Goal: Transaction & Acquisition: Book appointment/travel/reservation

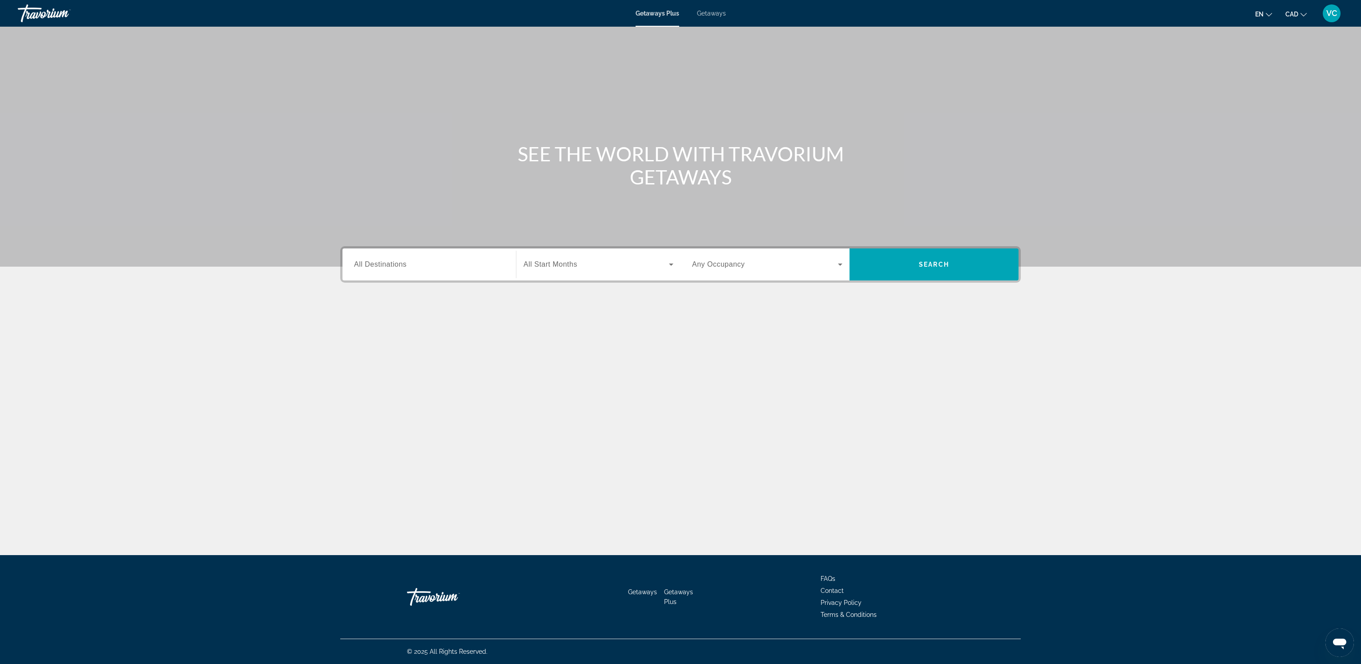
click at [396, 265] on span "All Destinations" at bounding box center [380, 265] width 52 height 8
click at [396, 265] on input "Destination All Destinations" at bounding box center [429, 265] width 150 height 11
click at [378, 344] on span "[GEOGRAPHIC_DATA] (1,163 units available)" at bounding box center [431, 347] width 129 height 7
click at [406, 255] on div "**********" at bounding box center [429, 264] width 150 height 25
click at [356, 325] on icon "Toggle United States (37,511 units available) submenu" at bounding box center [354, 326] width 9 height 9
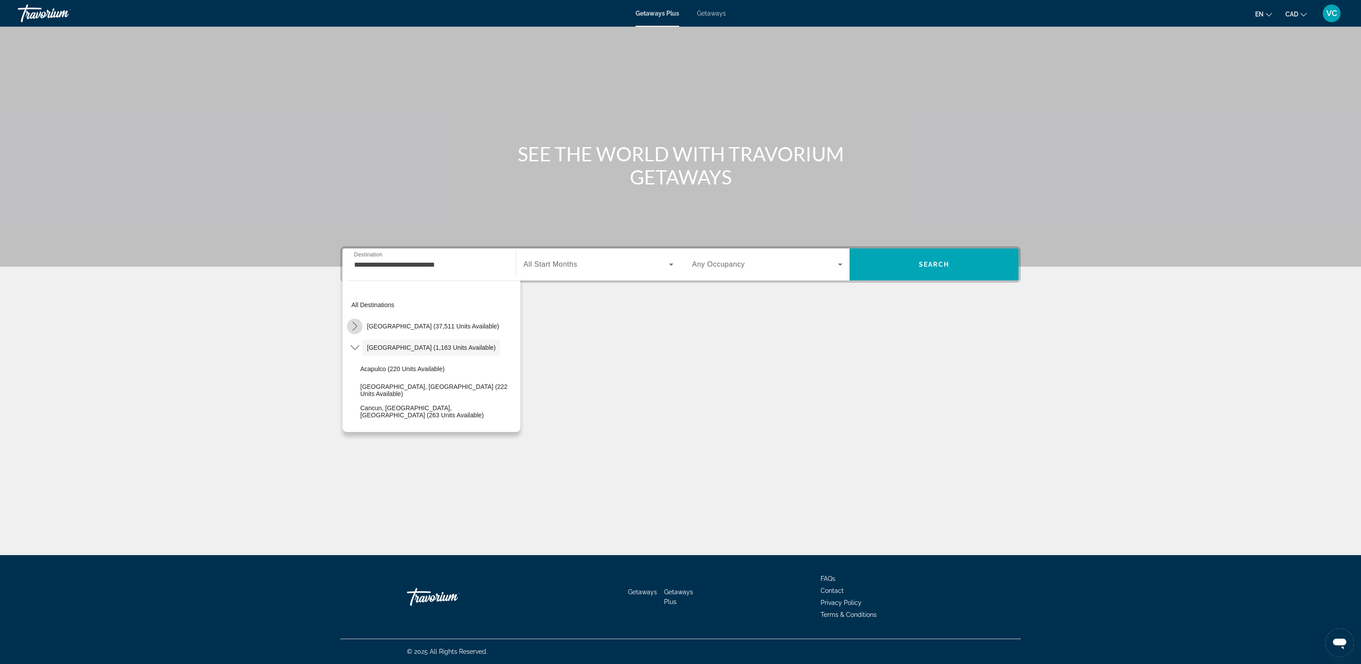
scroll to position [25, 0]
click at [365, 365] on icon "Toggle California (1,827 units available) submenu" at bounding box center [363, 365] width 5 height 9
click at [356, 326] on icon "Toggle Mexico (1,163 units available) submenu" at bounding box center [354, 328] width 9 height 9
click at [362, 358] on icon "Toggle Nevada (3,588 units available) submenu" at bounding box center [363, 360] width 9 height 9
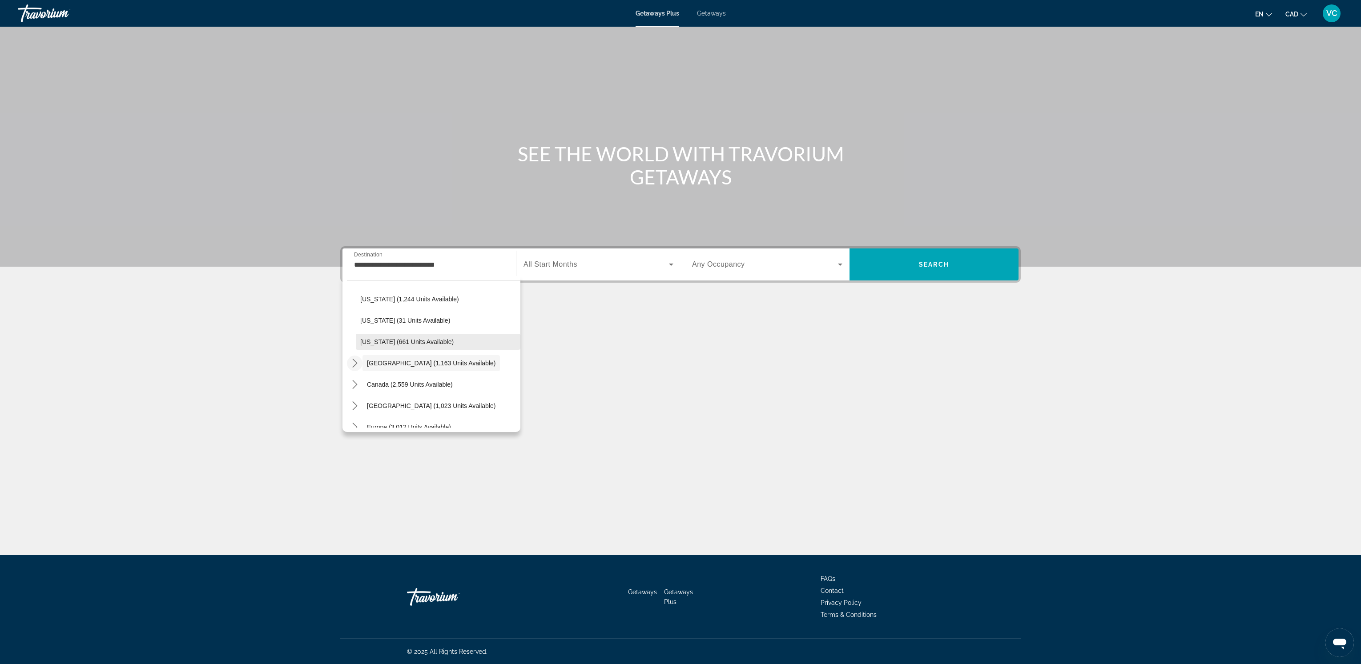
scroll to position [988, 0]
click at [375, 297] on span "[US_STATE] (1,244 units available)" at bounding box center [409, 298] width 99 height 7
type input "**********"
click at [572, 265] on span "All Start Months" at bounding box center [550, 265] width 54 height 8
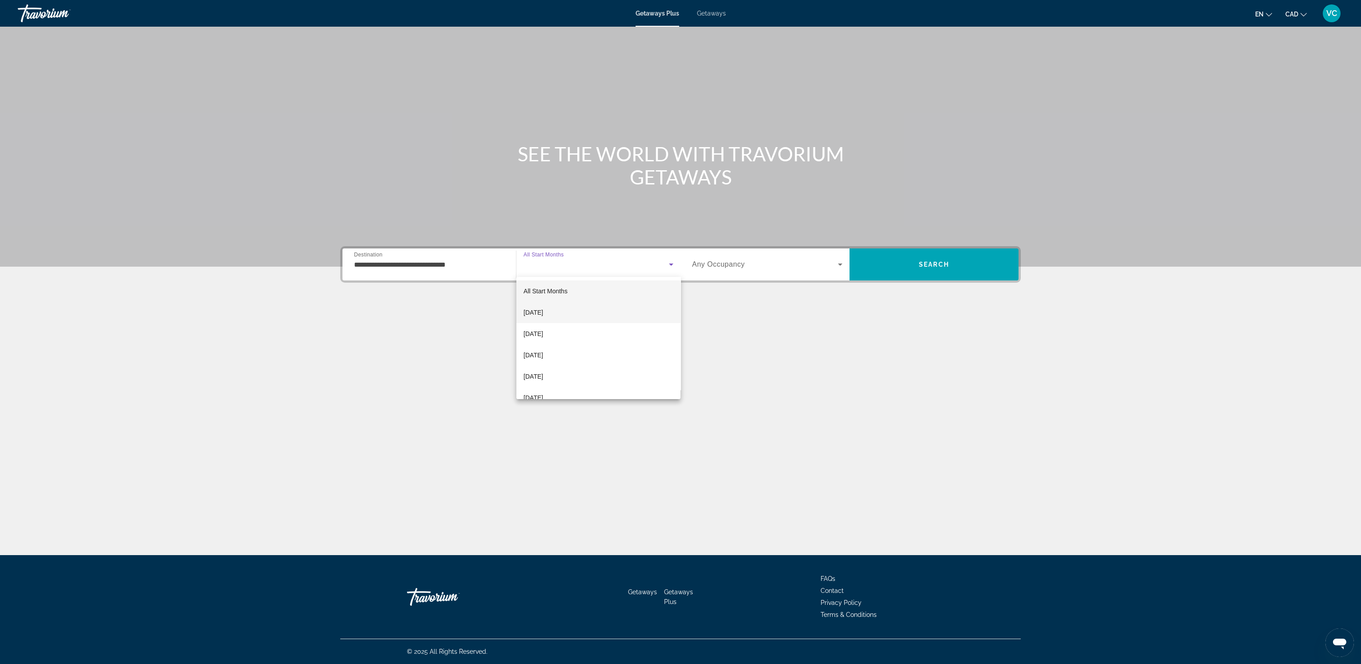
click at [543, 310] on span "[DATE]" at bounding box center [533, 312] width 20 height 11
click at [839, 263] on icon "Search widget" at bounding box center [840, 264] width 11 height 11
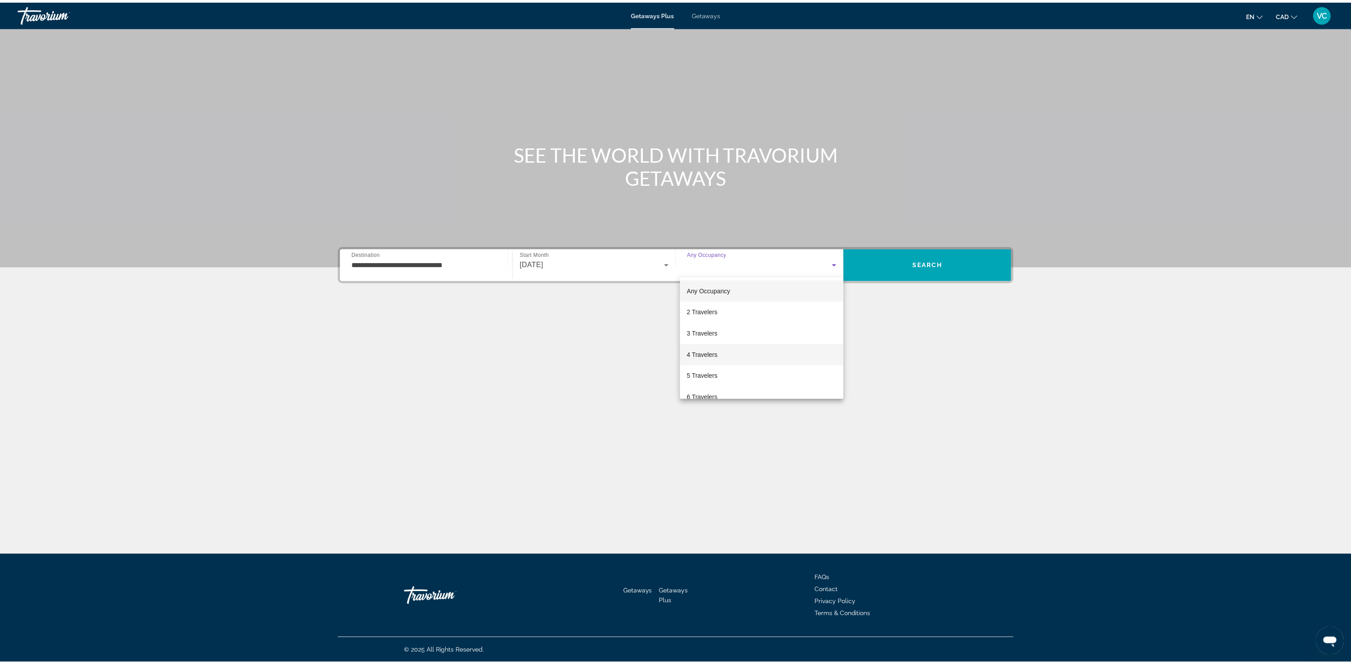
scroll to position [0, 0]
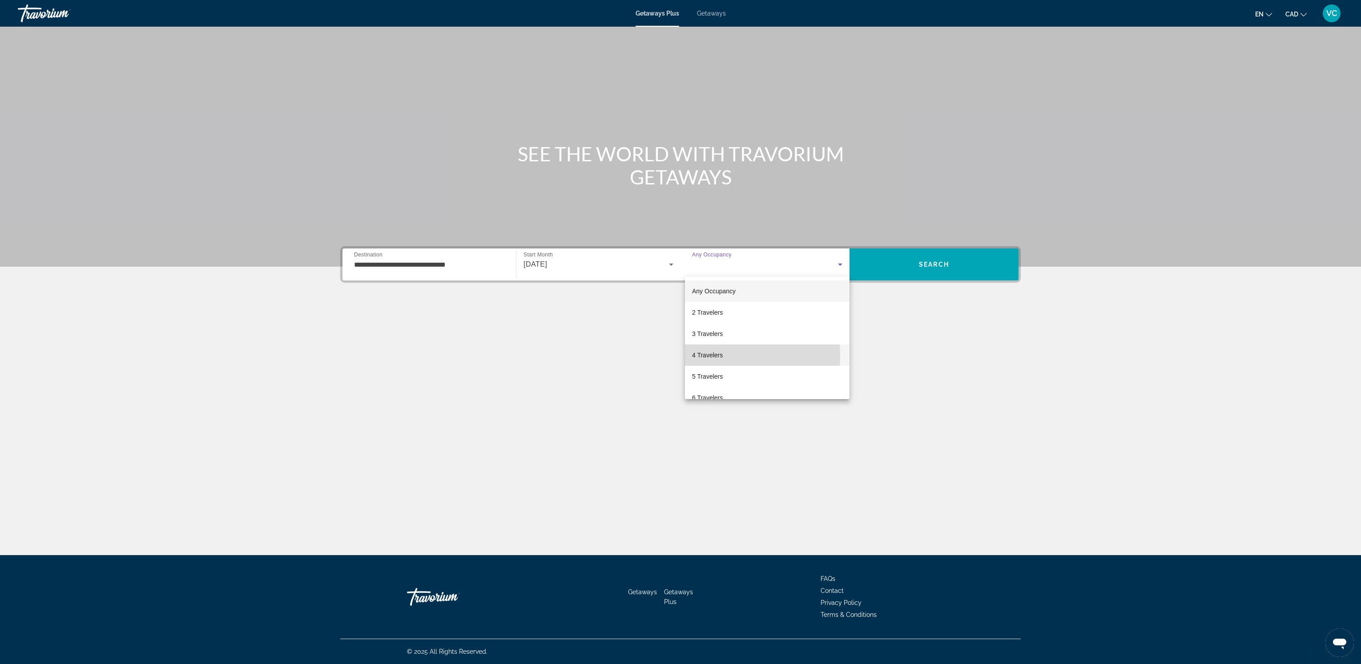
click at [717, 356] on span "4 Travelers" at bounding box center [707, 355] width 31 height 11
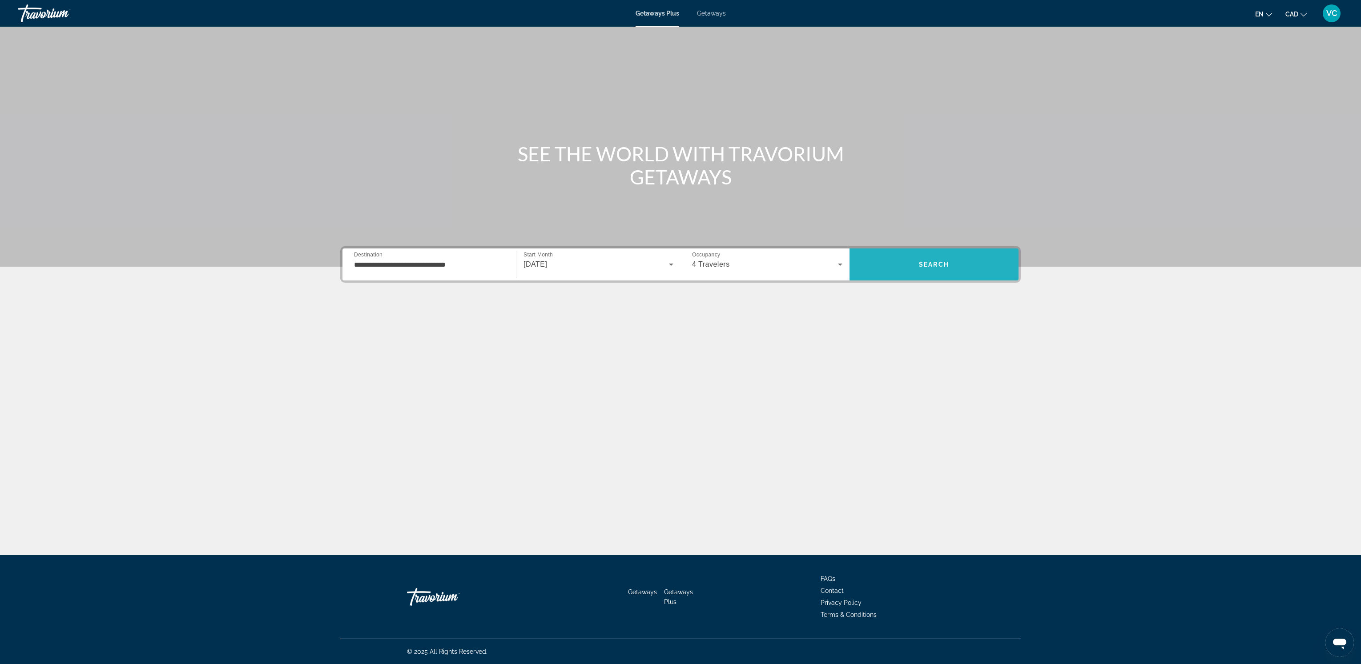
click at [922, 263] on span "Search" at bounding box center [934, 264] width 30 height 7
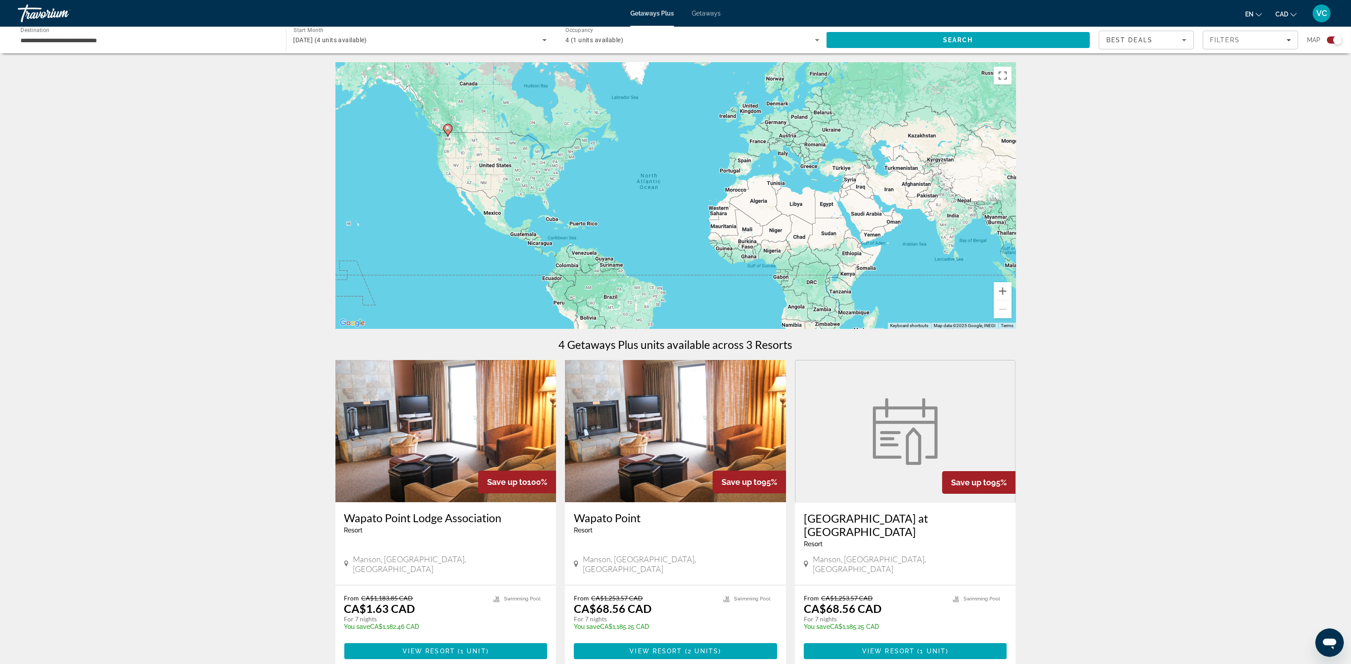
click at [711, 11] on span "Getaways" at bounding box center [706, 13] width 29 height 7
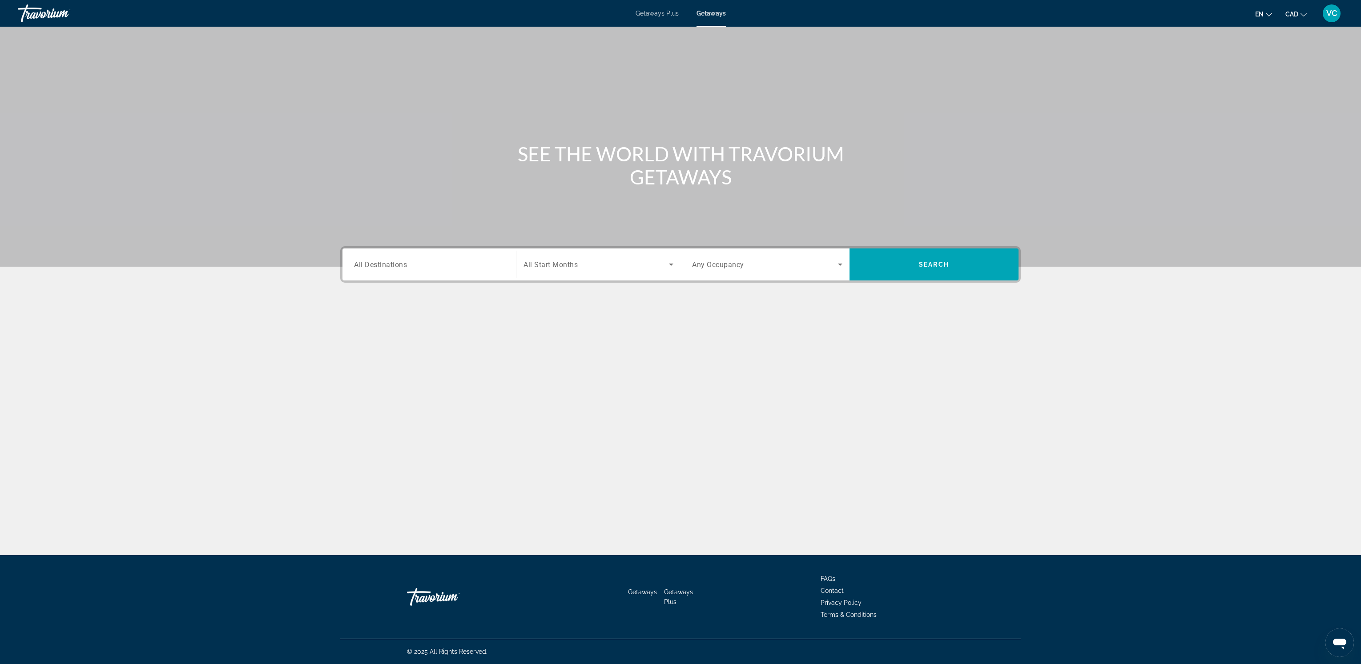
click at [381, 273] on div "Search widget" at bounding box center [429, 264] width 150 height 25
click at [353, 316] on icon "Toggle United States (680,397 units available) submenu" at bounding box center [354, 317] width 9 height 9
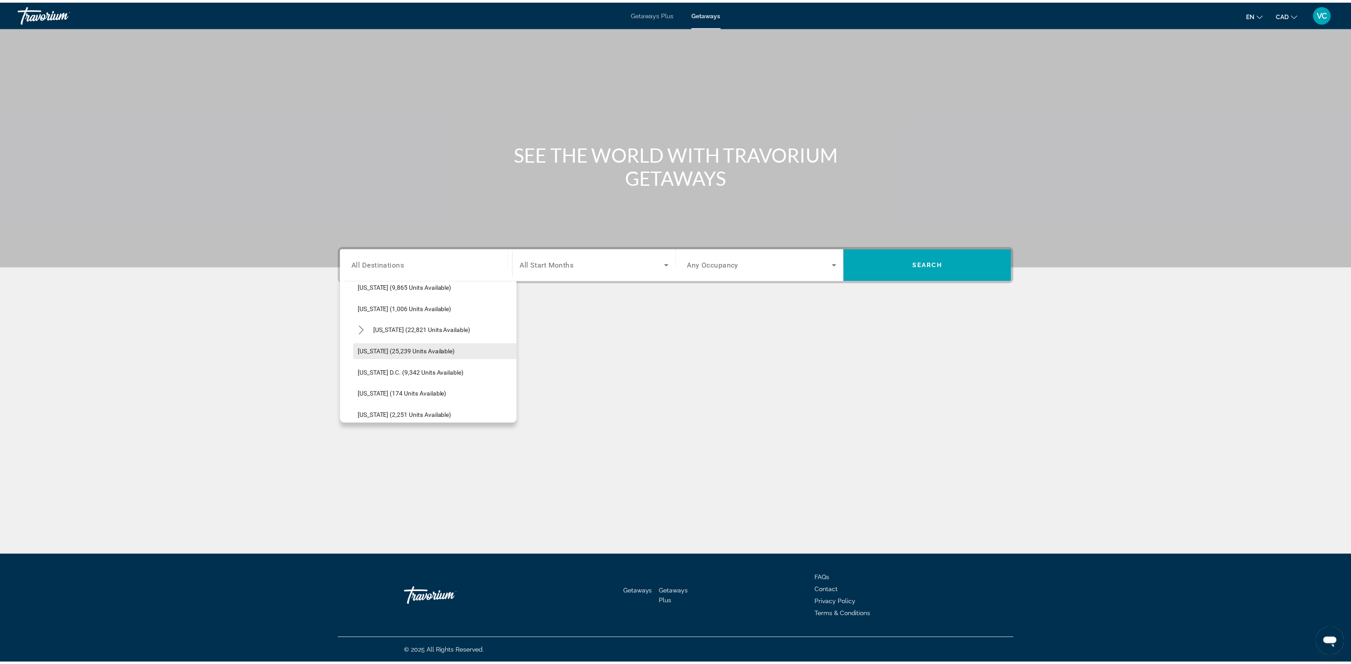
scroll to position [820, 0]
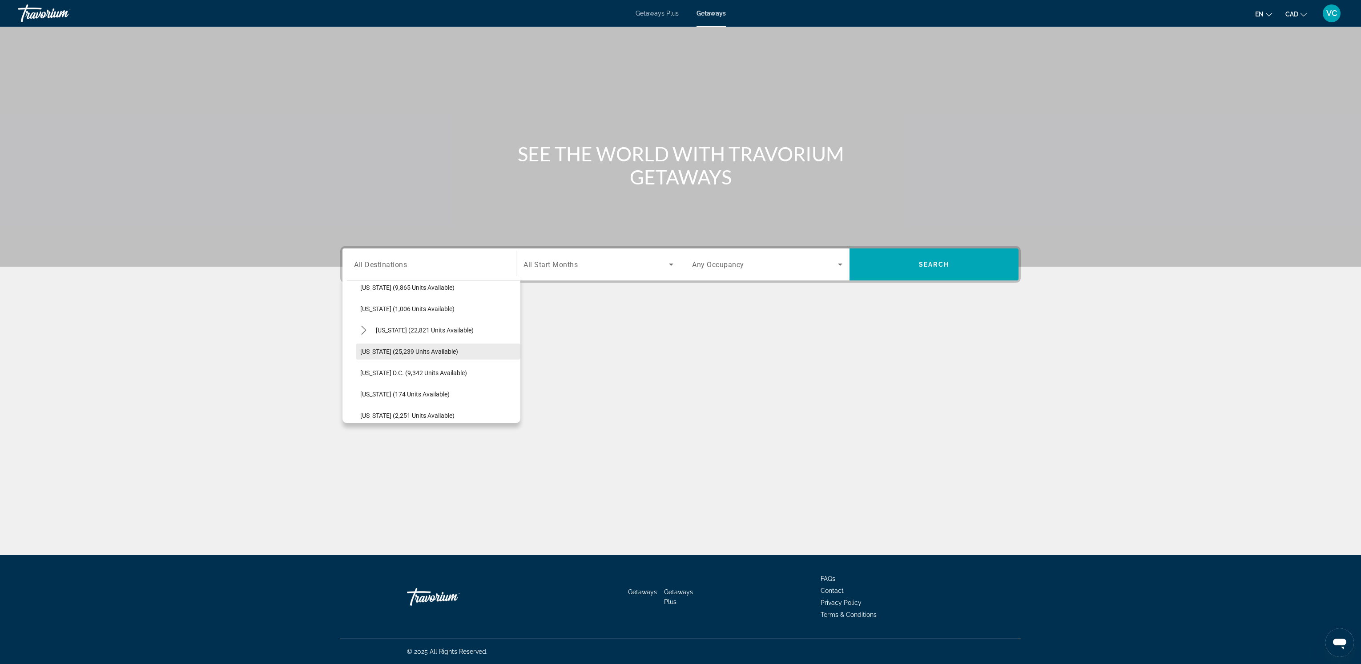
click at [379, 351] on span "[US_STATE] (25,239 units available)" at bounding box center [409, 351] width 98 height 7
type input "**********"
click at [567, 266] on span "All Start Months" at bounding box center [550, 265] width 54 height 8
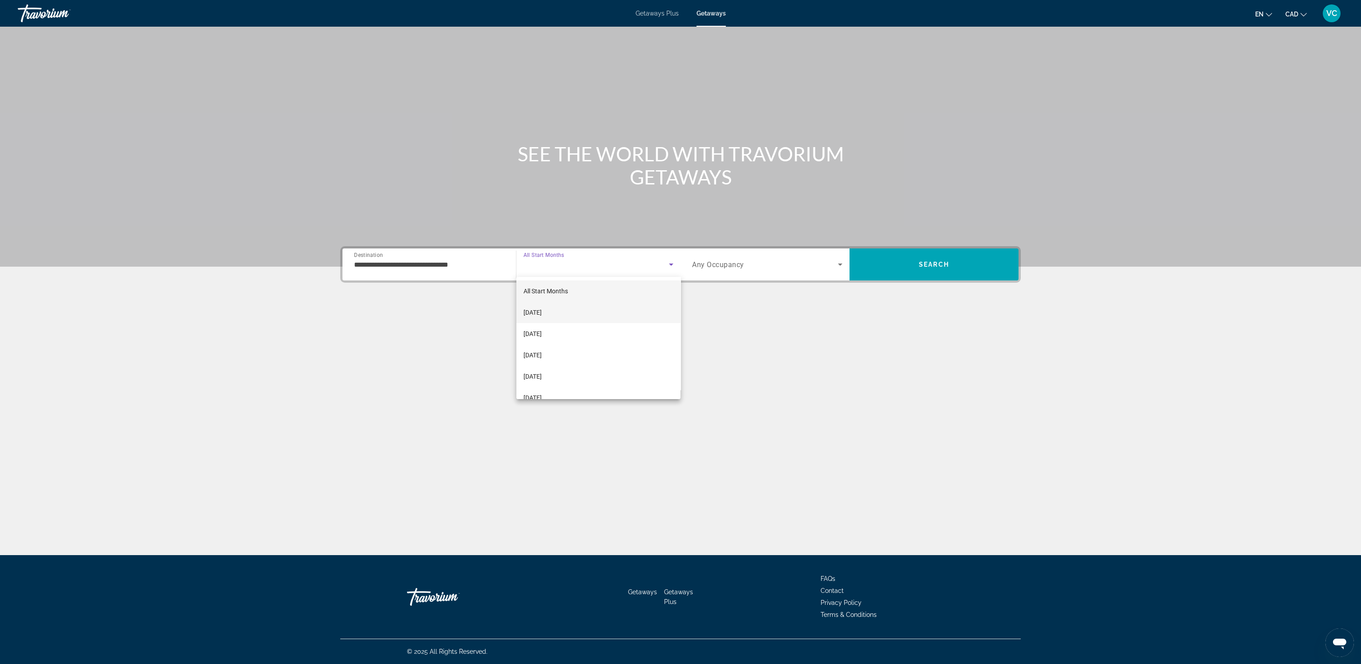
click at [542, 311] on span "[DATE]" at bounding box center [532, 312] width 18 height 11
click at [733, 265] on span "Any Occupancy" at bounding box center [718, 265] width 52 height 8
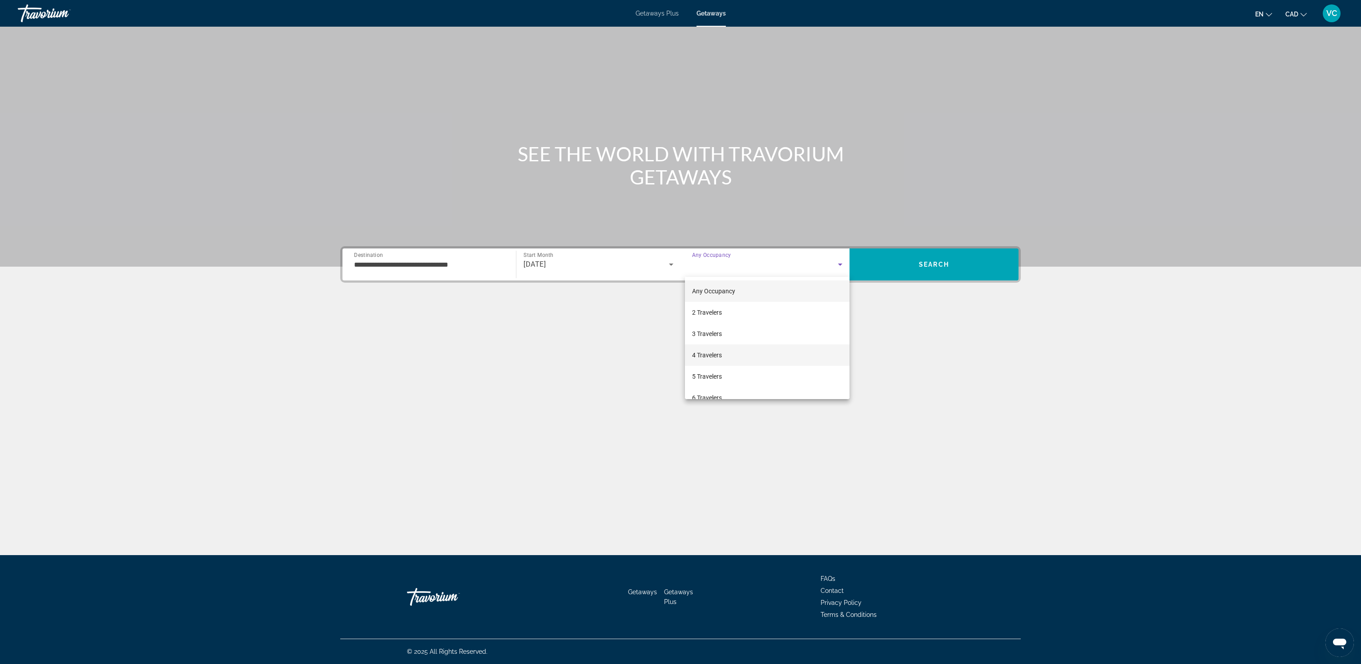
click at [716, 351] on span "4 Travelers" at bounding box center [707, 355] width 30 height 11
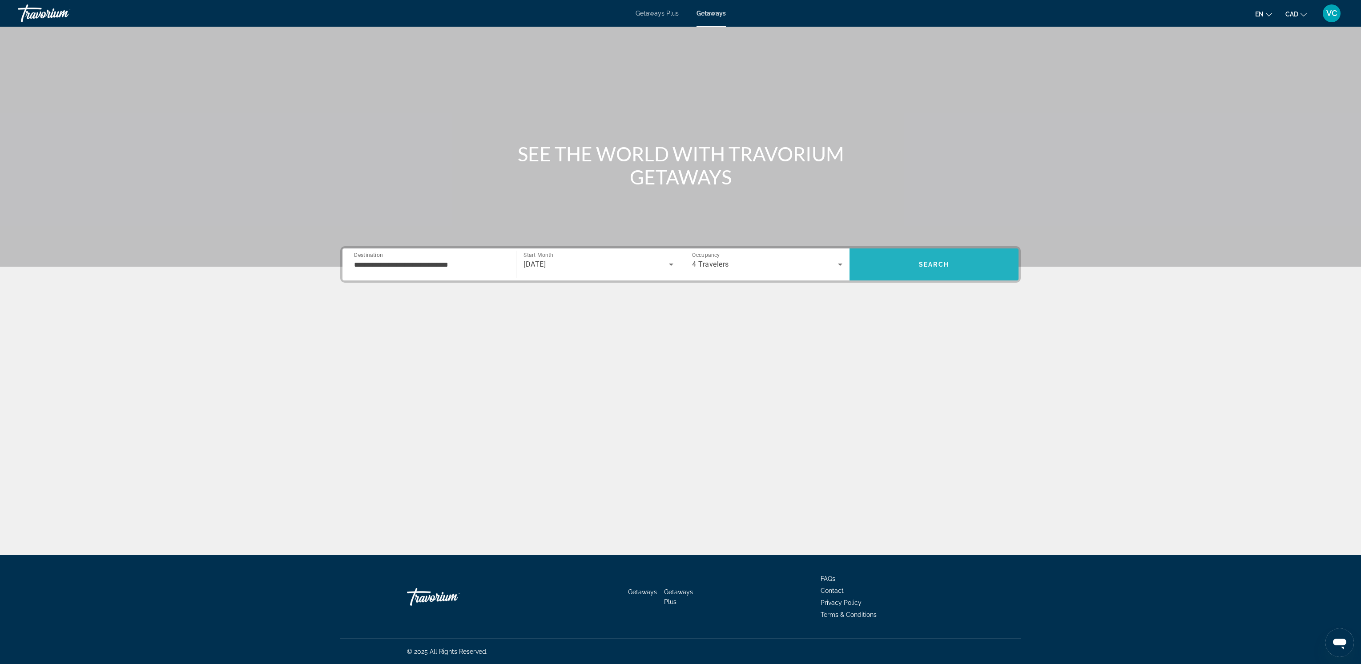
click at [907, 263] on span "Search" at bounding box center [934, 264] width 169 height 21
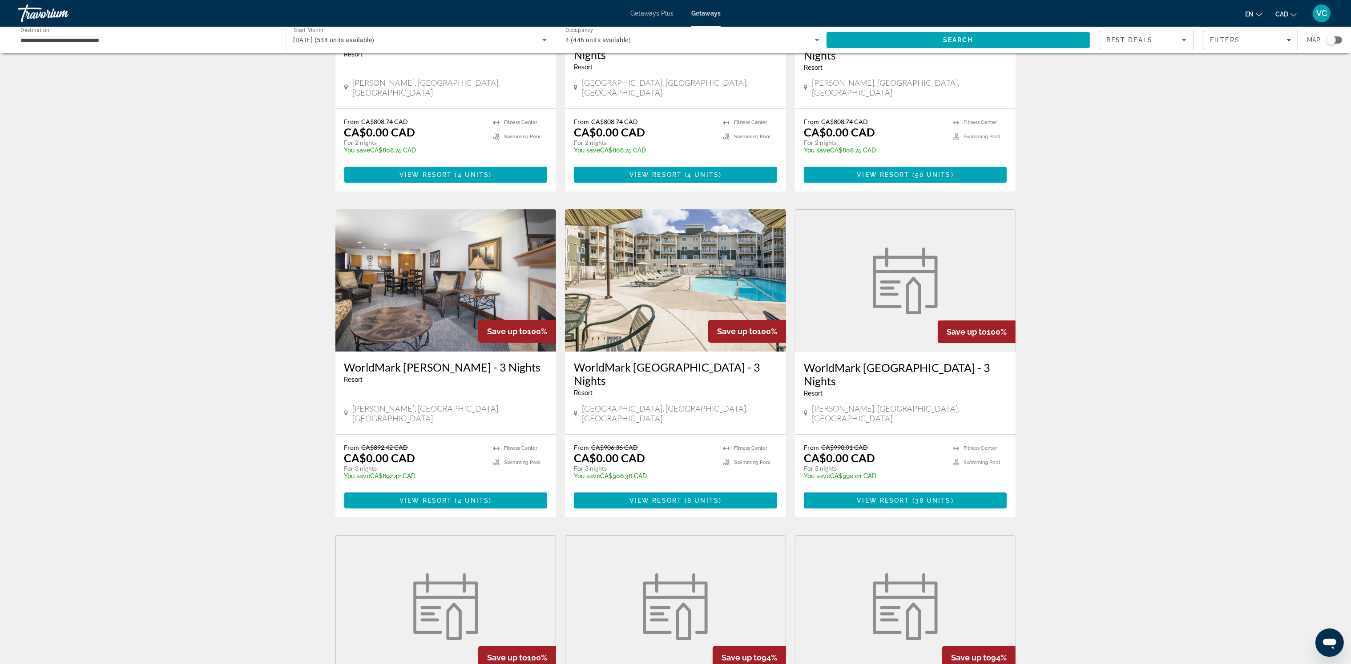
scroll to position [201, 0]
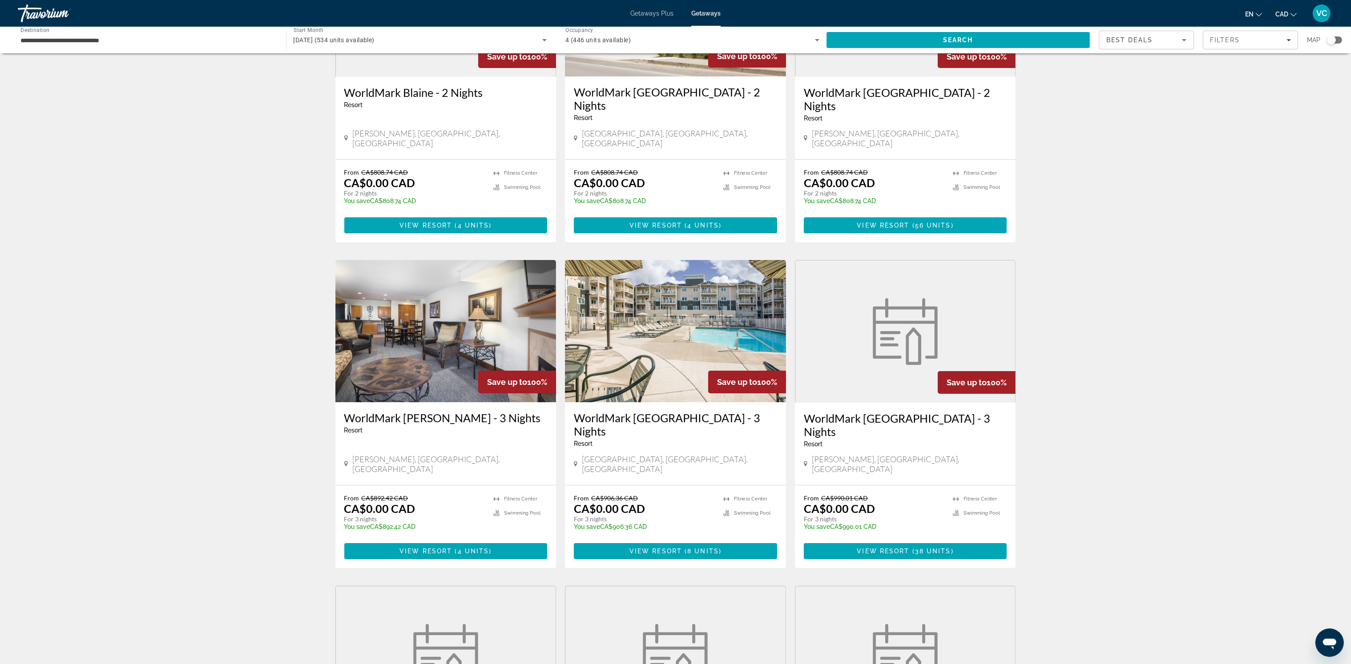
click at [627, 294] on img "Main content" at bounding box center [675, 331] width 221 height 142
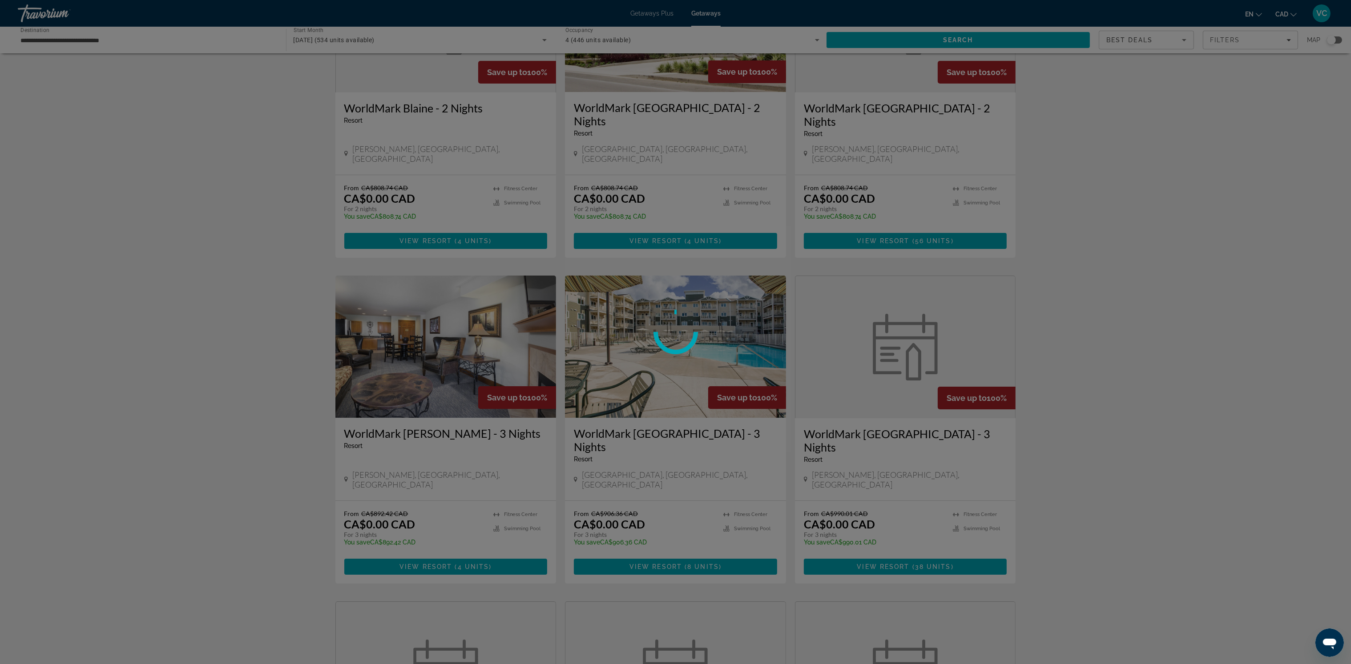
scroll to position [134, 0]
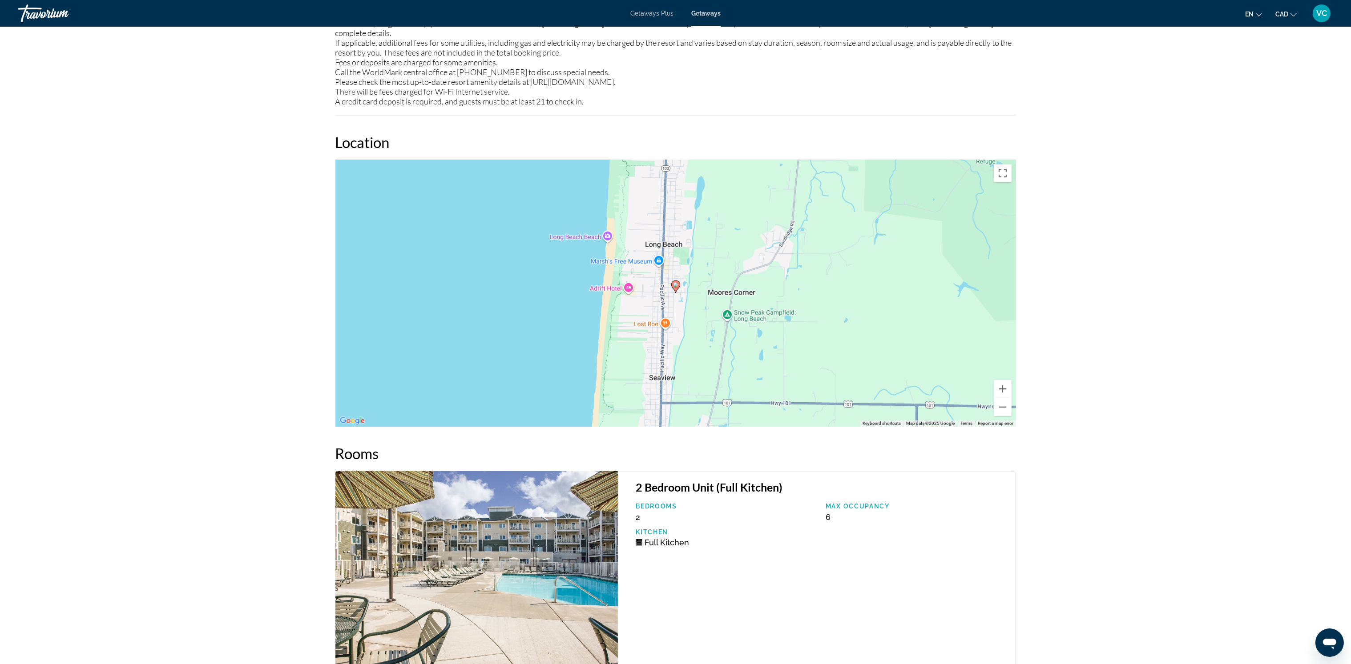
scroll to position [1157, 0]
click at [1004, 381] on button "Zoom in" at bounding box center [1003, 390] width 18 height 18
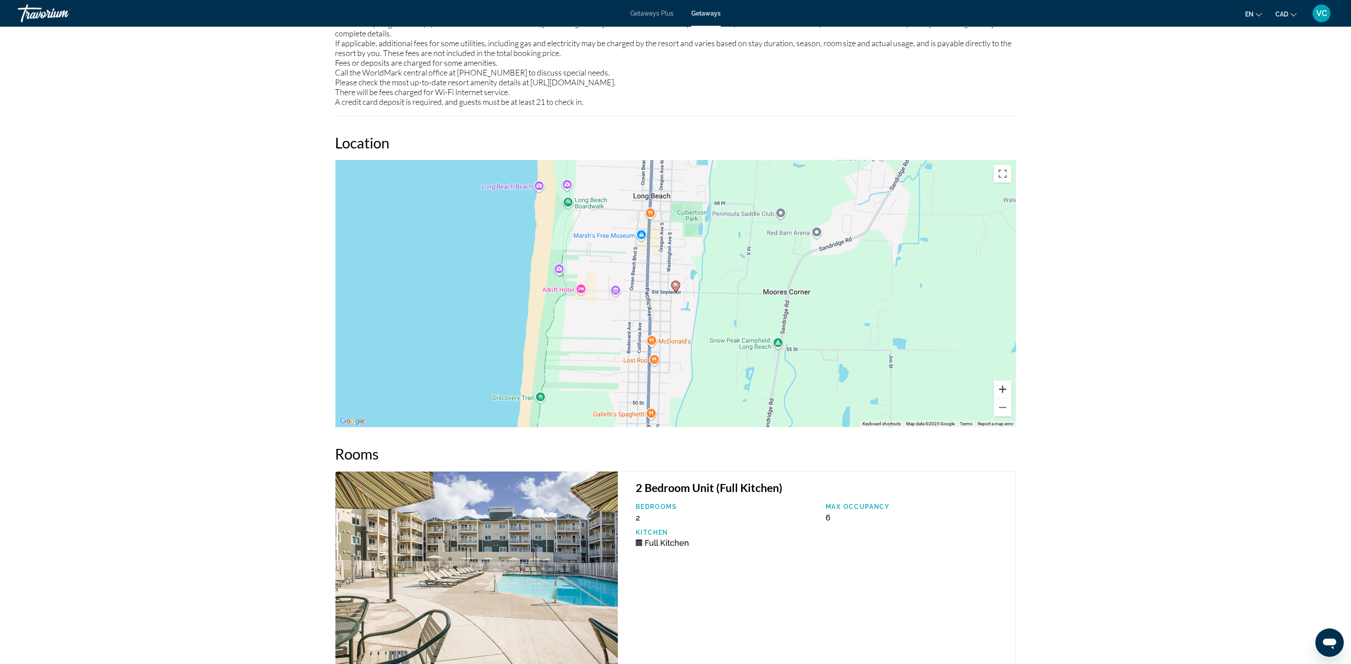
click at [1004, 381] on button "Zoom in" at bounding box center [1003, 390] width 18 height 18
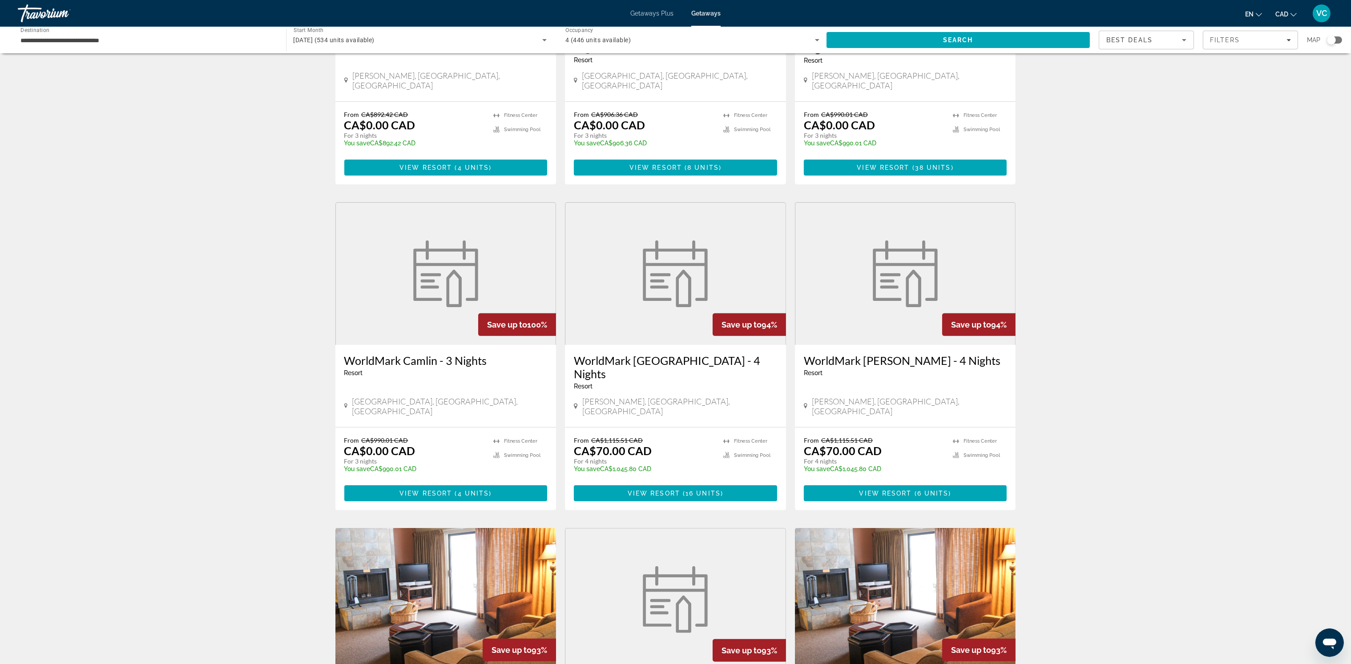
click at [387, 244] on figure "Main content" at bounding box center [446, 274] width 220 height 142
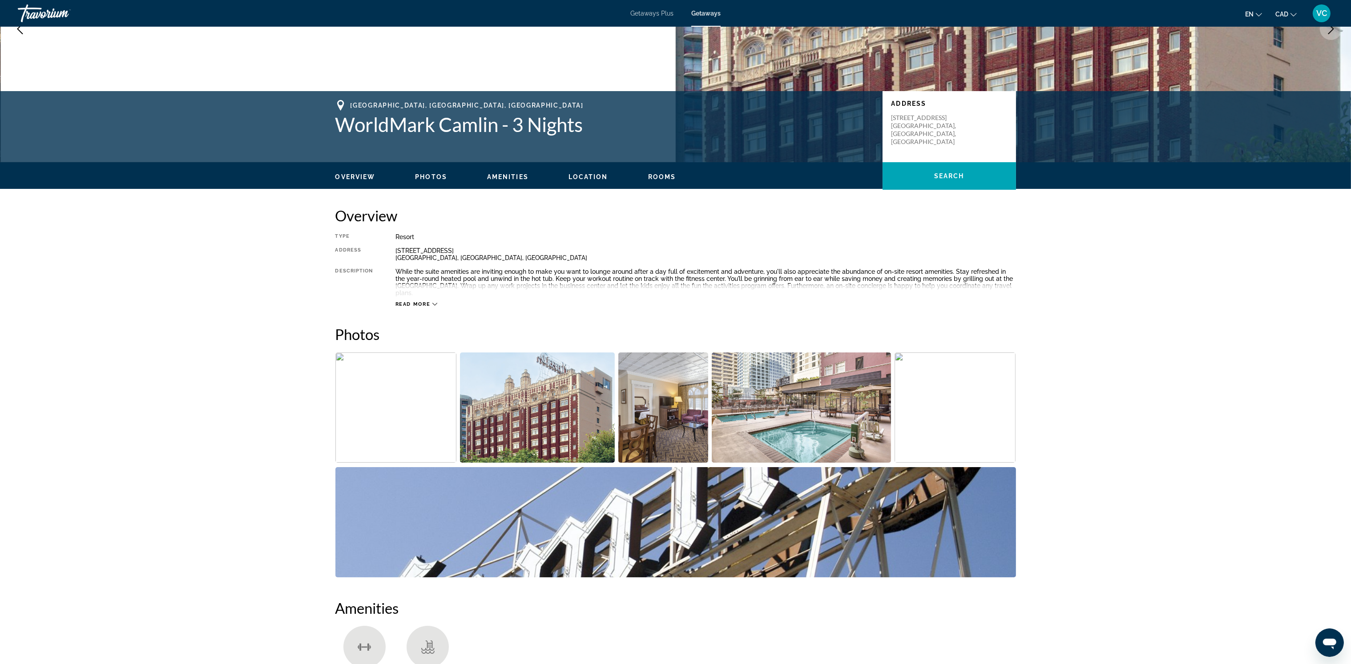
click at [501, 401] on img "Open full-screen image slider" at bounding box center [537, 408] width 155 height 110
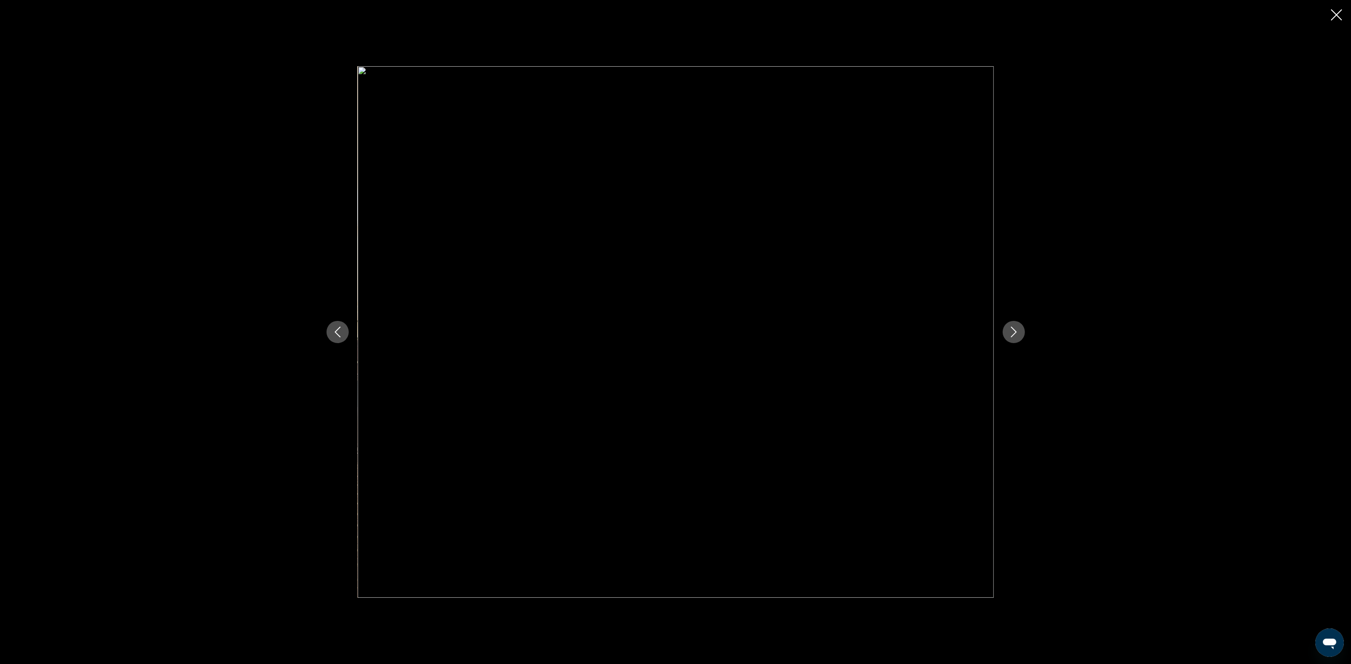
scroll to position [133, 0]
click at [1013, 338] on button "Next image" at bounding box center [1014, 332] width 22 height 22
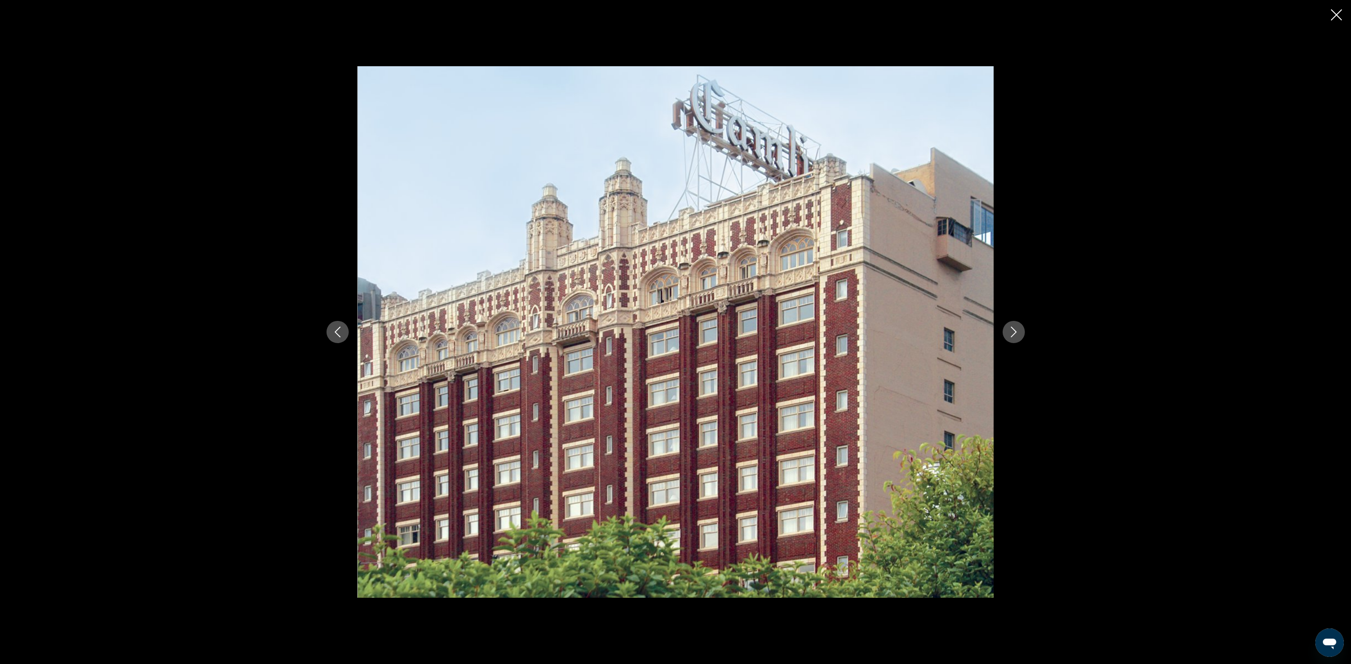
click at [1013, 337] on icon "Next image" at bounding box center [1013, 332] width 11 height 11
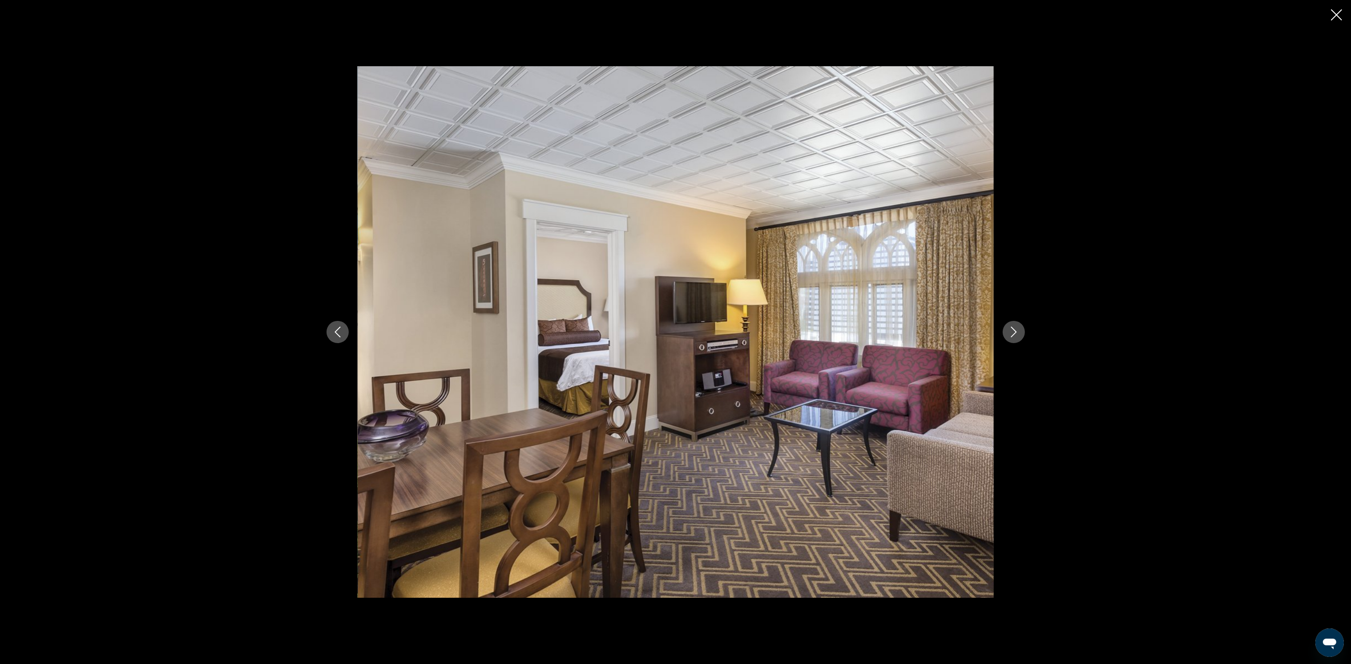
click at [332, 338] on button "Previous image" at bounding box center [337, 332] width 22 height 22
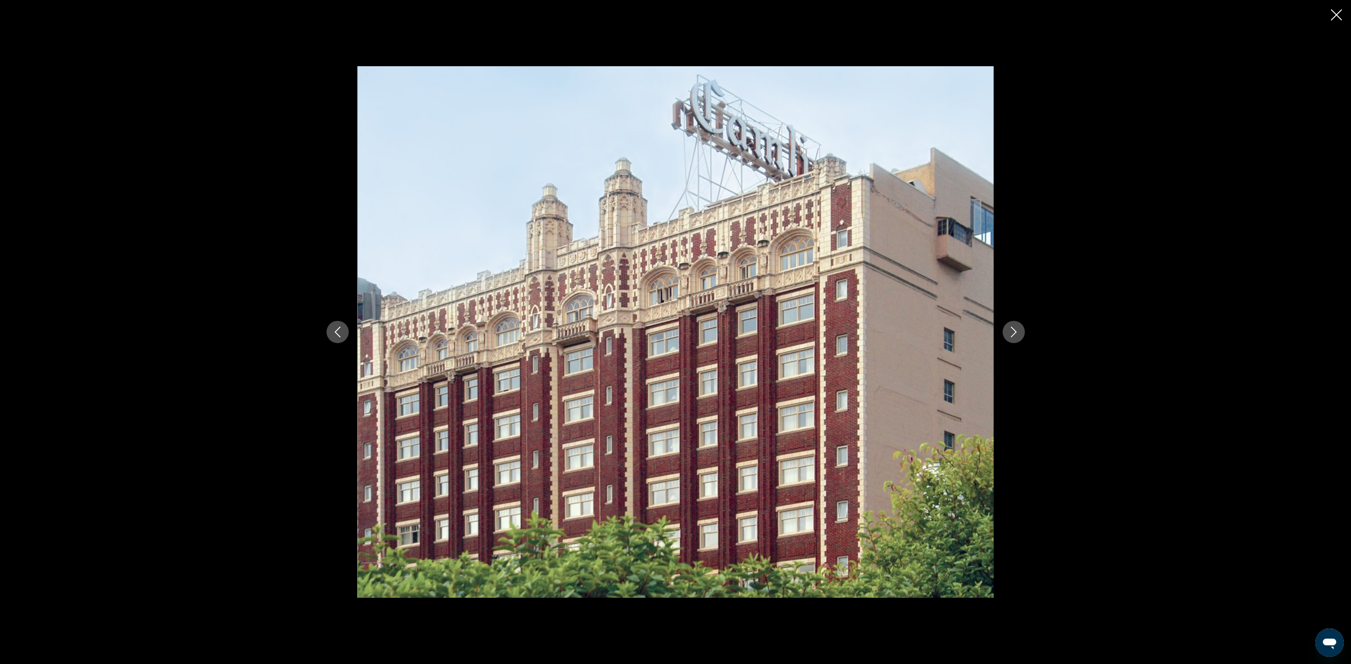
click at [1008, 332] on icon "Next image" at bounding box center [1013, 332] width 11 height 11
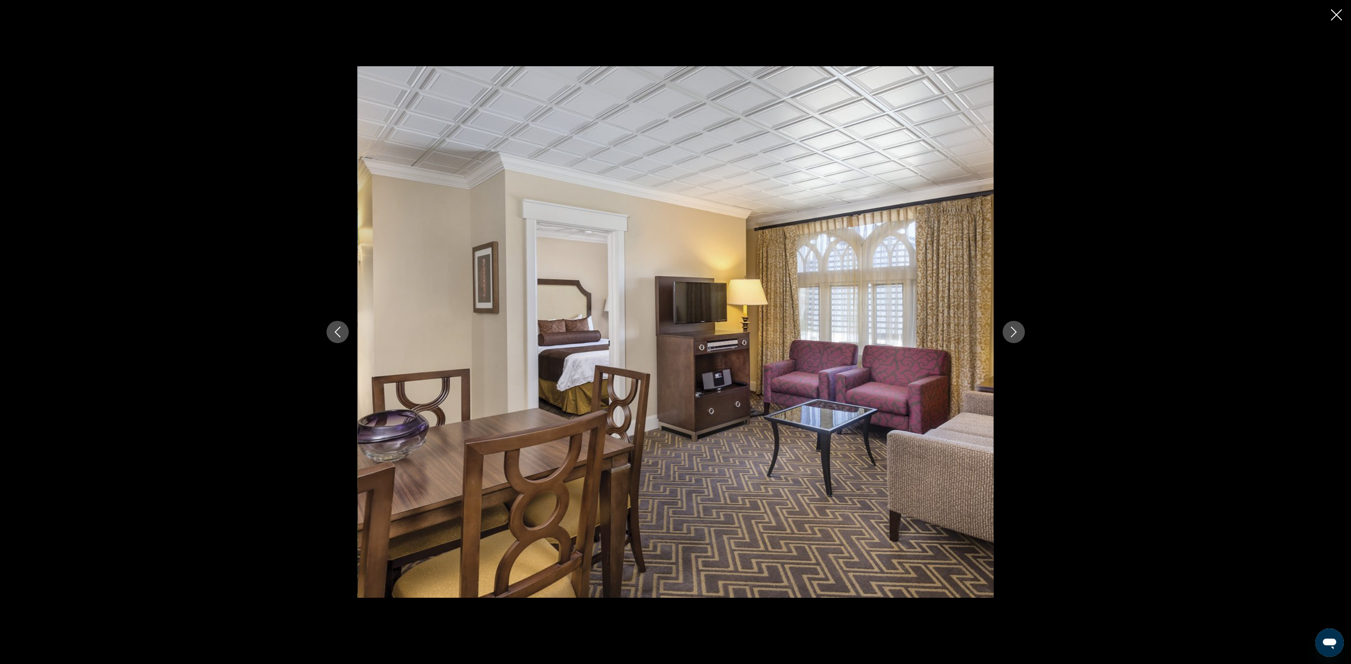
click at [1003, 332] on button "Next image" at bounding box center [1014, 332] width 22 height 22
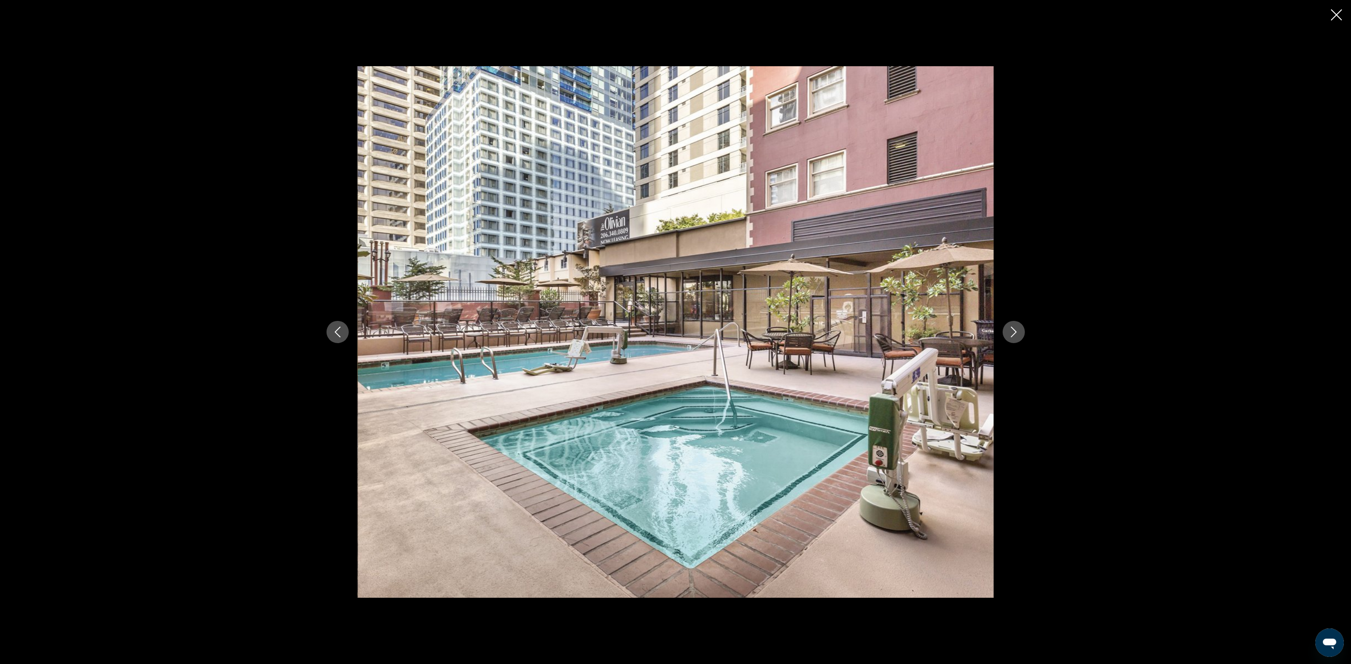
click at [1003, 332] on button "Next image" at bounding box center [1014, 332] width 22 height 22
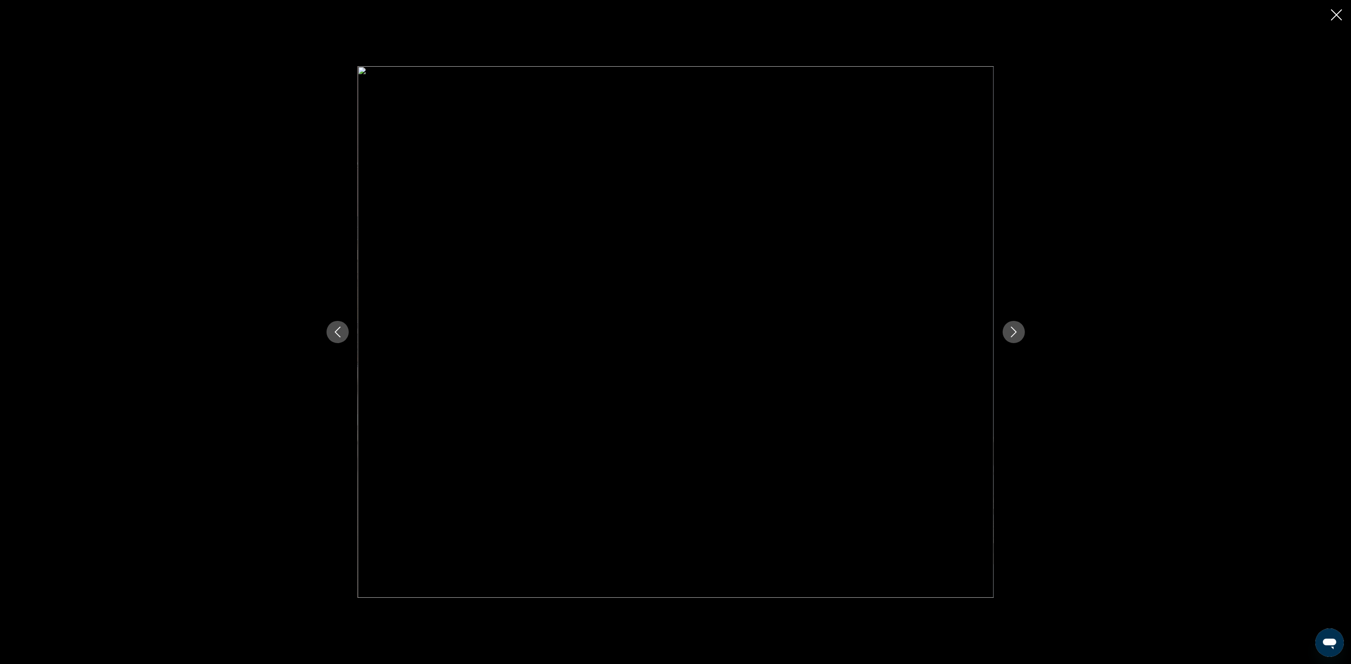
click at [1011, 333] on icon "Next image" at bounding box center [1013, 332] width 11 height 11
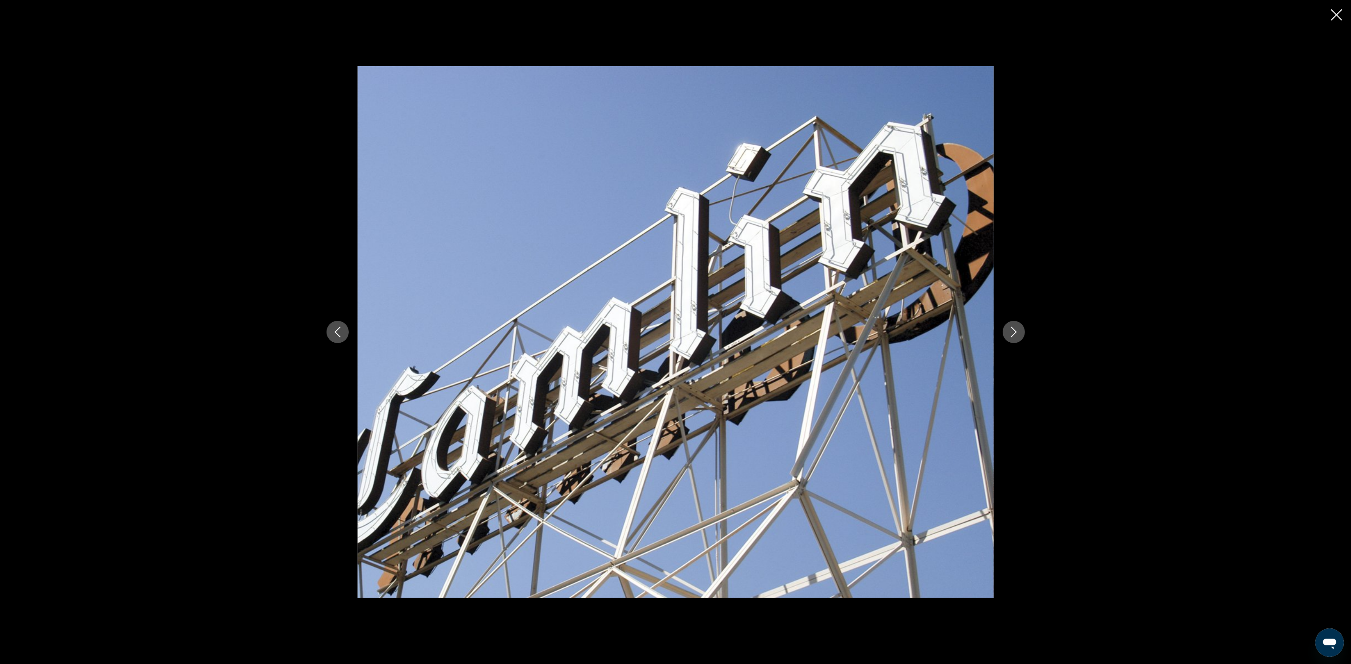
click at [1011, 333] on icon "Next image" at bounding box center [1013, 332] width 11 height 11
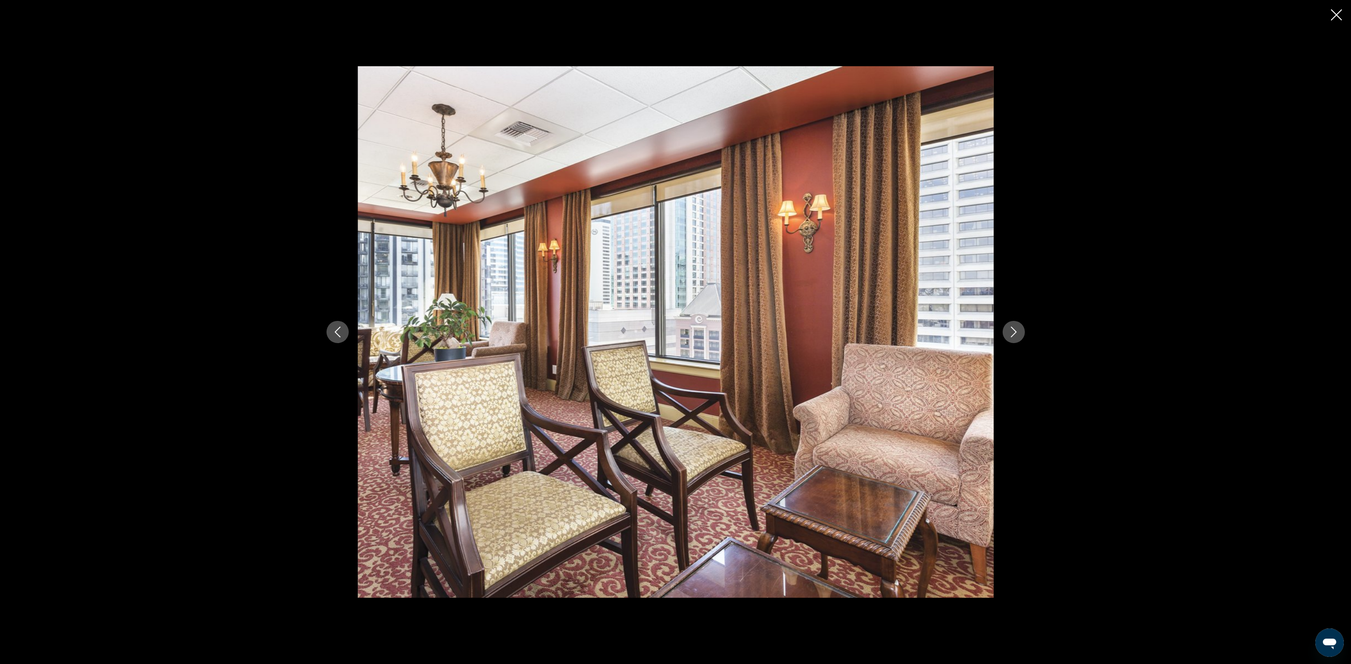
click at [1011, 333] on icon "Next image" at bounding box center [1013, 332] width 11 height 11
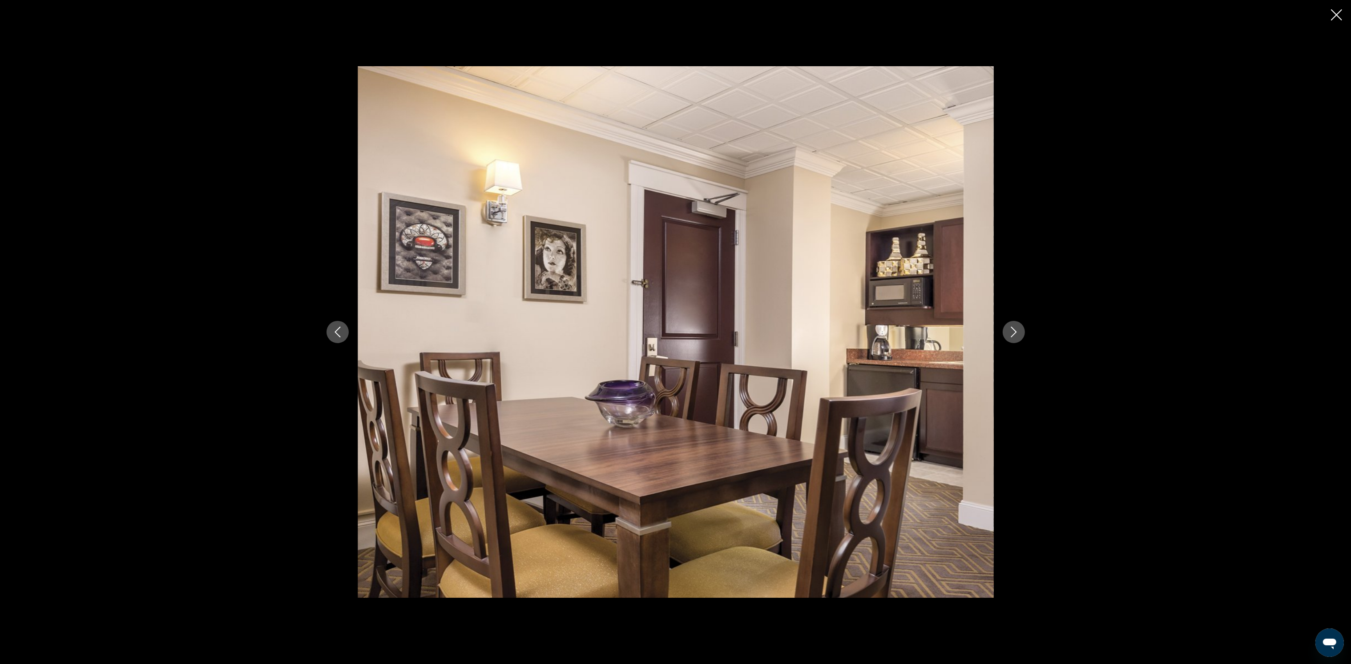
click at [342, 332] on icon "Previous image" at bounding box center [337, 332] width 11 height 11
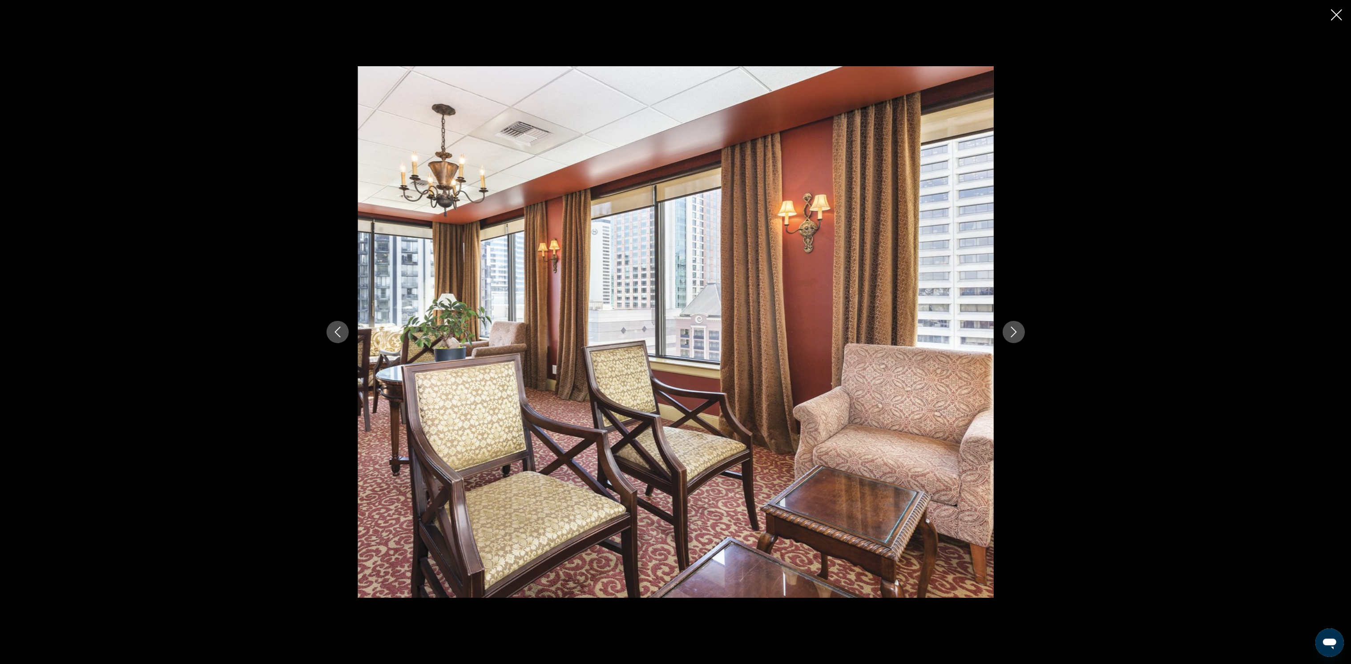
click at [1004, 332] on button "Next image" at bounding box center [1014, 332] width 22 height 22
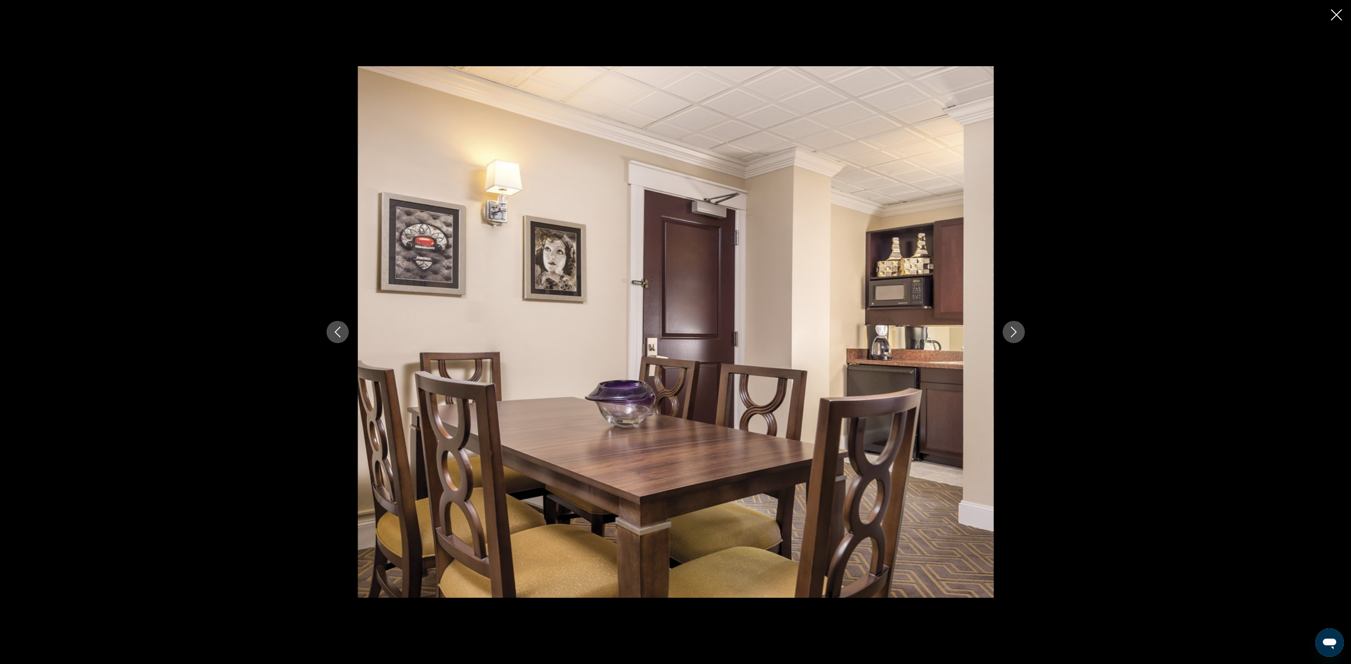
click at [338, 333] on icon "Previous image" at bounding box center [337, 332] width 11 height 11
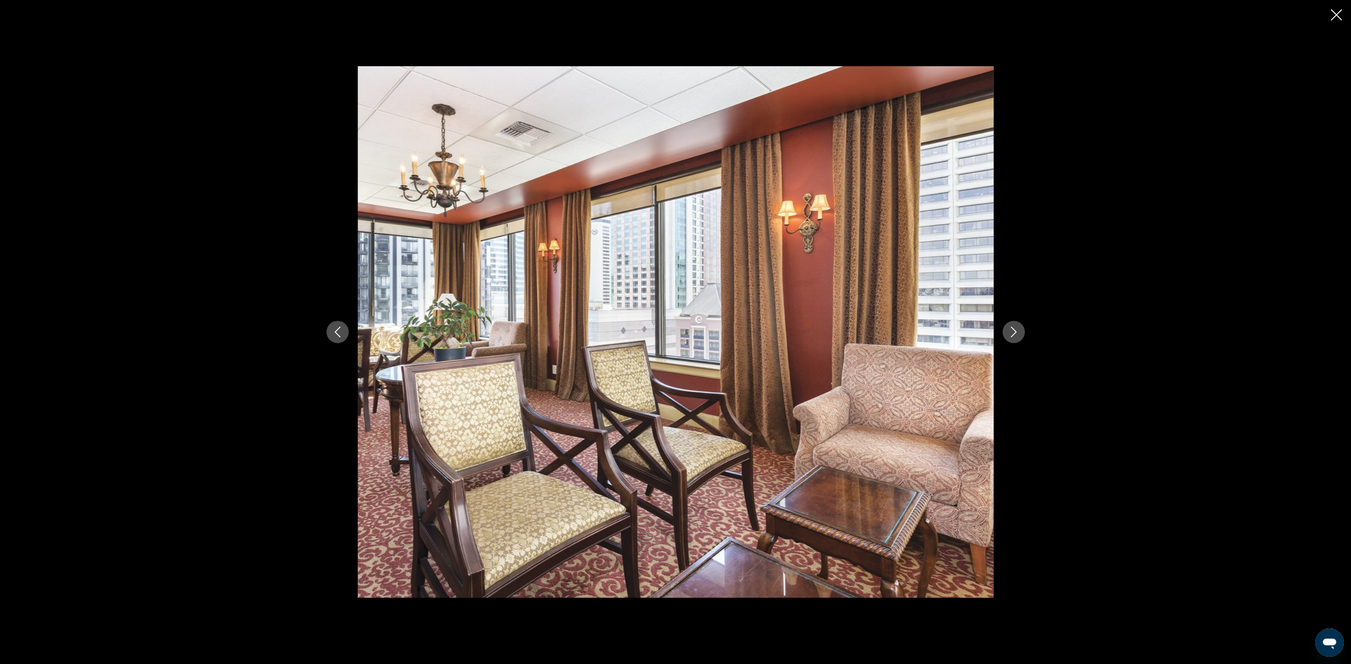
click at [1010, 333] on icon "Next image" at bounding box center [1013, 332] width 11 height 11
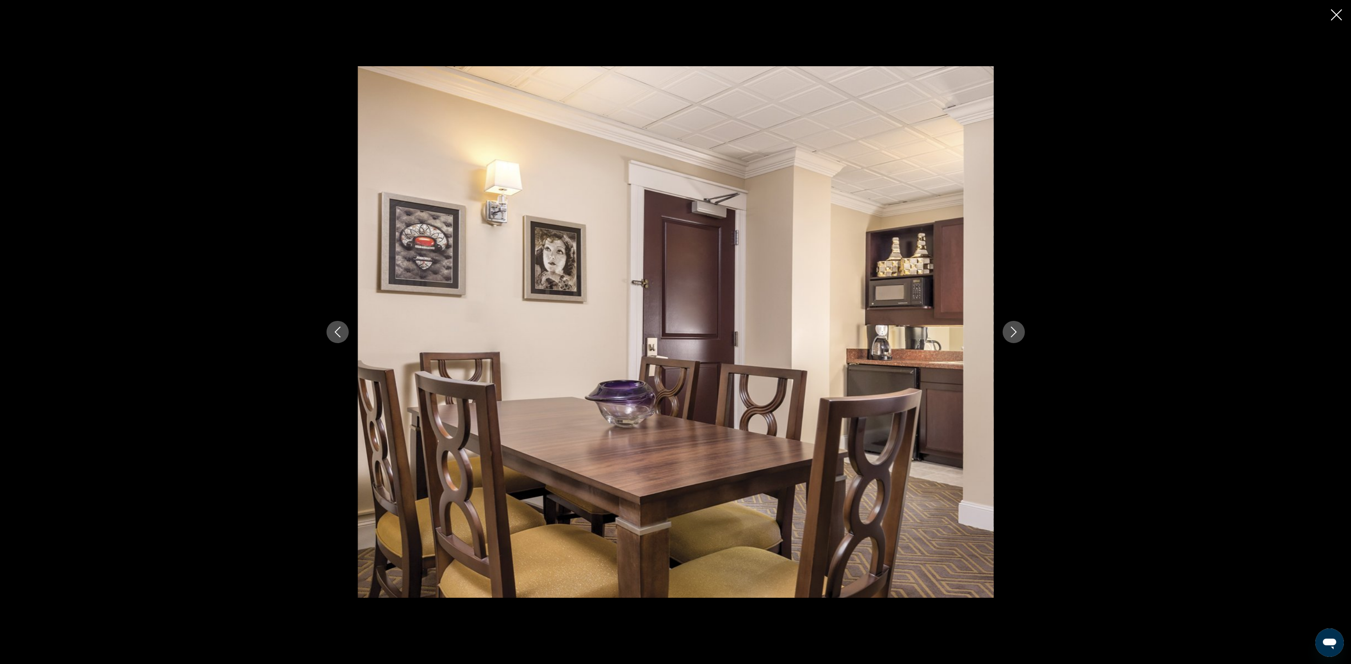
click at [1007, 330] on button "Next image" at bounding box center [1014, 332] width 22 height 22
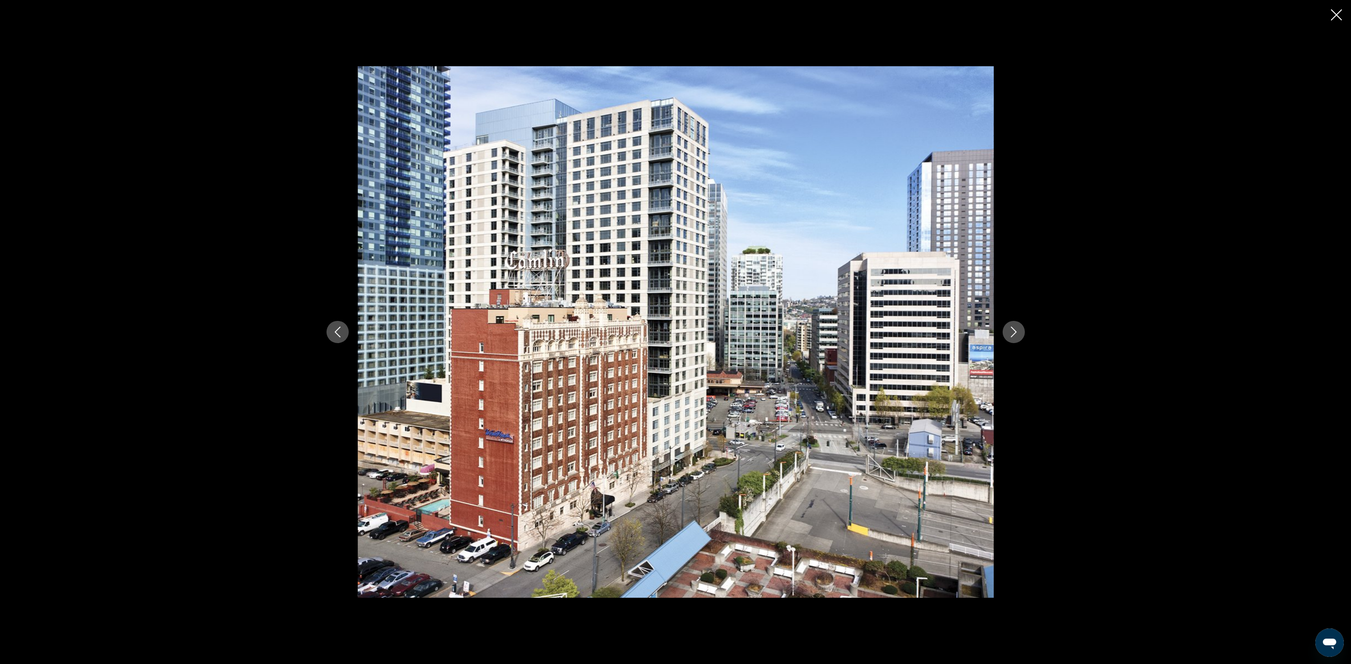
click at [1006, 330] on button "Next image" at bounding box center [1014, 332] width 22 height 22
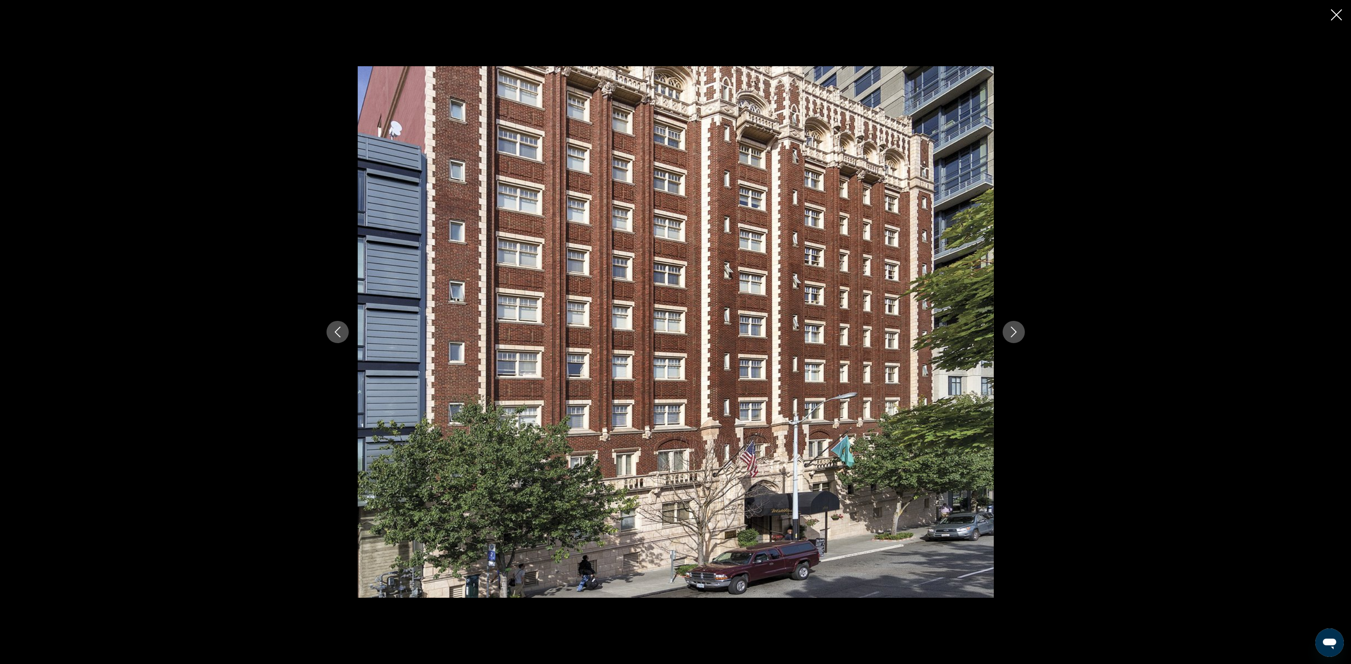
click at [1001, 330] on div "prev next" at bounding box center [676, 332] width 716 height 532
click at [1011, 332] on icon "Next image" at bounding box center [1013, 332] width 11 height 11
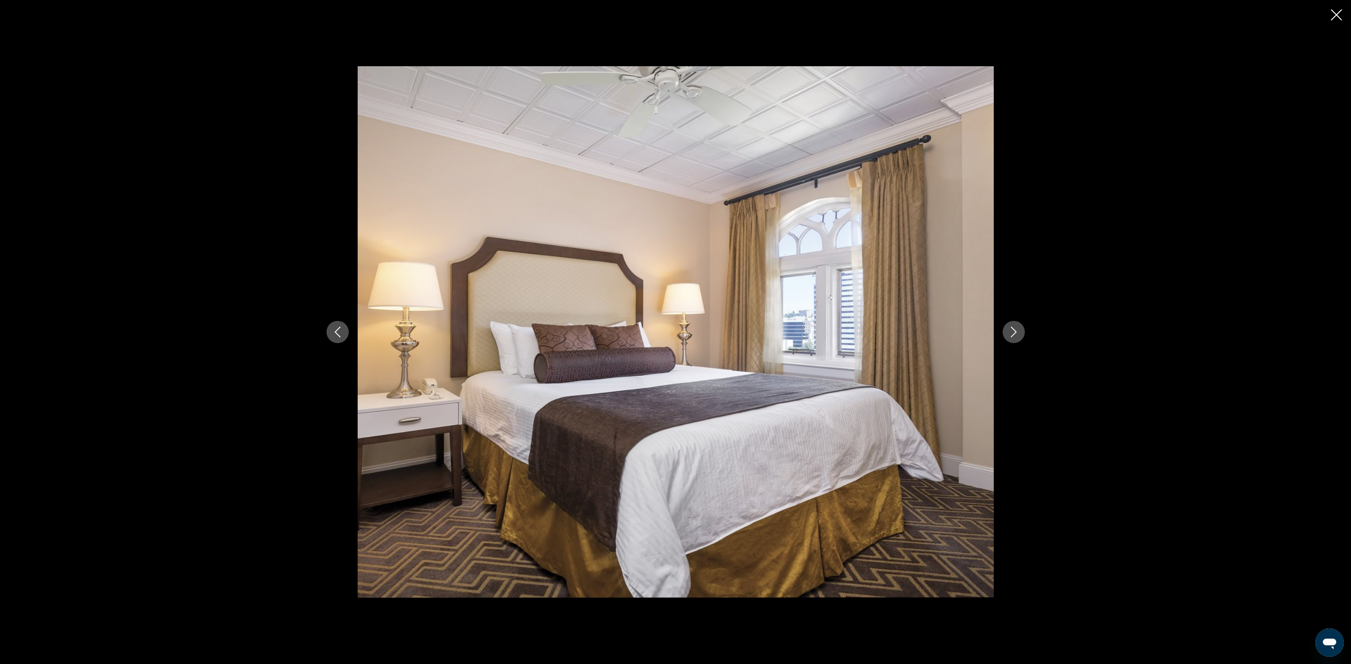
click at [1008, 329] on icon "Next image" at bounding box center [1013, 332] width 11 height 11
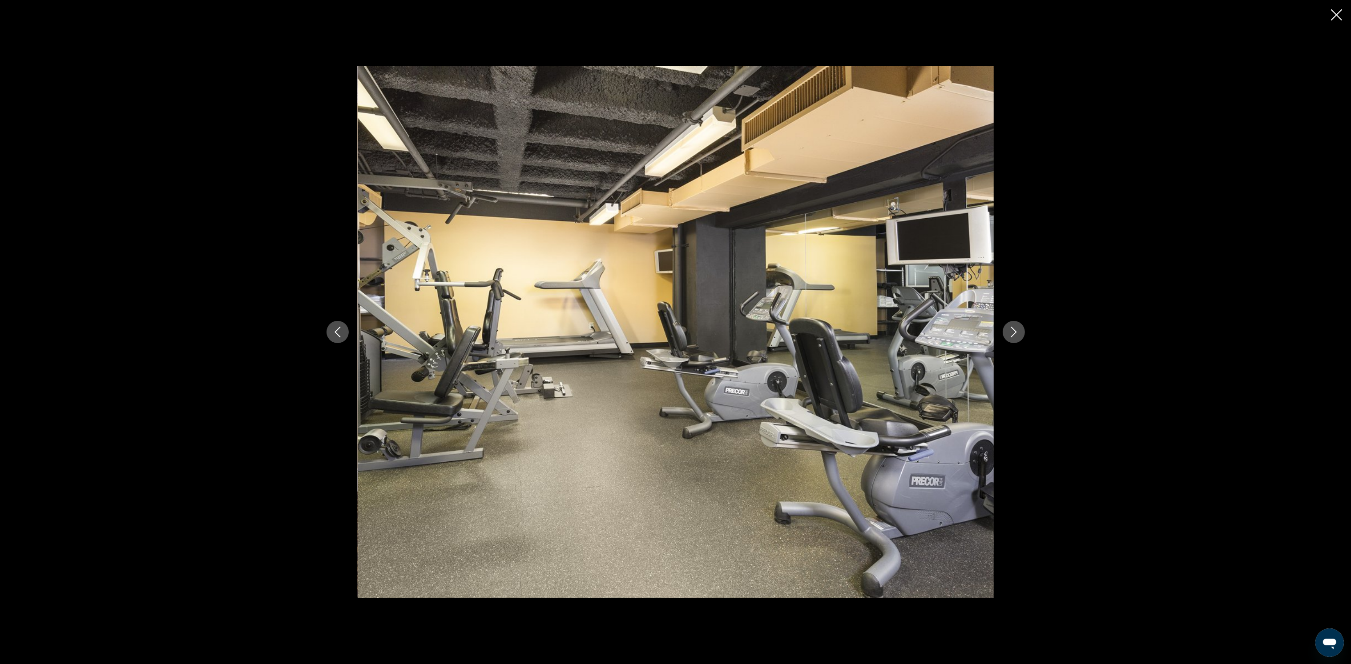
click at [1008, 329] on icon "Next image" at bounding box center [1013, 332] width 11 height 11
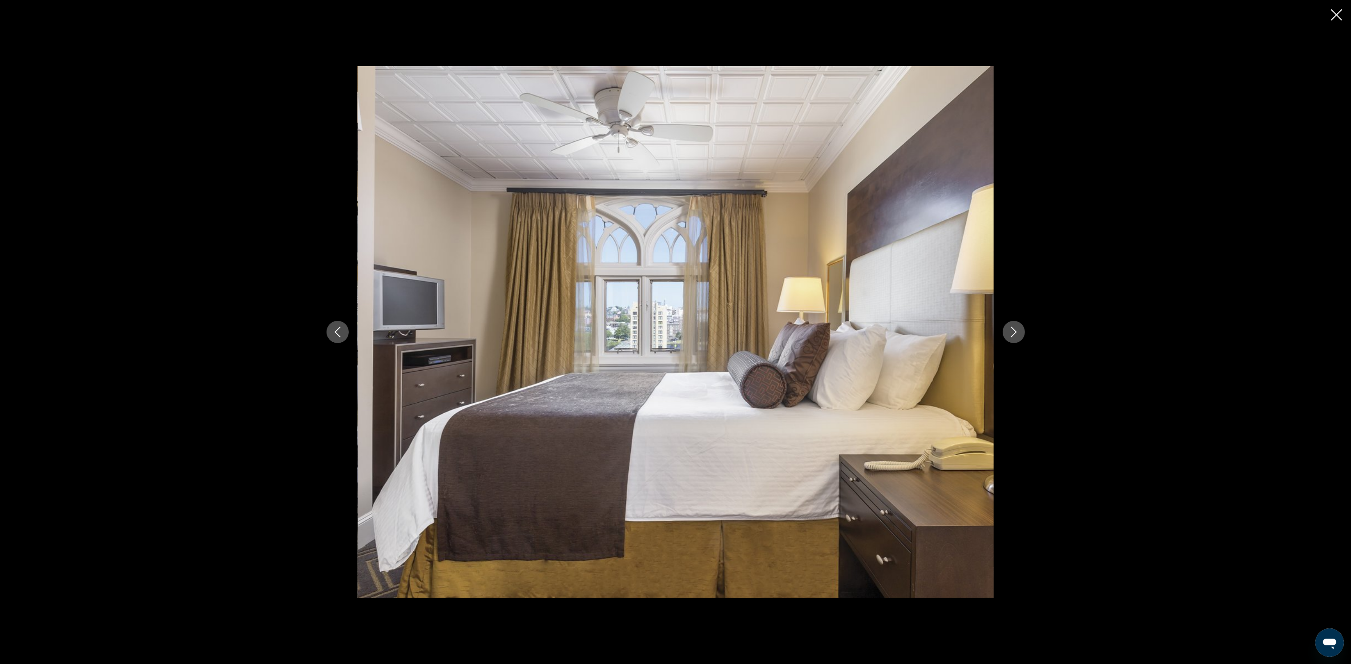
click at [338, 326] on button "Previous image" at bounding box center [337, 332] width 22 height 22
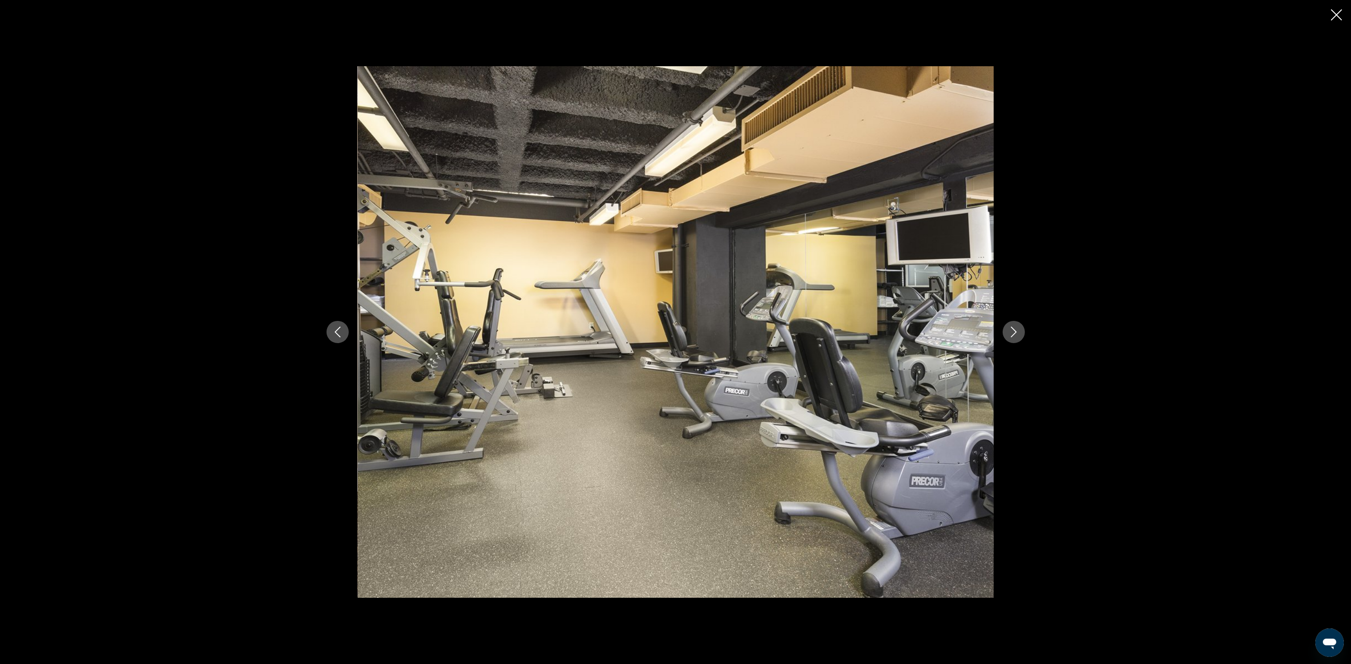
click at [1011, 333] on icon "Next image" at bounding box center [1013, 332] width 11 height 11
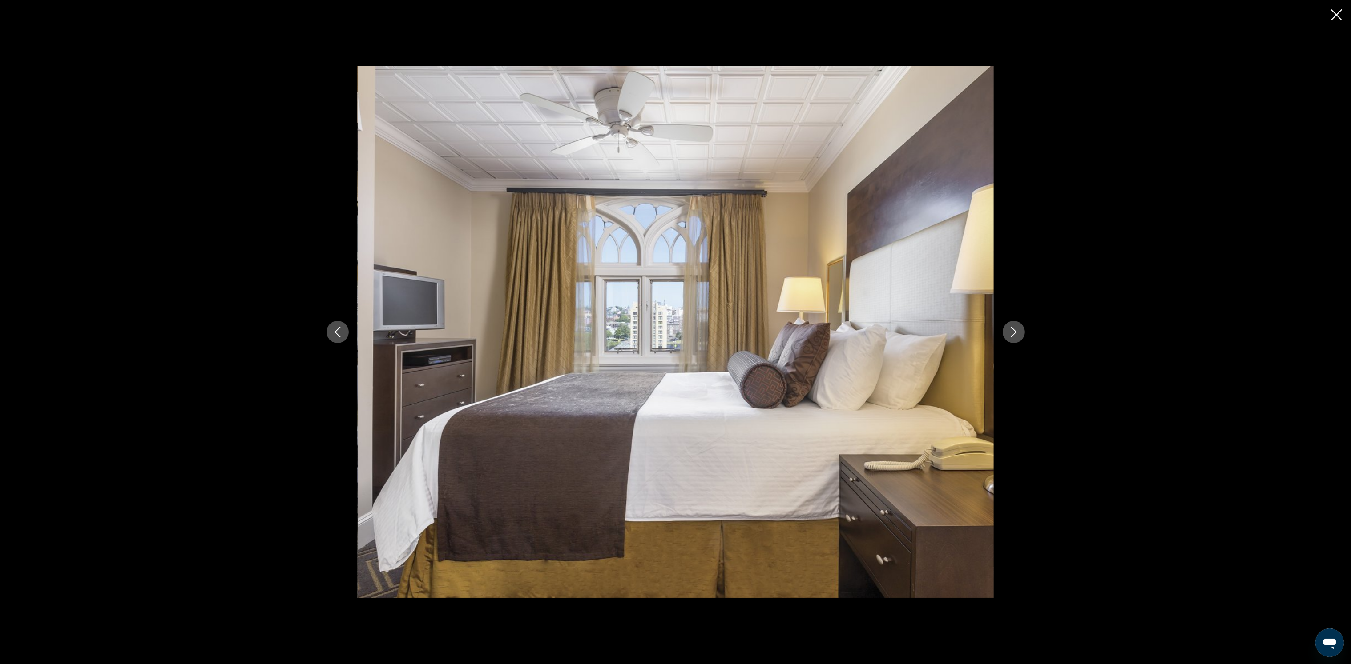
click at [342, 326] on button "Previous image" at bounding box center [337, 332] width 22 height 22
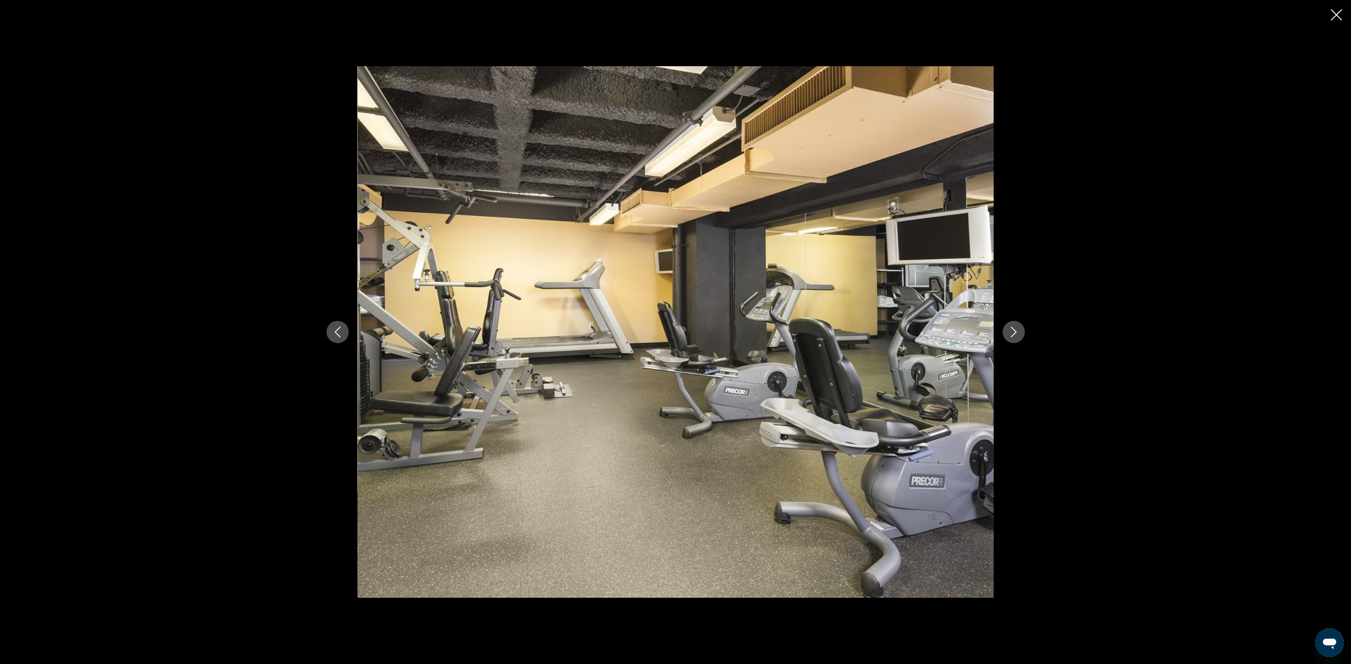
click at [1007, 328] on button "Next image" at bounding box center [1014, 332] width 22 height 22
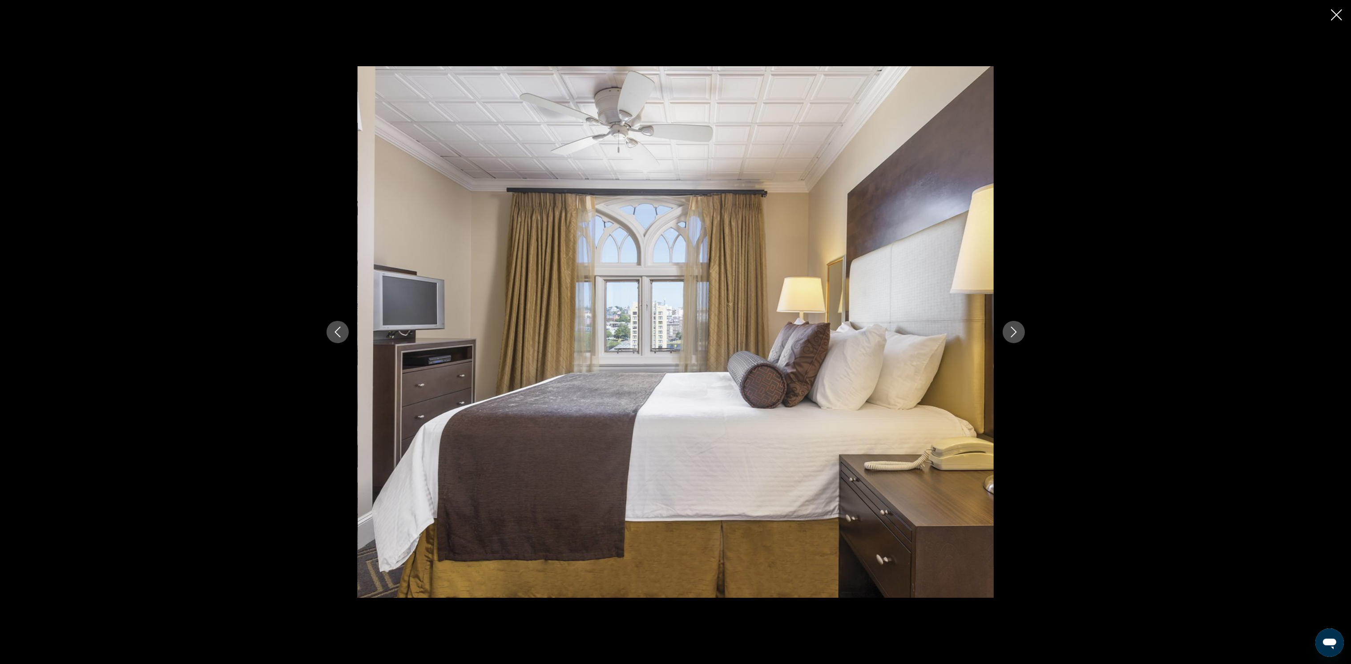
click at [992, 329] on img "Main content" at bounding box center [676, 332] width 636 height 532
click at [1013, 332] on icon "Next image" at bounding box center [1013, 332] width 11 height 11
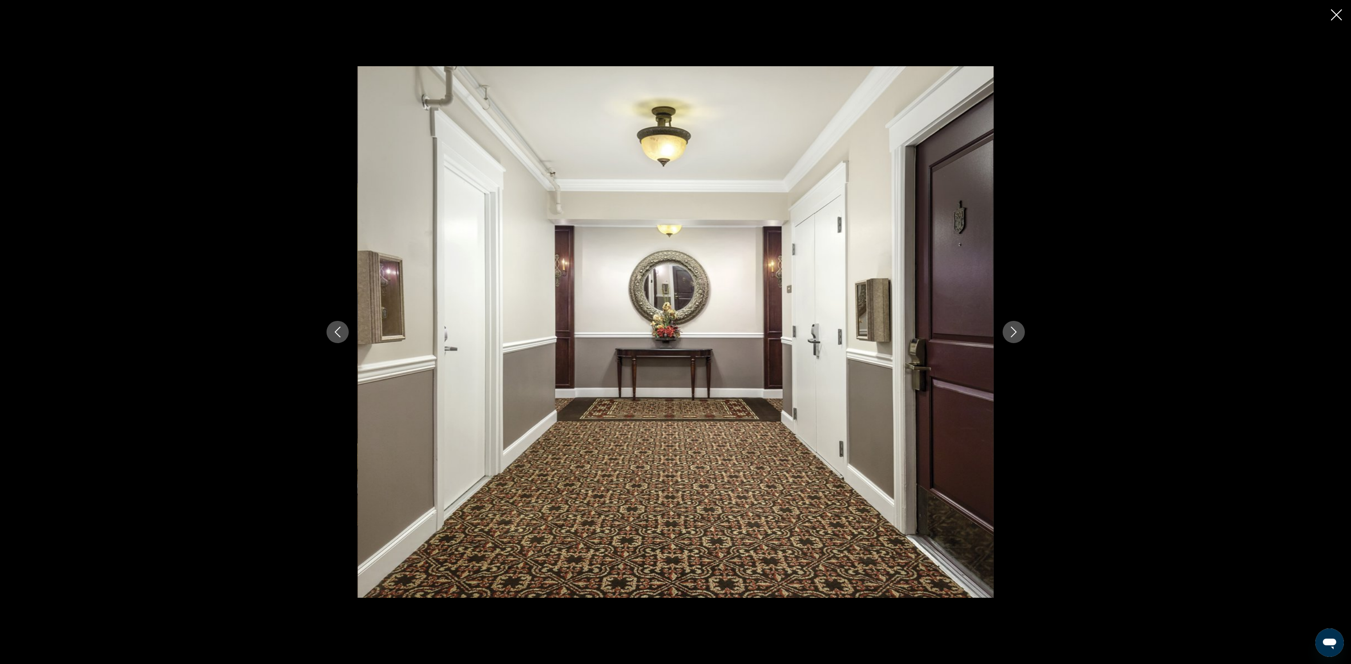
click at [1012, 332] on icon "Next image" at bounding box center [1013, 332] width 11 height 11
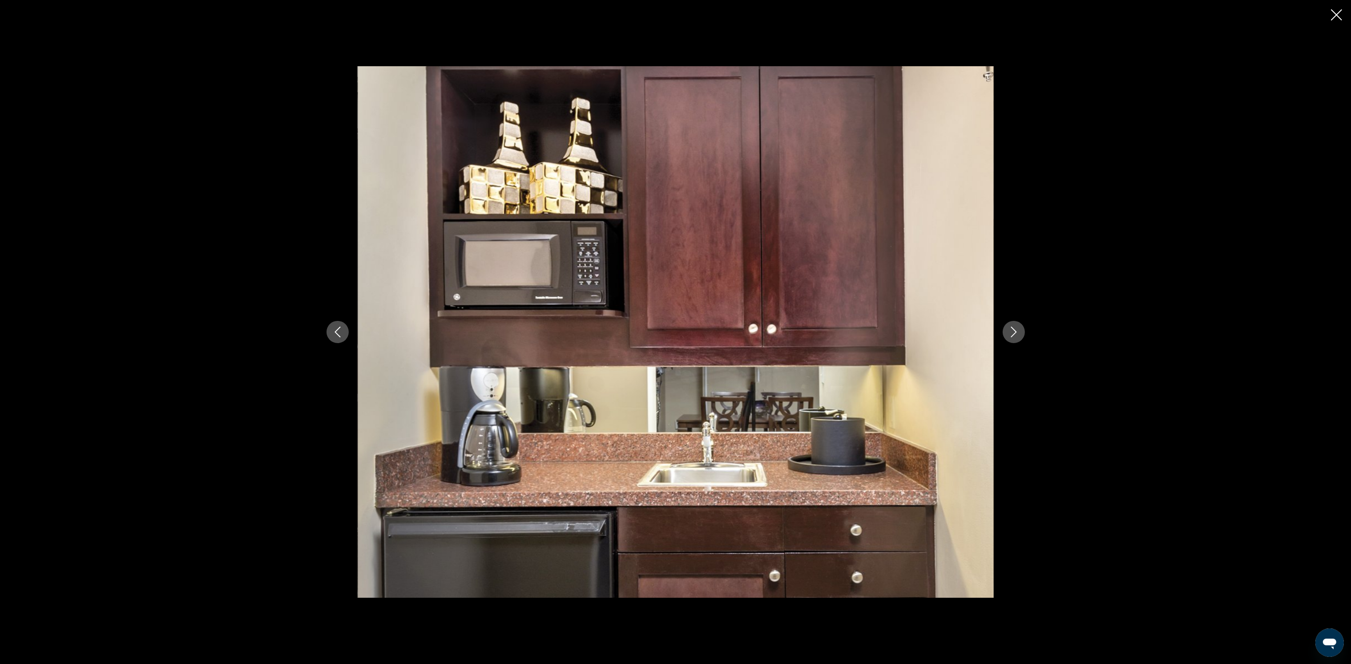
click at [1010, 330] on icon "Next image" at bounding box center [1013, 332] width 11 height 11
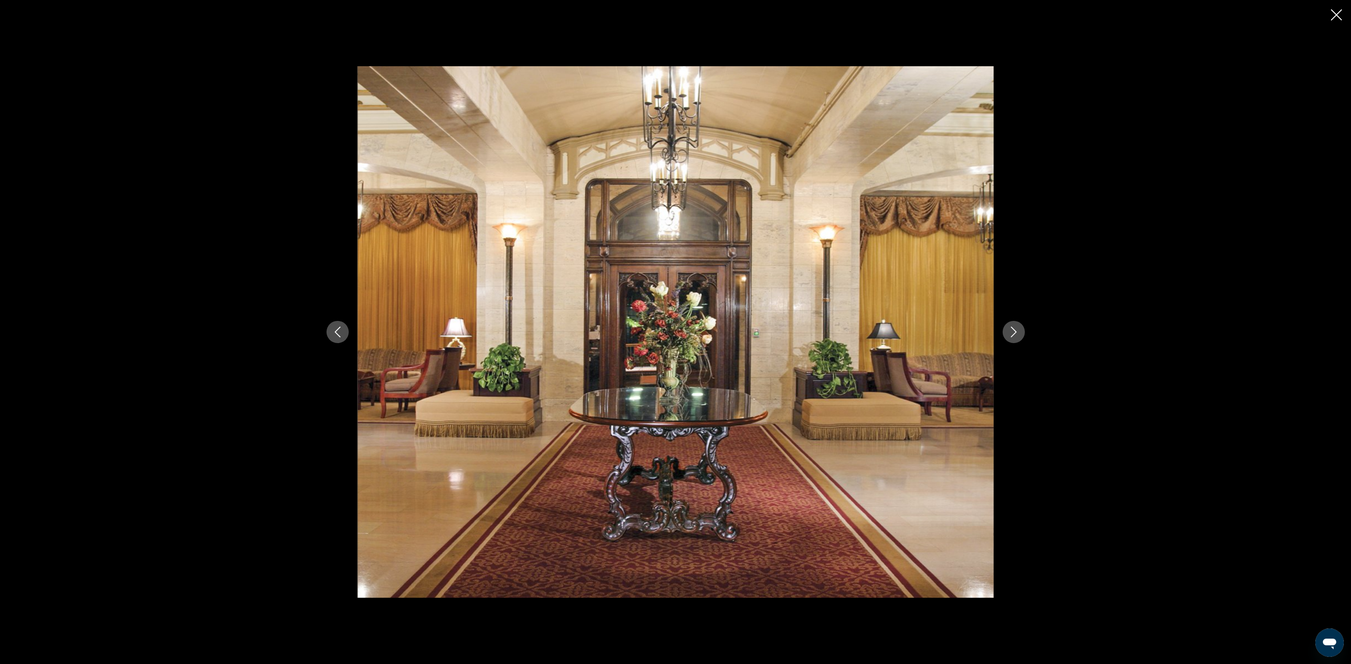
click at [1006, 330] on button "Next image" at bounding box center [1014, 332] width 22 height 22
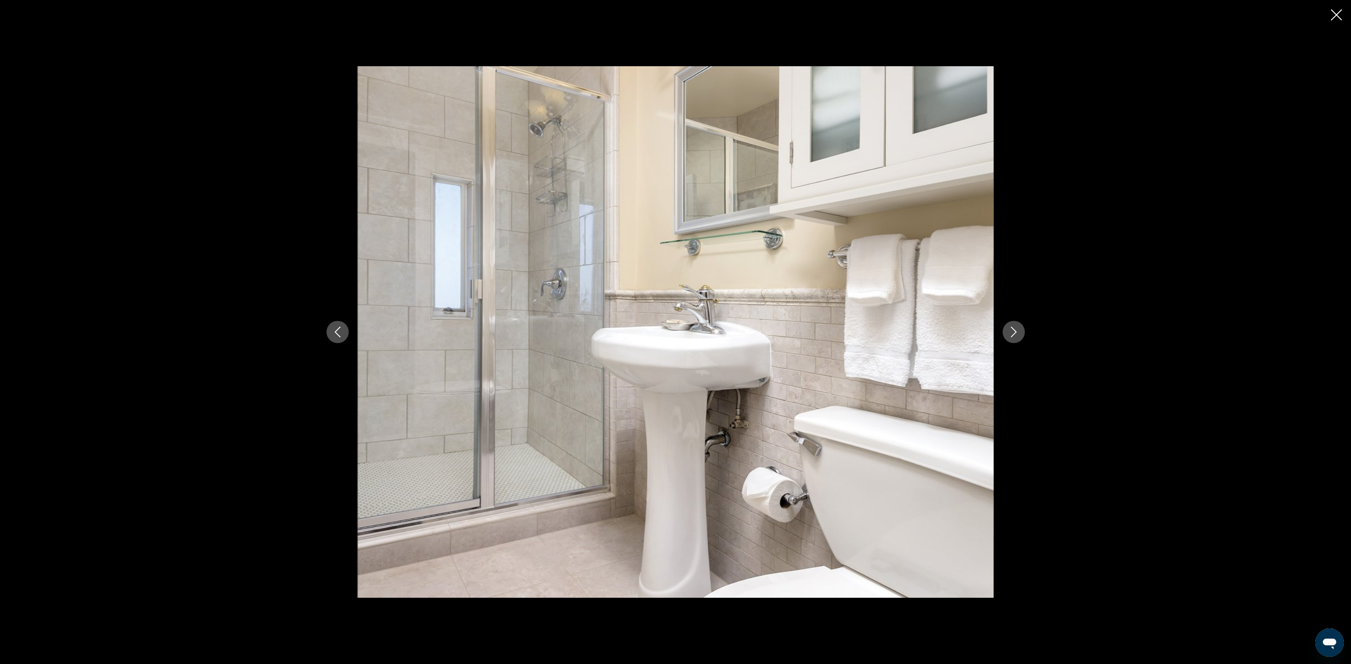
click at [338, 332] on icon "Previous image" at bounding box center [337, 332] width 11 height 11
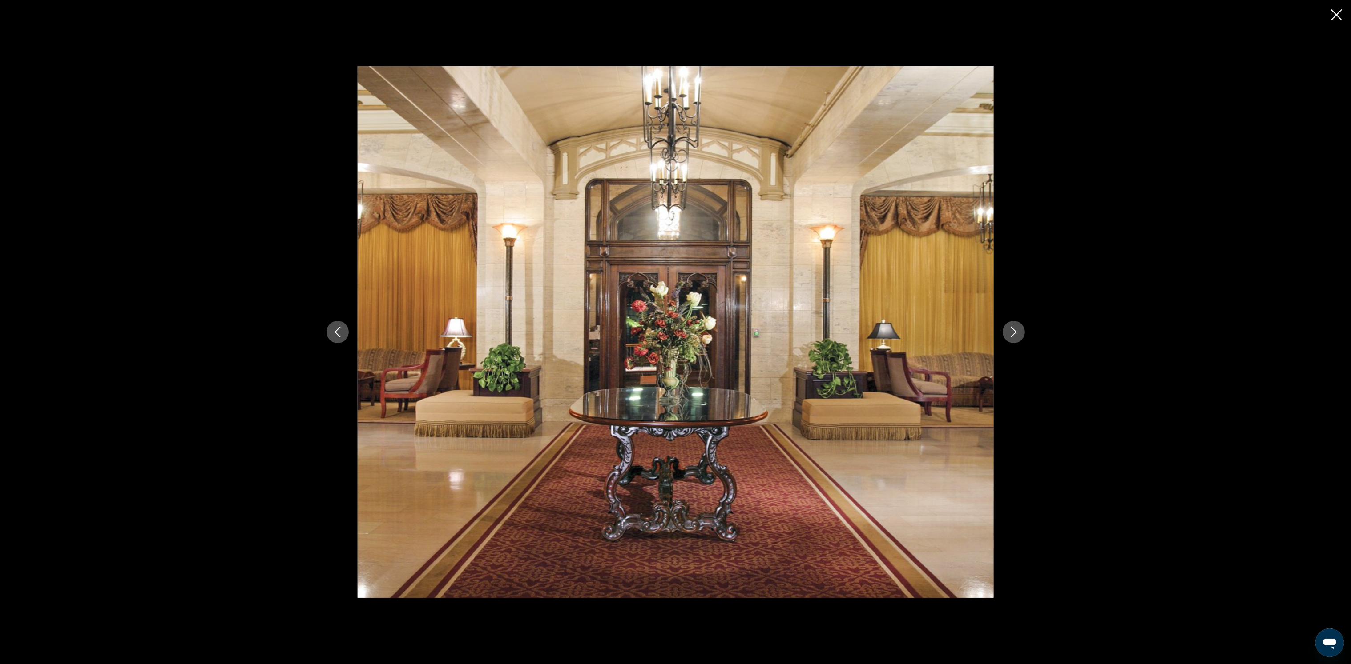
click at [1009, 329] on icon "Next image" at bounding box center [1013, 332] width 11 height 11
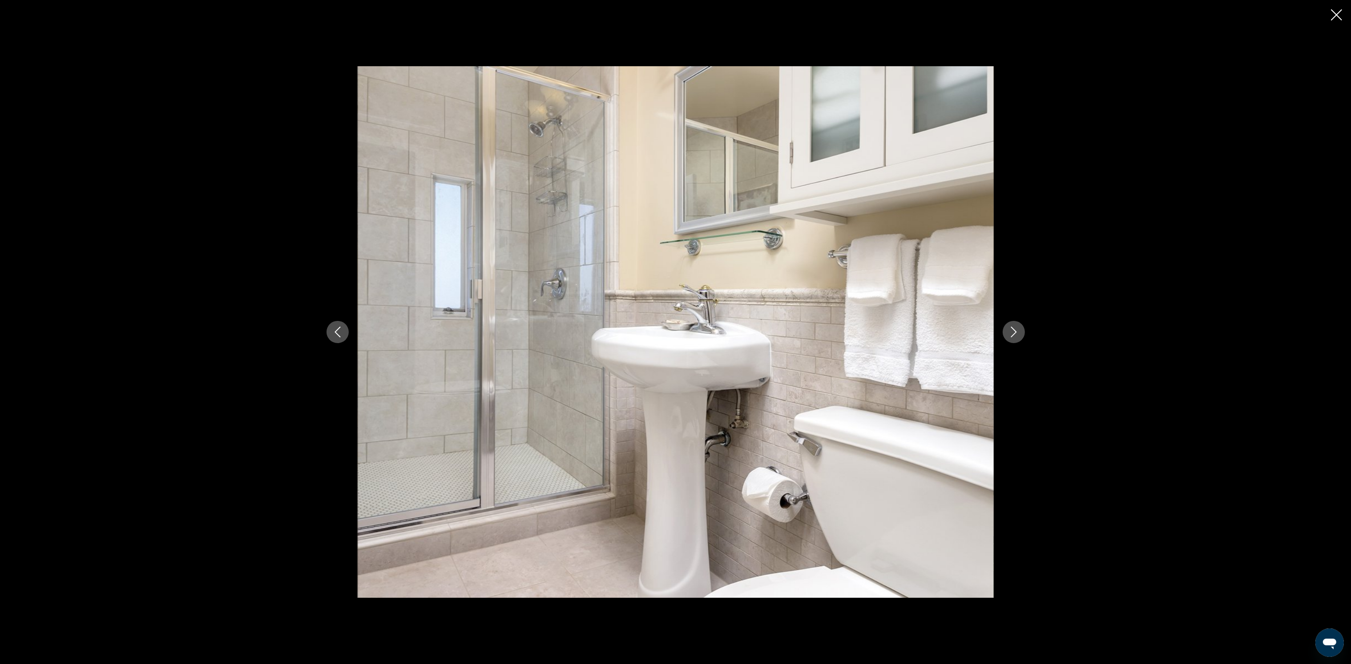
click at [1010, 333] on icon "Next image" at bounding box center [1013, 332] width 11 height 11
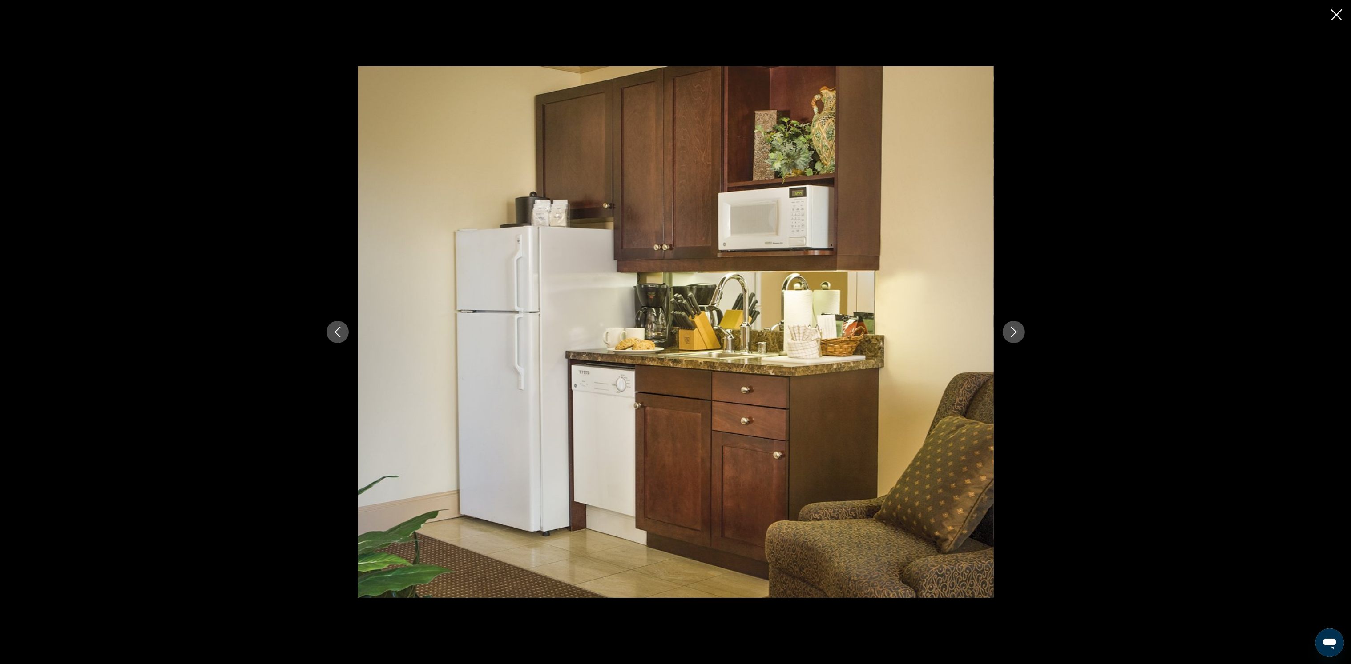
drag, startPoint x: 335, startPoint y: 332, endPoint x: 394, endPoint y: 332, distance: 58.7
click at [336, 332] on icon "Previous image" at bounding box center [337, 332] width 11 height 11
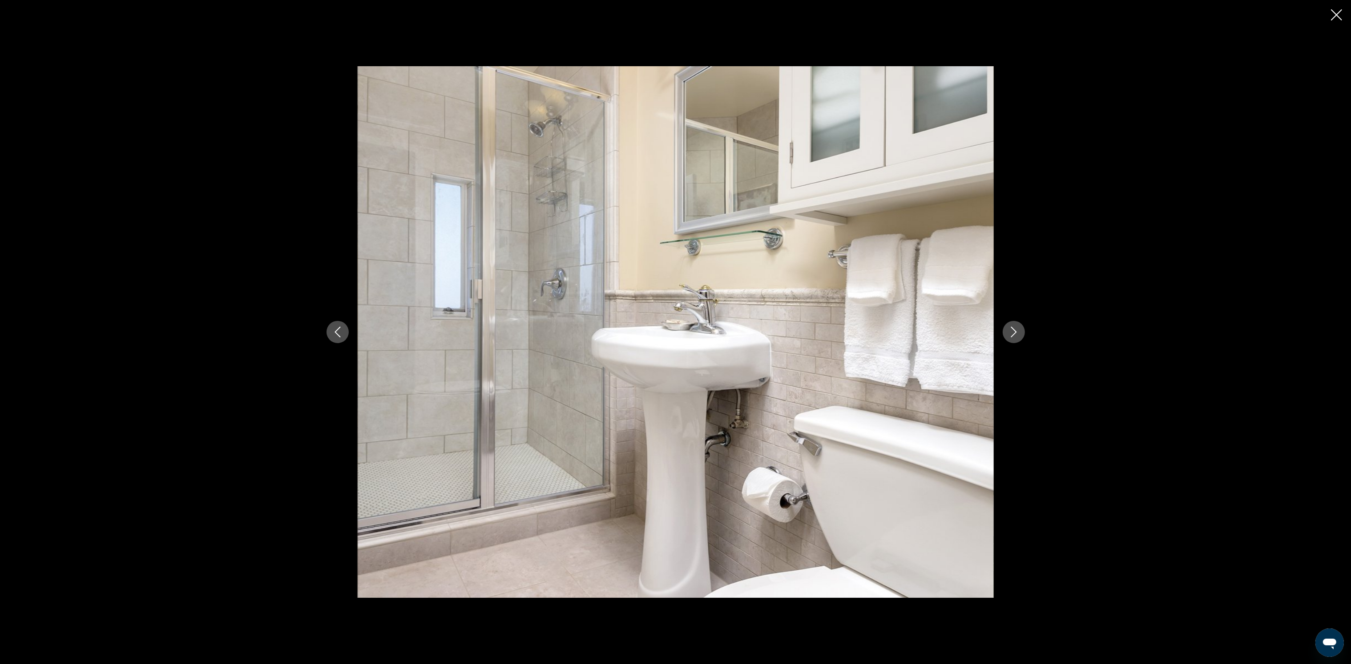
click at [1012, 334] on icon "Next image" at bounding box center [1013, 332] width 11 height 11
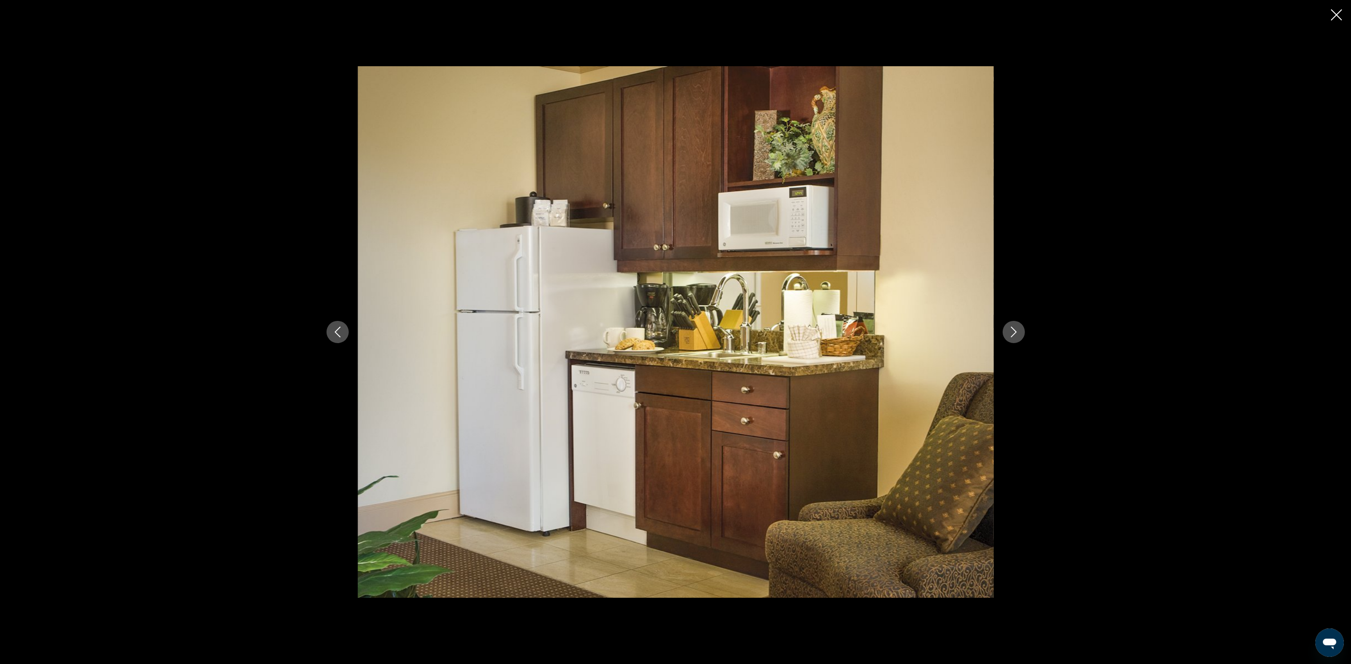
click at [1003, 333] on button "Next image" at bounding box center [1014, 332] width 22 height 22
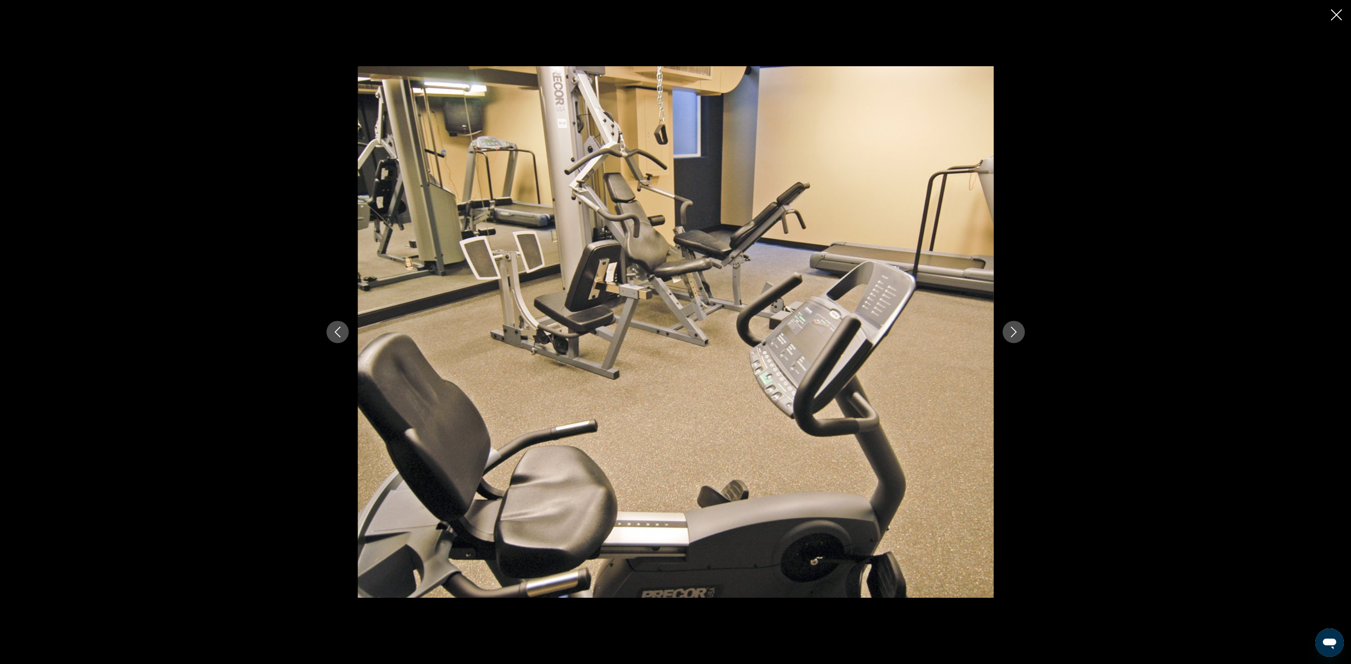
click at [1002, 332] on div "prev next" at bounding box center [676, 332] width 716 height 532
click at [1016, 335] on icon "Next image" at bounding box center [1013, 332] width 11 height 11
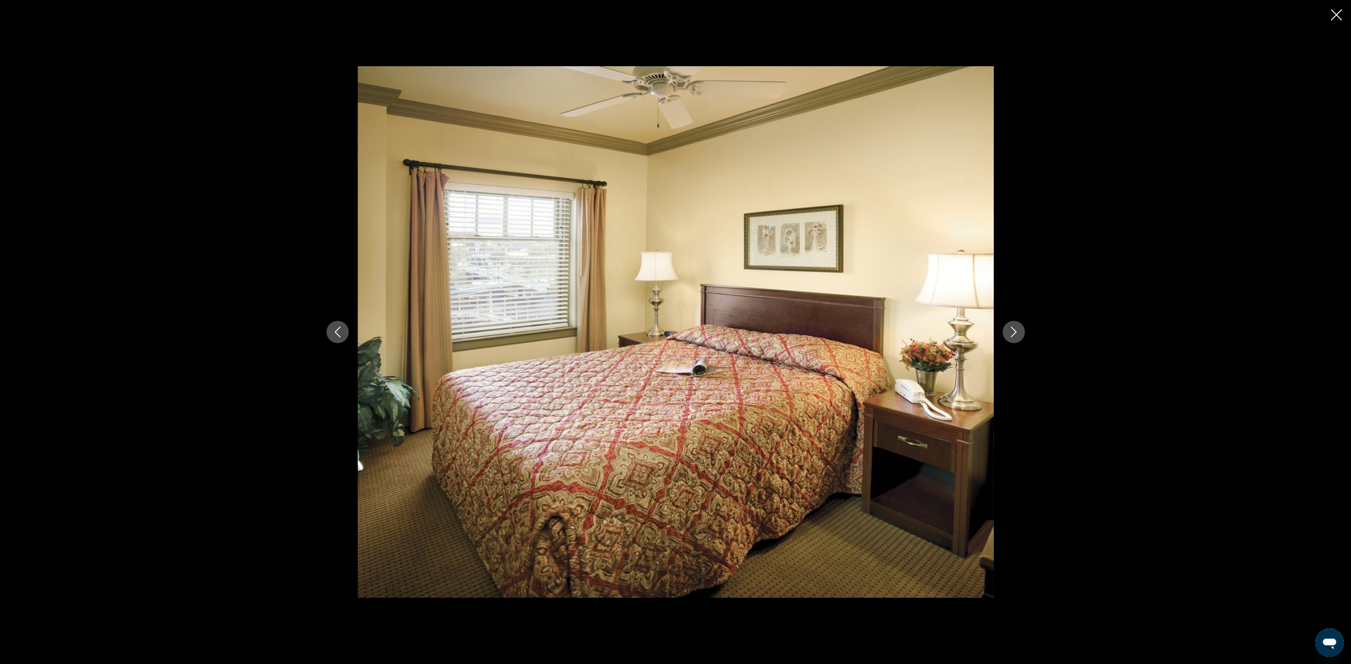
click at [1012, 334] on icon "Next image" at bounding box center [1013, 332] width 11 height 11
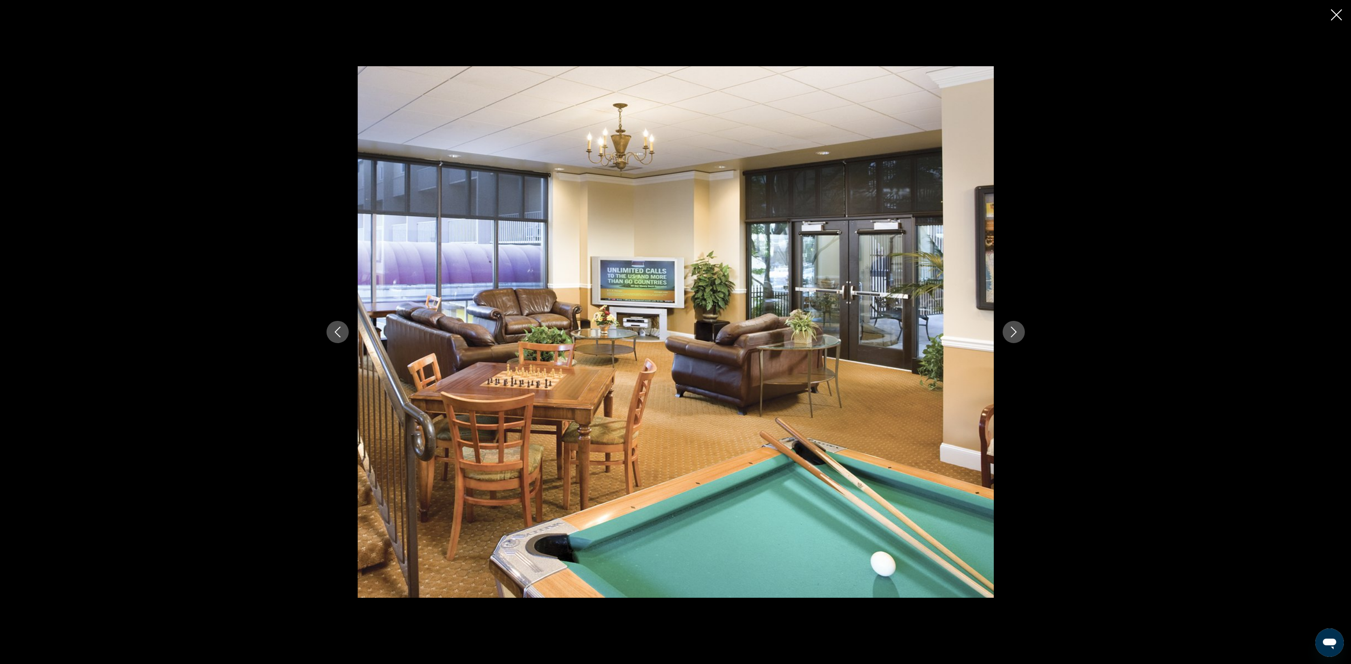
click at [1011, 334] on icon "Next image" at bounding box center [1013, 332] width 11 height 11
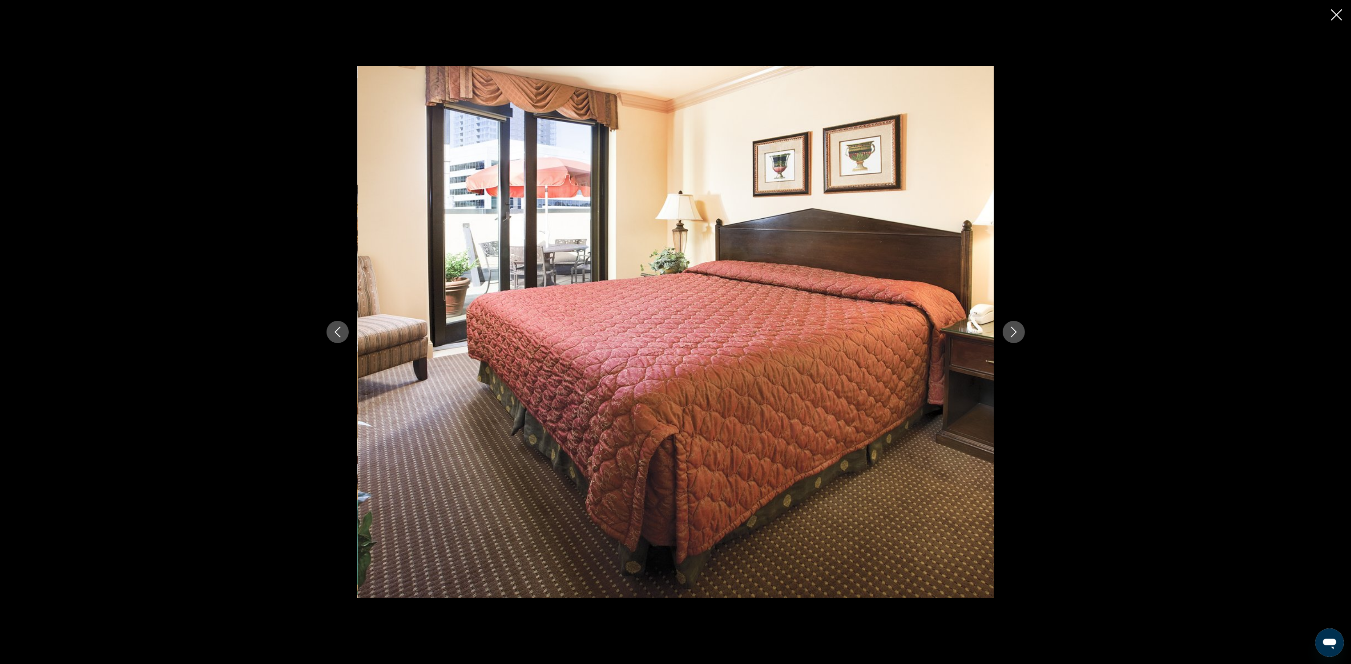
click at [1013, 329] on icon "Next image" at bounding box center [1013, 332] width 11 height 11
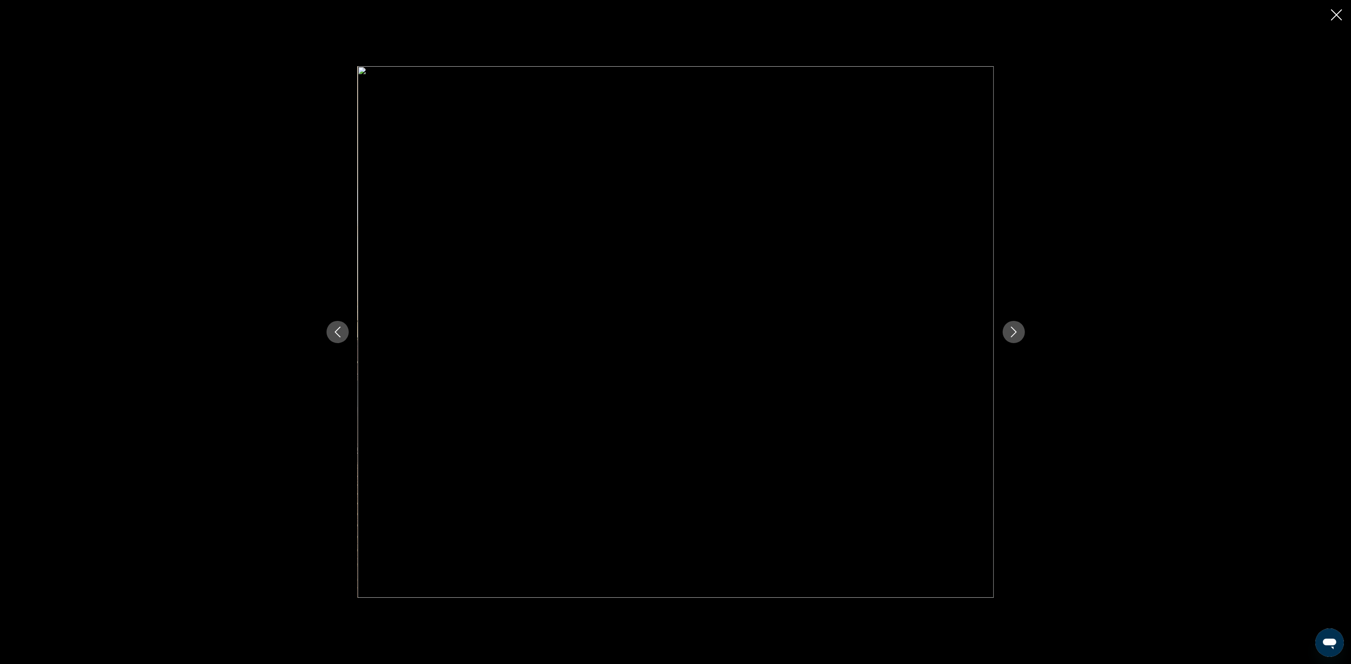
click at [1013, 329] on icon "Next image" at bounding box center [1014, 332] width 6 height 11
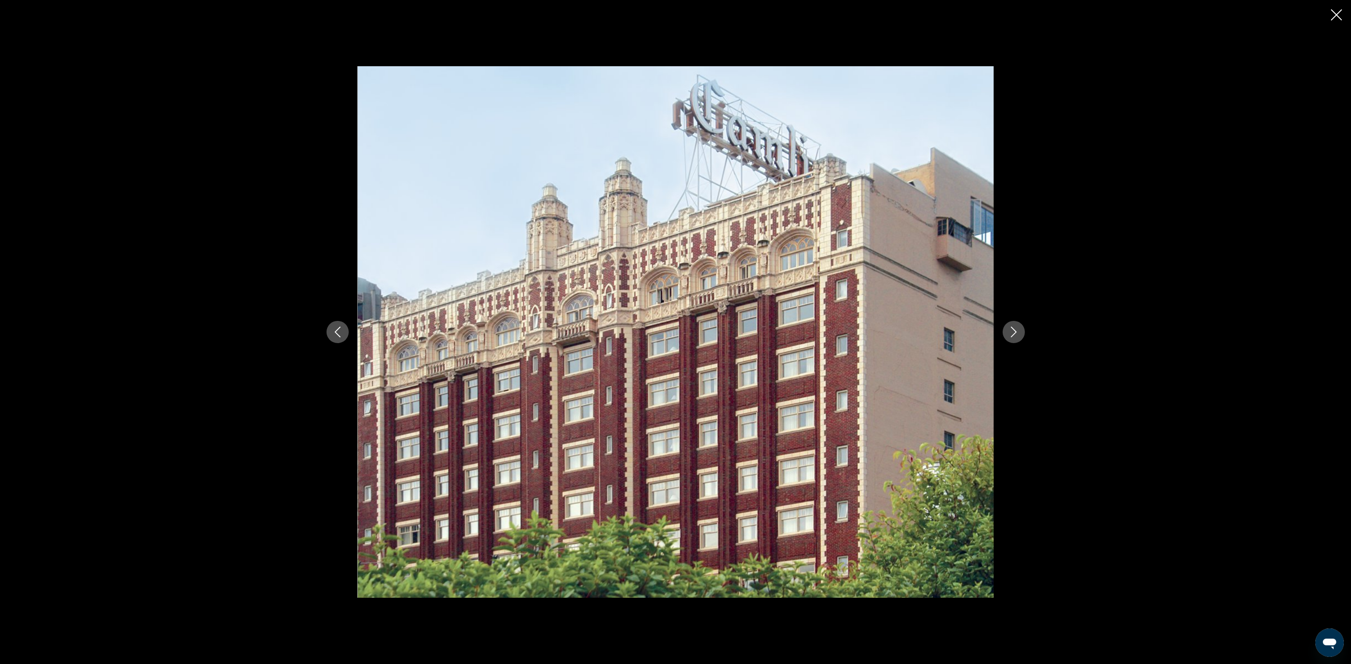
click at [1013, 329] on icon "Next image" at bounding box center [1014, 332] width 6 height 11
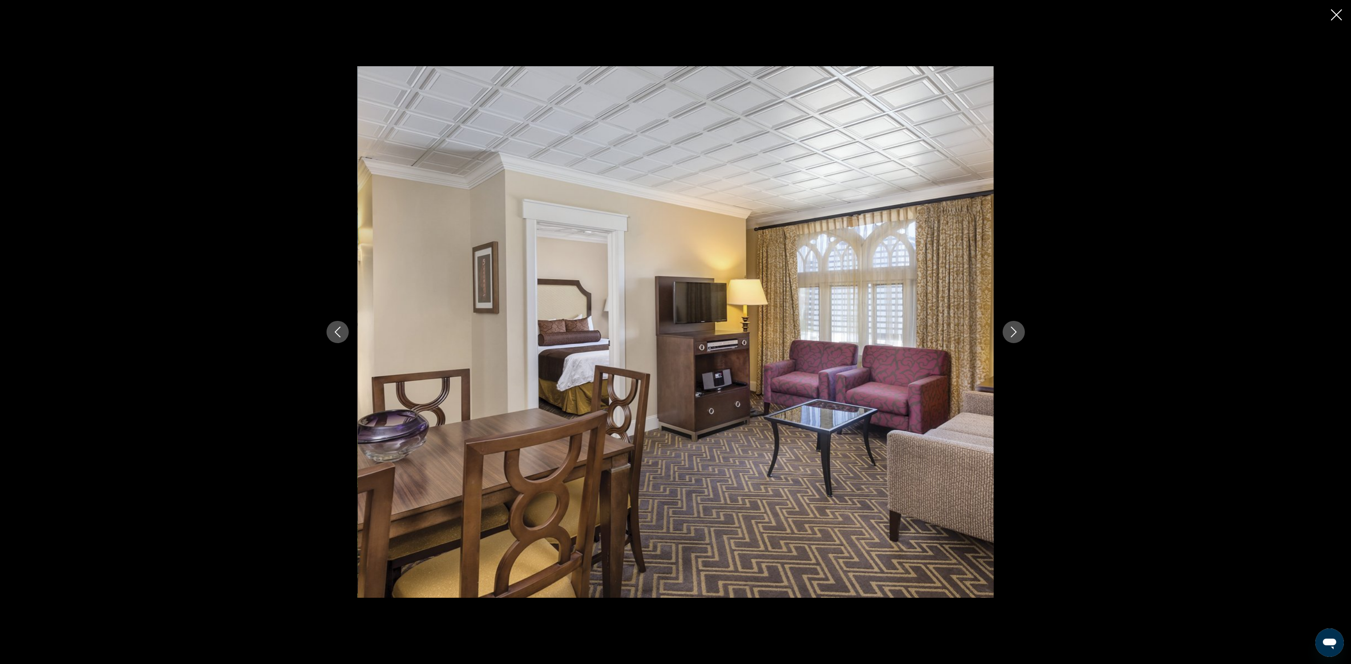
click at [1011, 329] on icon "Next image" at bounding box center [1013, 332] width 11 height 11
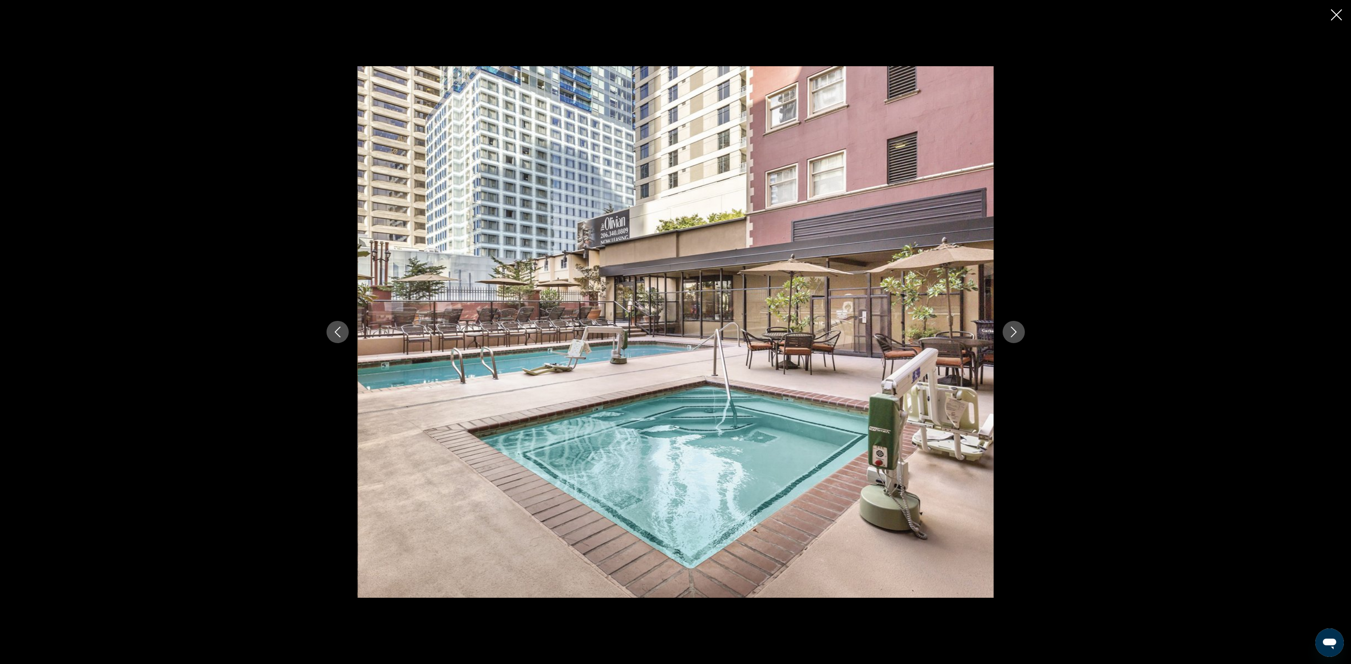
click at [1345, 15] on div "prev next" at bounding box center [675, 332] width 1351 height 664
click at [1338, 12] on icon "Close slideshow" at bounding box center [1336, 14] width 11 height 11
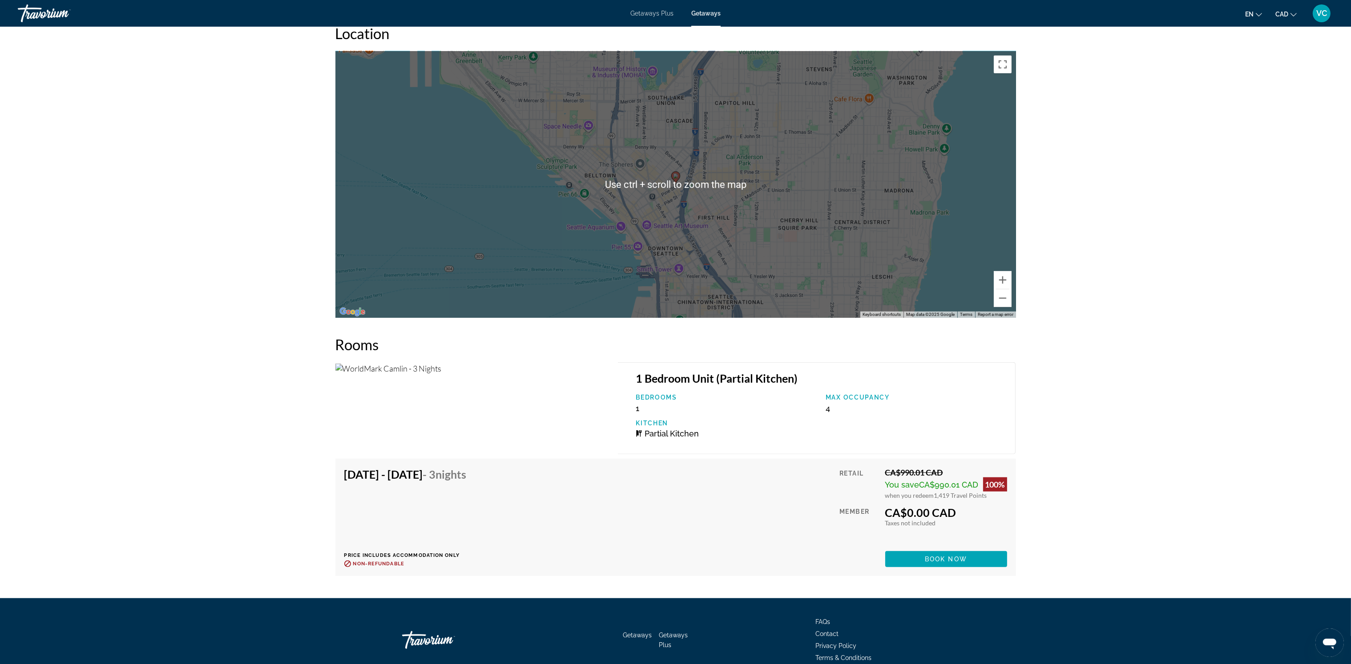
scroll to position [1398, 0]
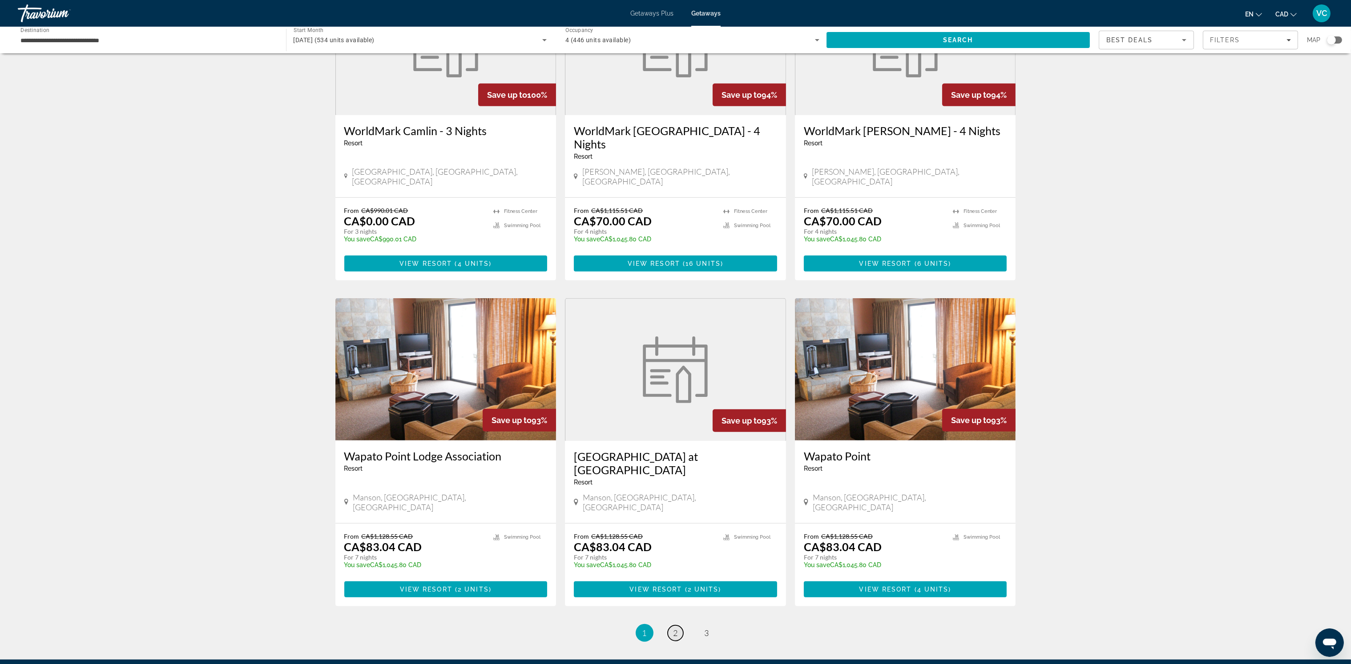
scroll to position [767, 0]
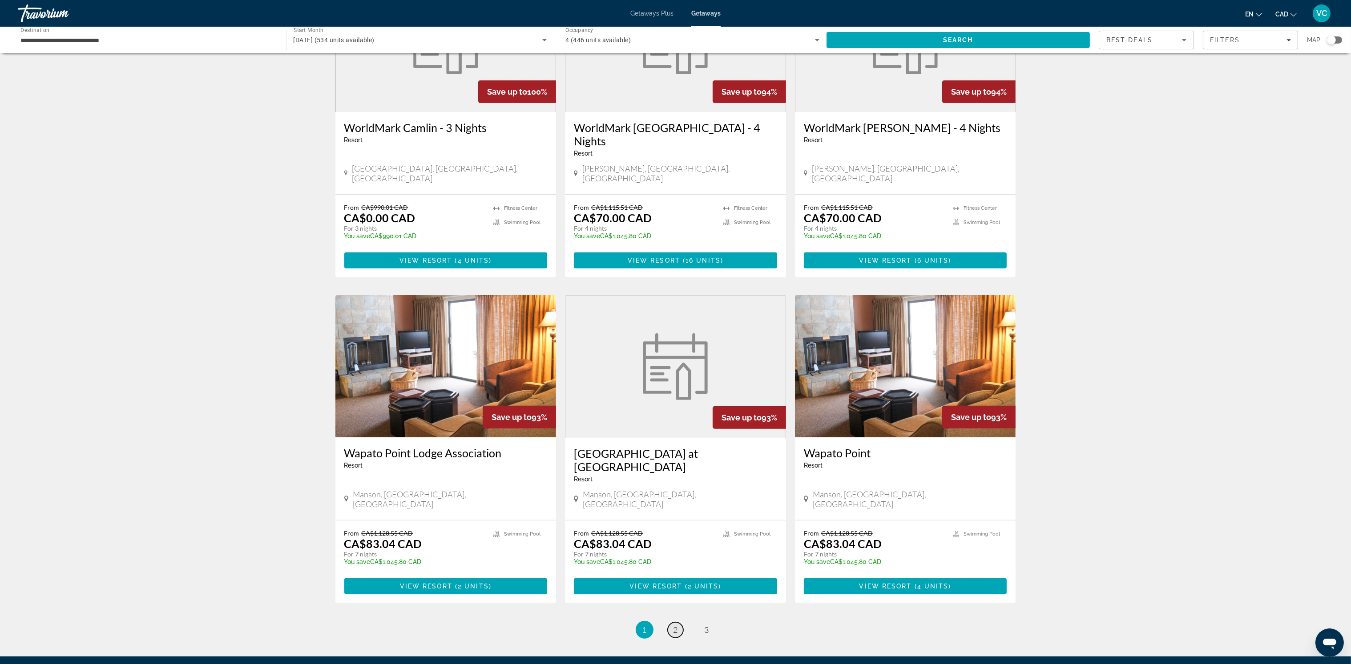
click at [669, 623] on link "page 2" at bounding box center [676, 631] width 16 height 16
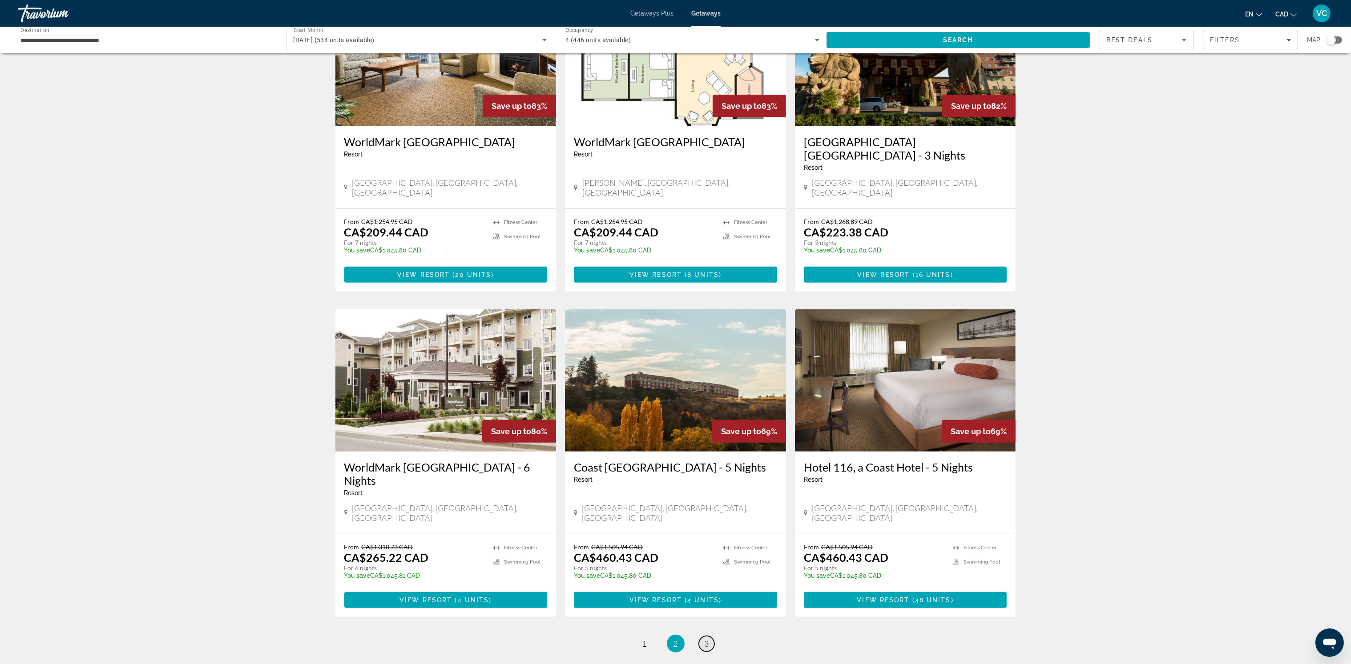
scroll to position [740, 0]
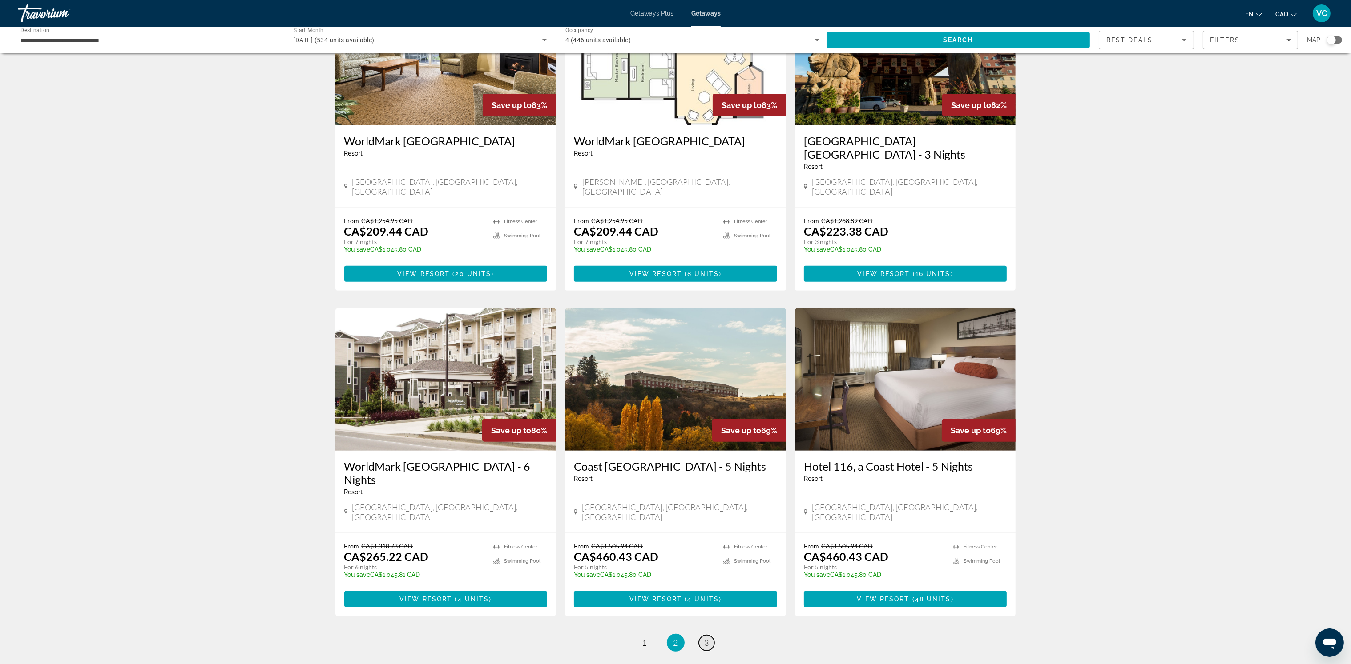
click at [705, 638] on span "3" at bounding box center [707, 643] width 4 height 10
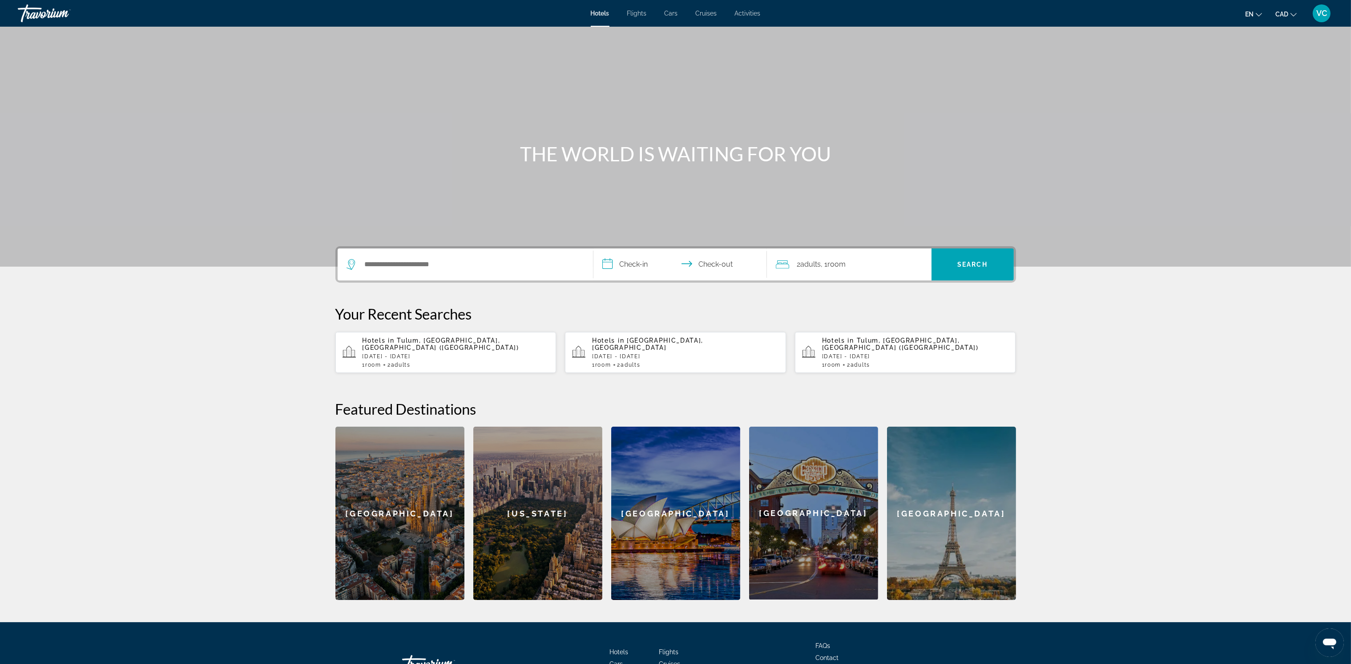
click at [412, 256] on div "Search widget" at bounding box center [465, 265] width 238 height 32
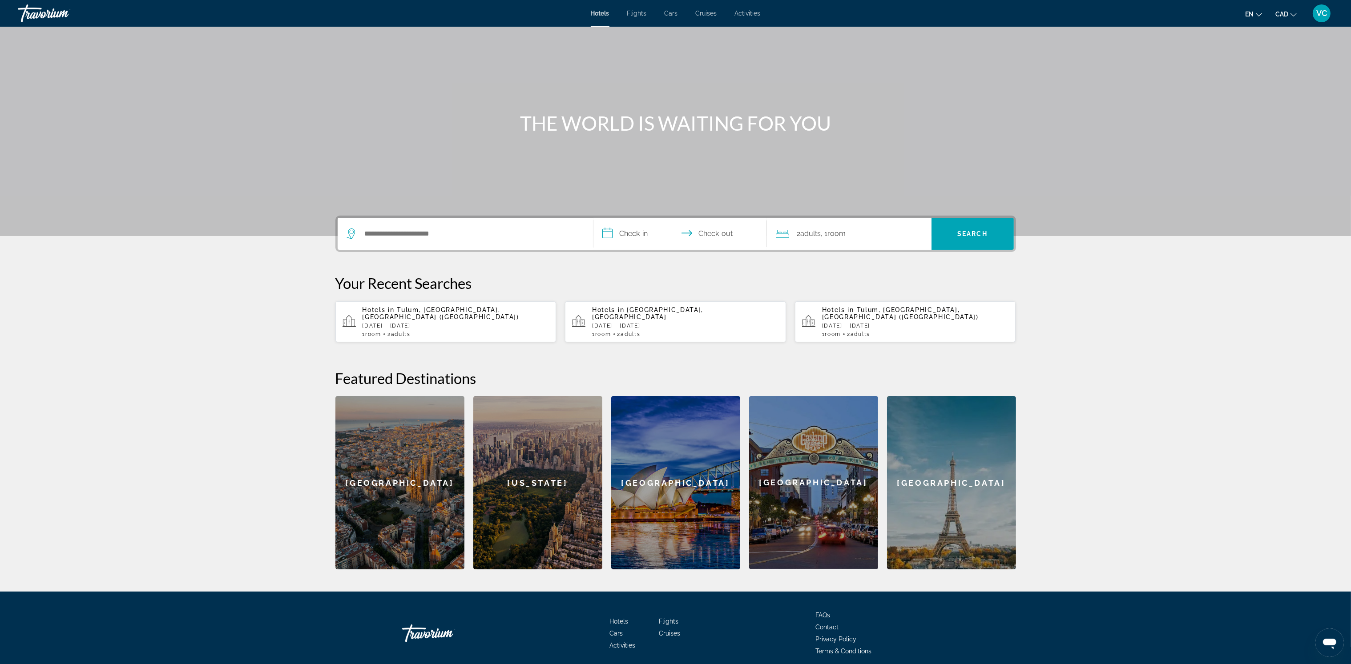
scroll to position [60, 0]
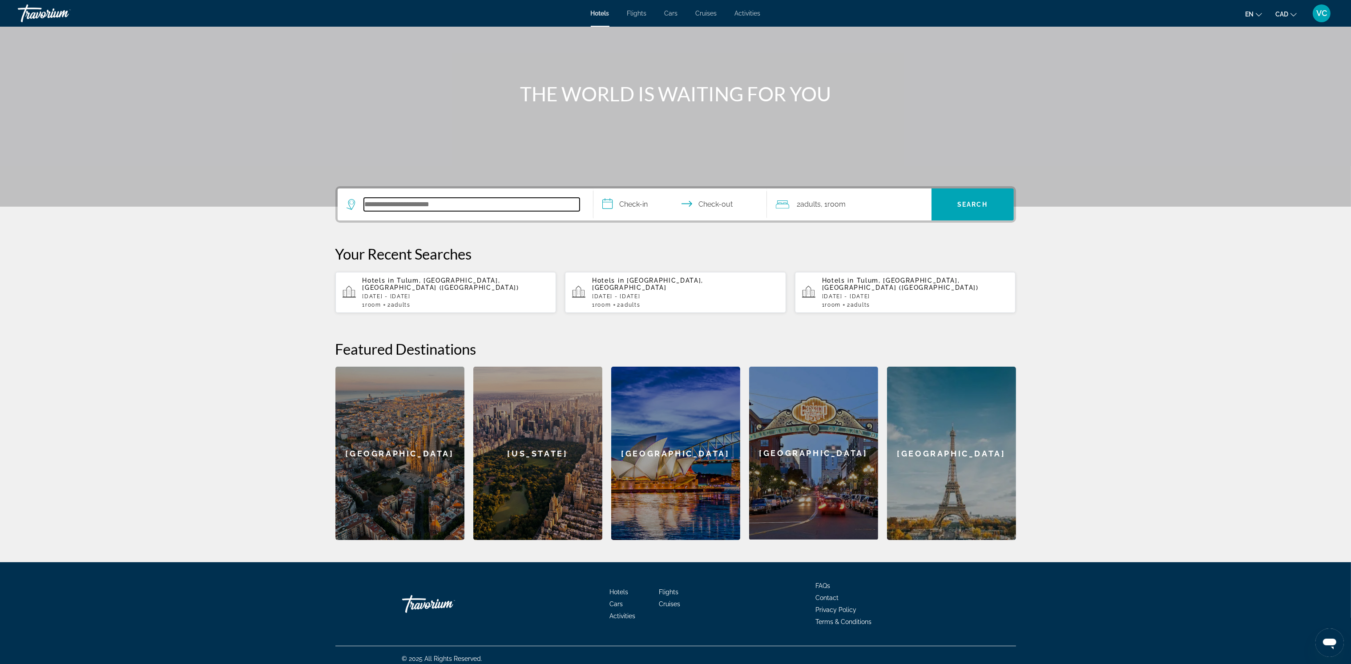
click at [379, 206] on input "Search hotel destination" at bounding box center [472, 204] width 216 height 13
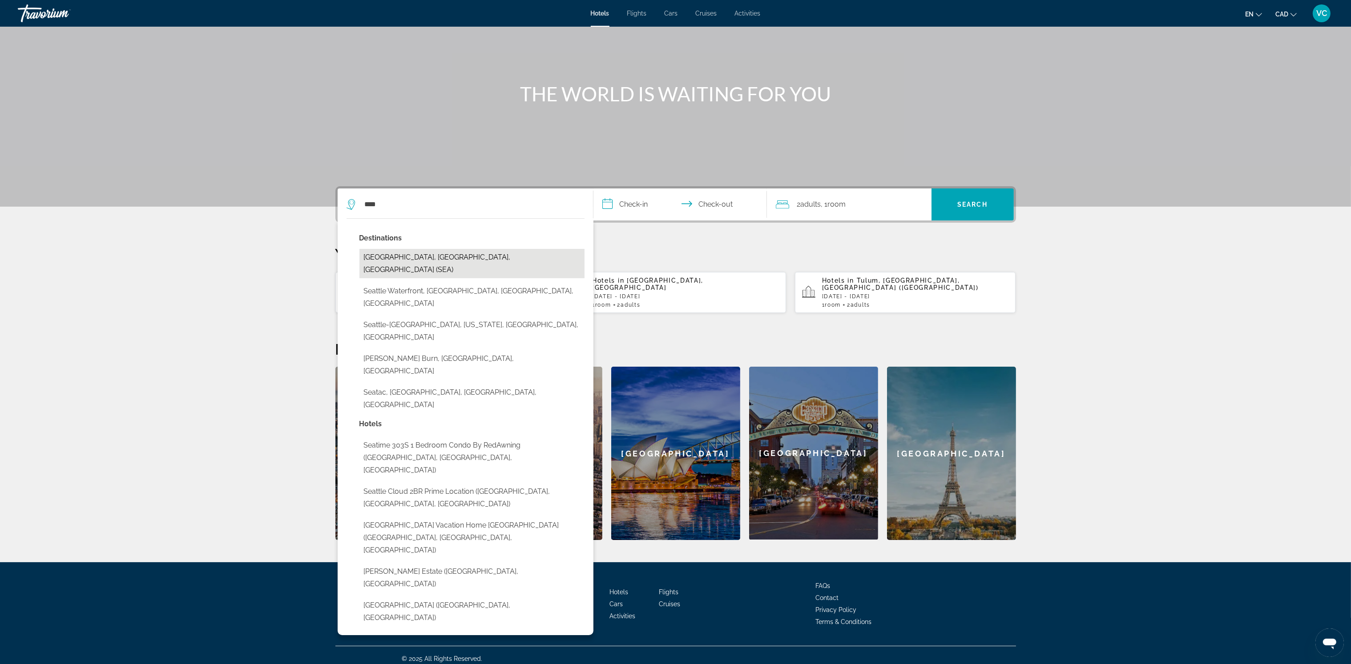
click at [427, 254] on button "Seattle, WA, United States (SEA)" at bounding box center [471, 263] width 225 height 29
type input "**********"
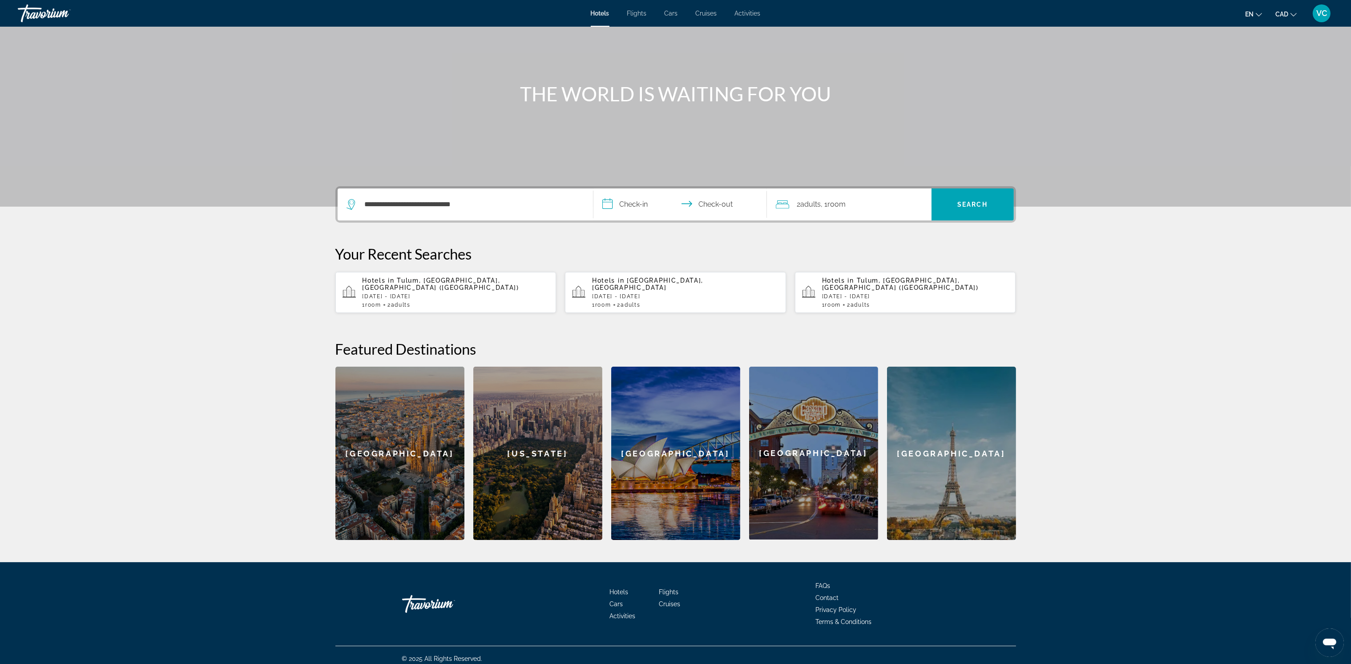
click at [648, 201] on input "**********" at bounding box center [681, 206] width 177 height 35
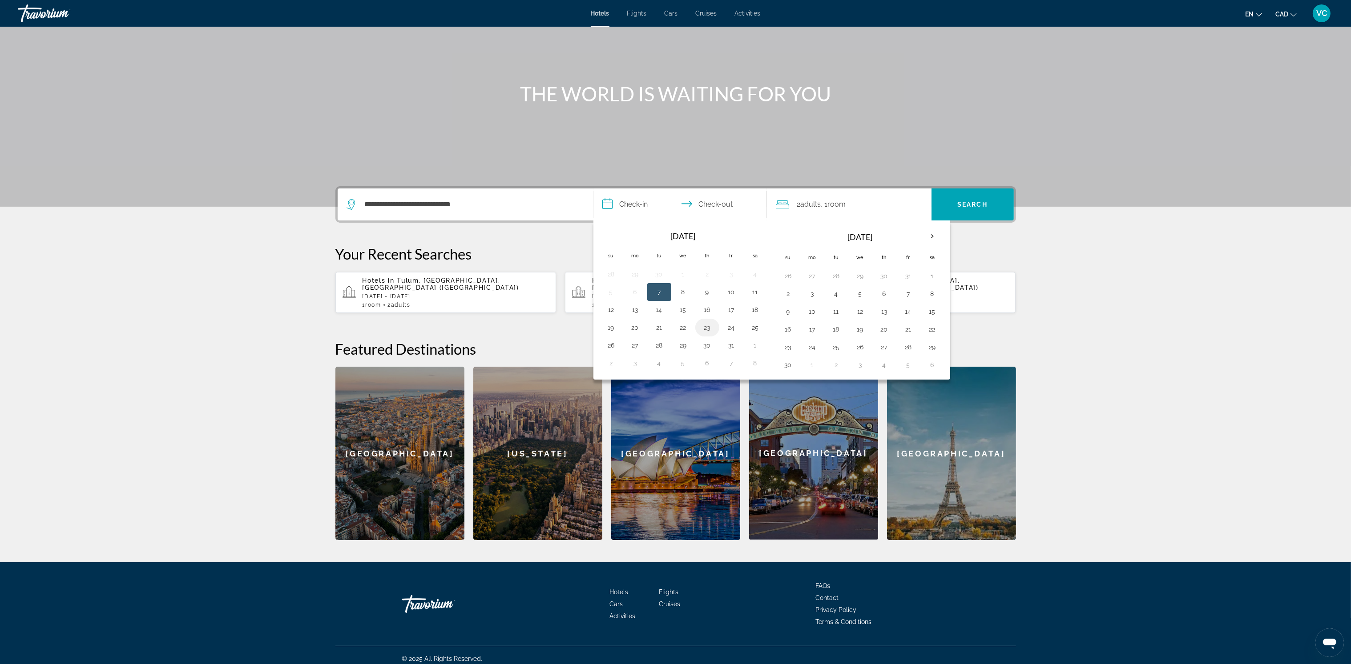
click at [703, 329] on button "23" at bounding box center [707, 328] width 14 height 12
click at [615, 344] on button "26" at bounding box center [611, 345] width 14 height 12
type input "**********"
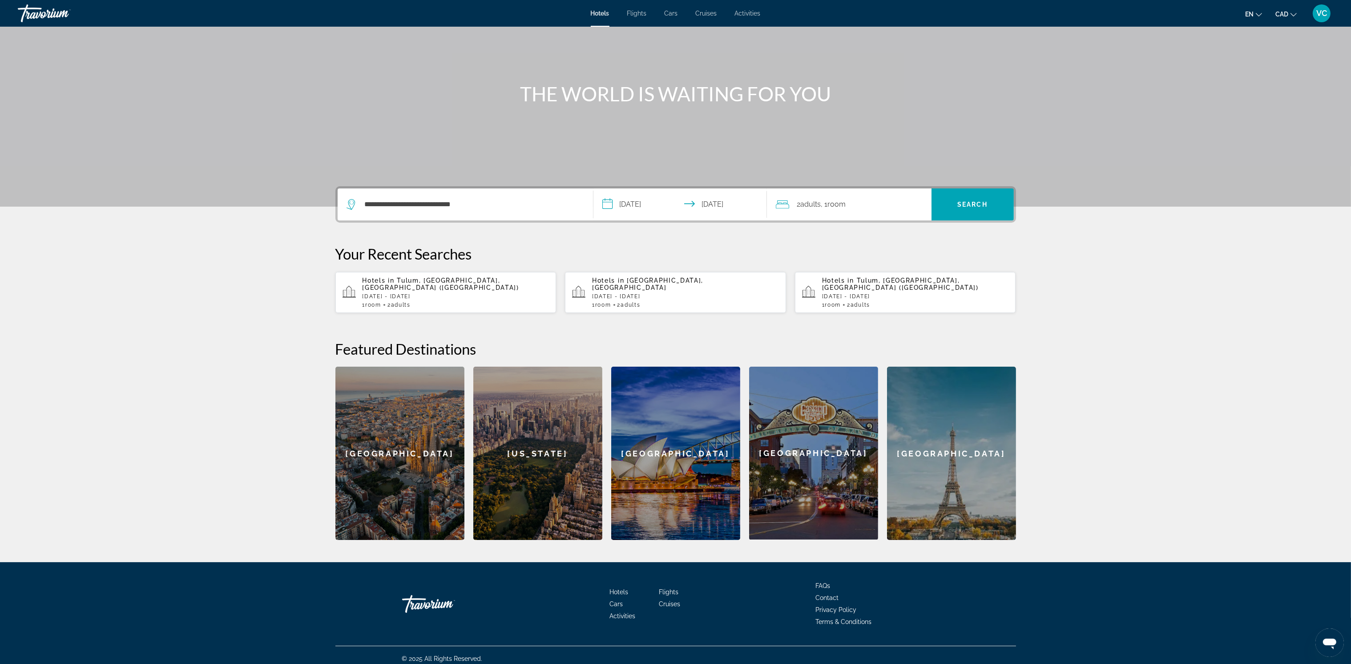
click at [851, 204] on div "2 Adult Adults , 1 Room rooms" at bounding box center [854, 204] width 156 height 12
click at [917, 247] on icon "Increment adults" at bounding box center [918, 249] width 8 height 11
click at [896, 248] on icon "Decrement adults" at bounding box center [898, 250] width 8 height 8
click at [895, 250] on icon "Decrement adults" at bounding box center [898, 250] width 8 height 0
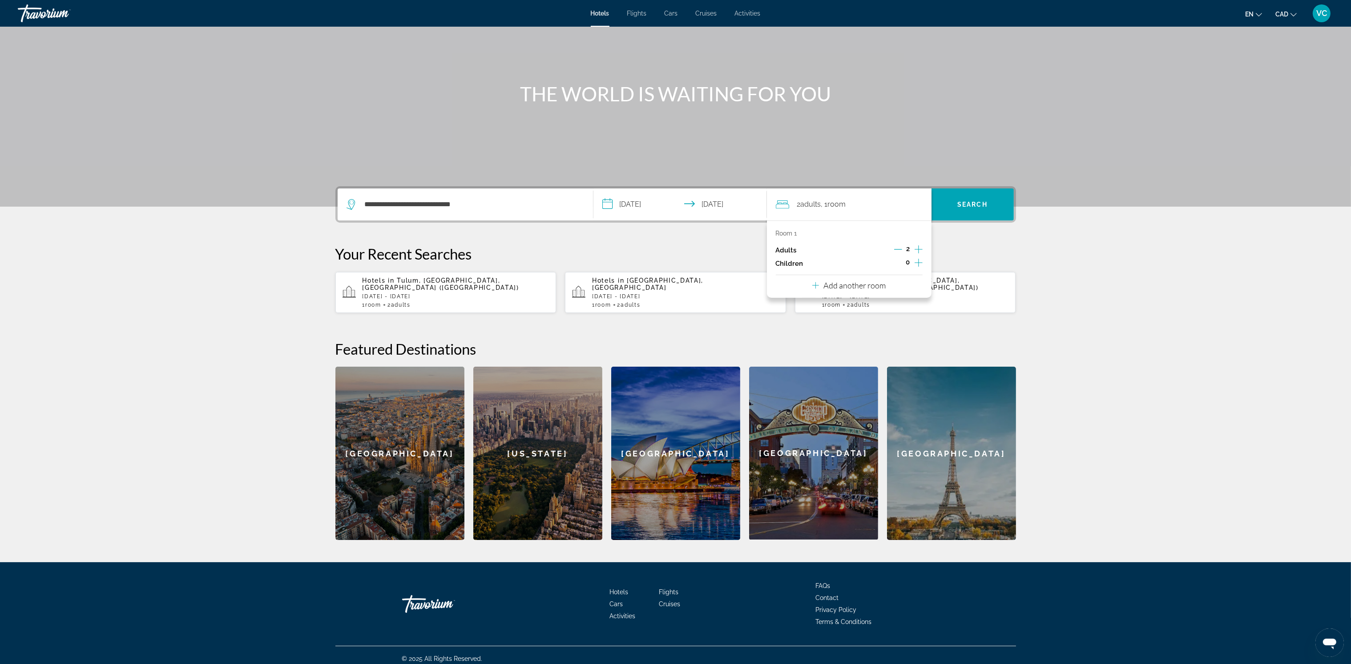
click at [855, 284] on p "Add another room" at bounding box center [854, 286] width 62 height 10
click at [918, 302] on icon "Increment adults" at bounding box center [918, 304] width 8 height 8
click at [918, 301] on icon "Increment adults" at bounding box center [918, 303] width 8 height 11
click at [896, 301] on icon "Decrement adults" at bounding box center [898, 304] width 8 height 8
click at [967, 208] on span "Search" at bounding box center [972, 204] width 82 height 21
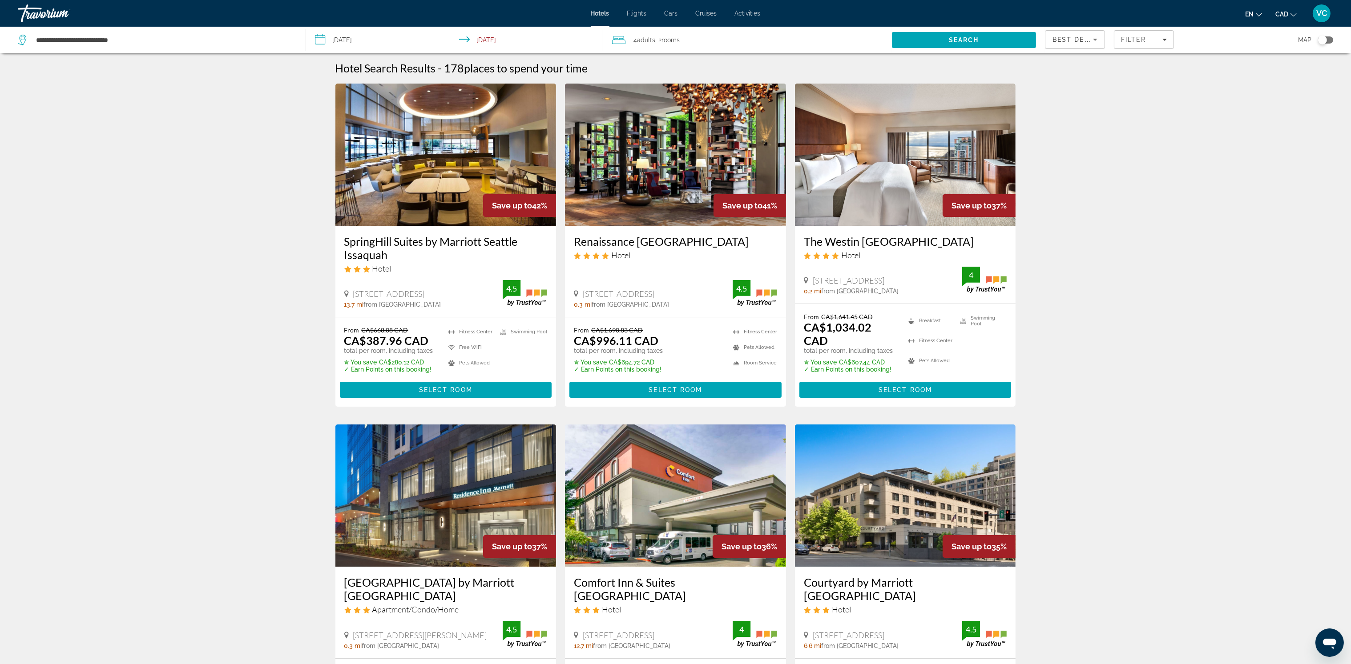
scroll to position [0, 0]
click at [435, 186] on img "Main content" at bounding box center [445, 155] width 221 height 142
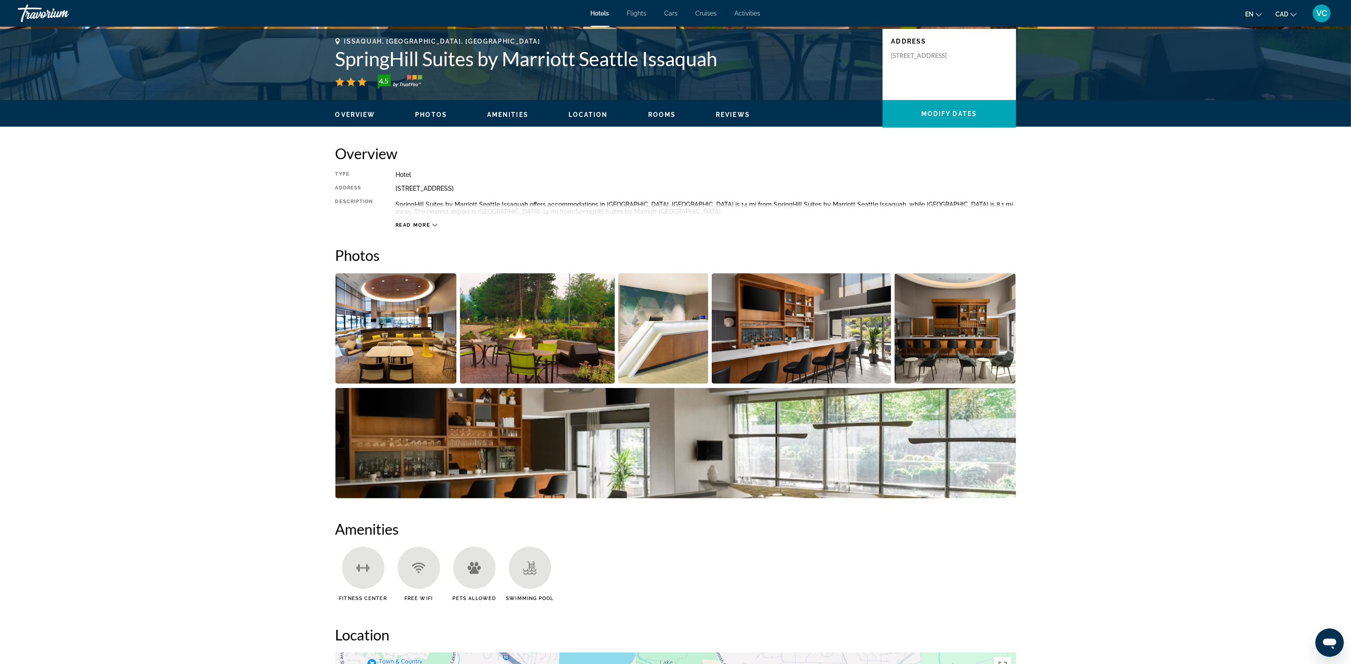
click at [378, 339] on img "Open full-screen image slider" at bounding box center [395, 329] width 121 height 110
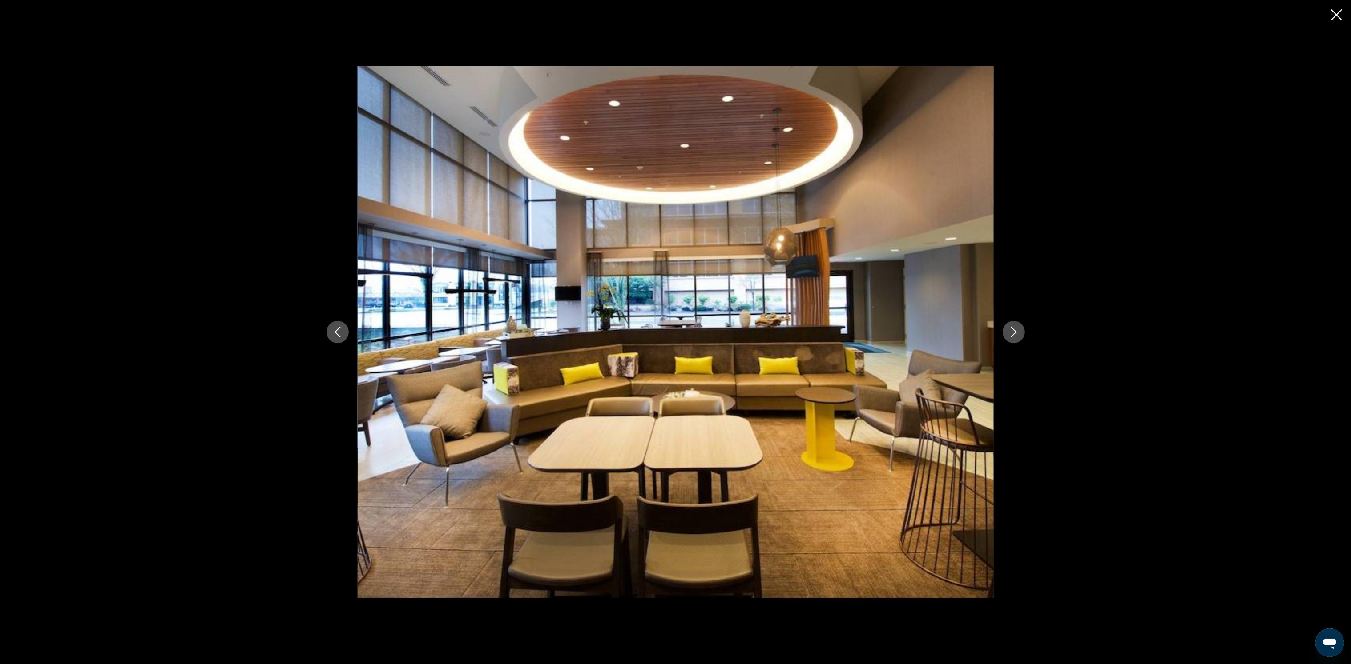
scroll to position [199, 0]
click at [1011, 332] on icon "Next image" at bounding box center [1013, 332] width 11 height 11
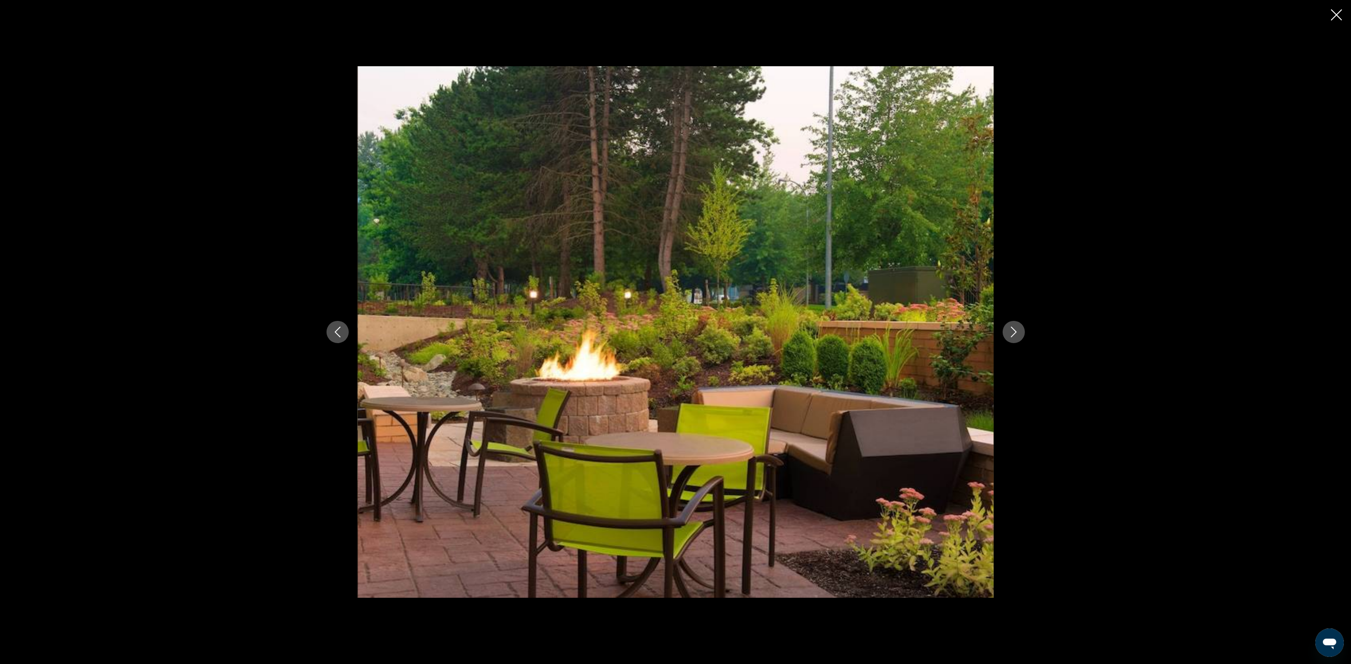
click at [1010, 331] on icon "Next image" at bounding box center [1013, 332] width 11 height 11
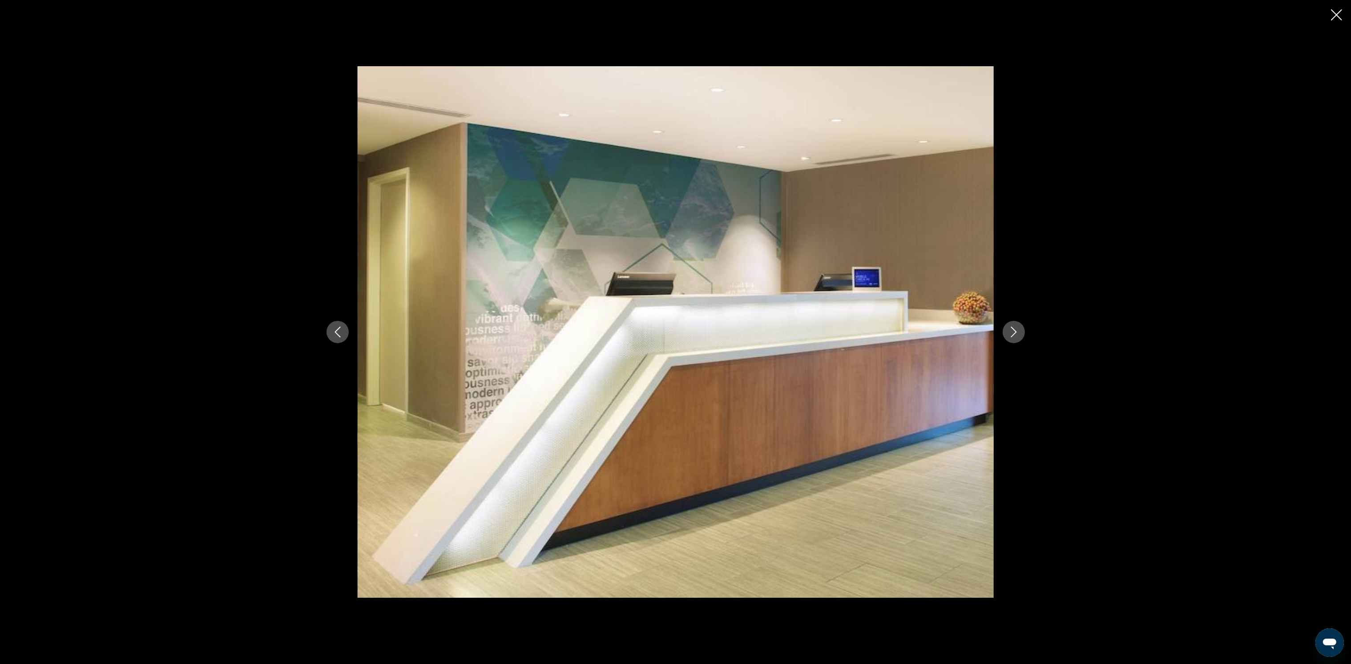
click at [1011, 330] on icon "Next image" at bounding box center [1013, 332] width 11 height 11
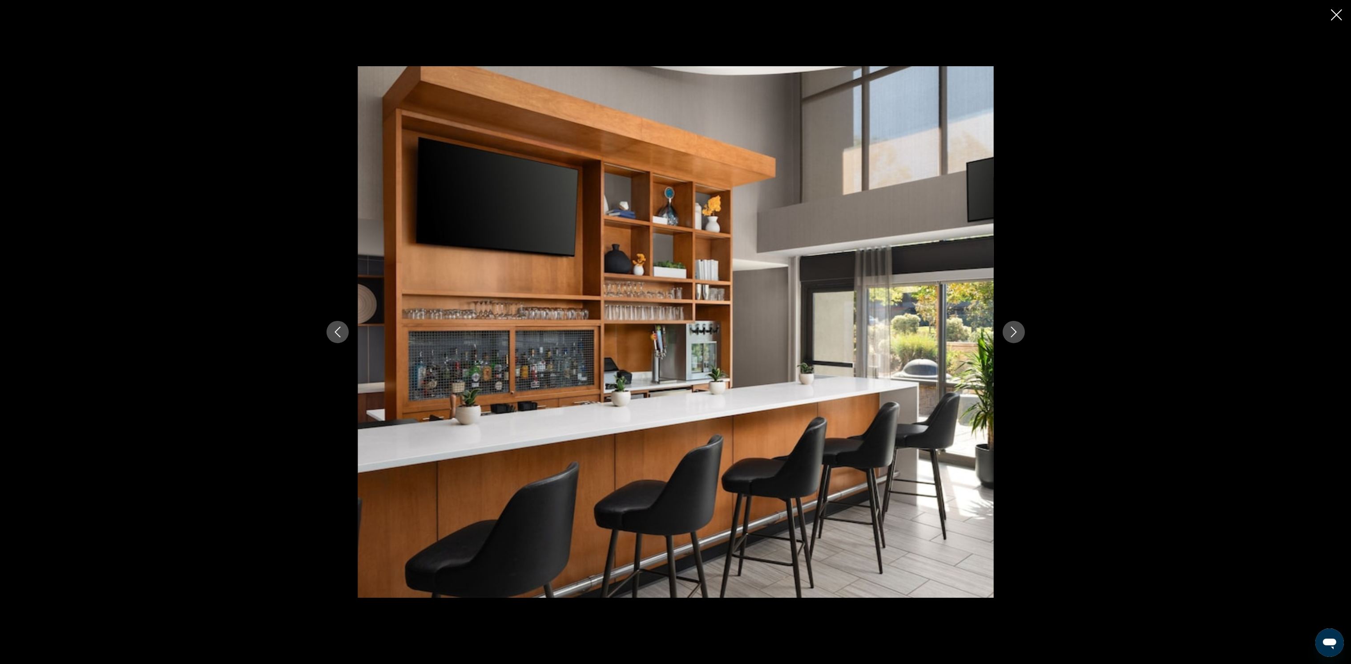
click at [1011, 330] on icon "Next image" at bounding box center [1013, 332] width 11 height 11
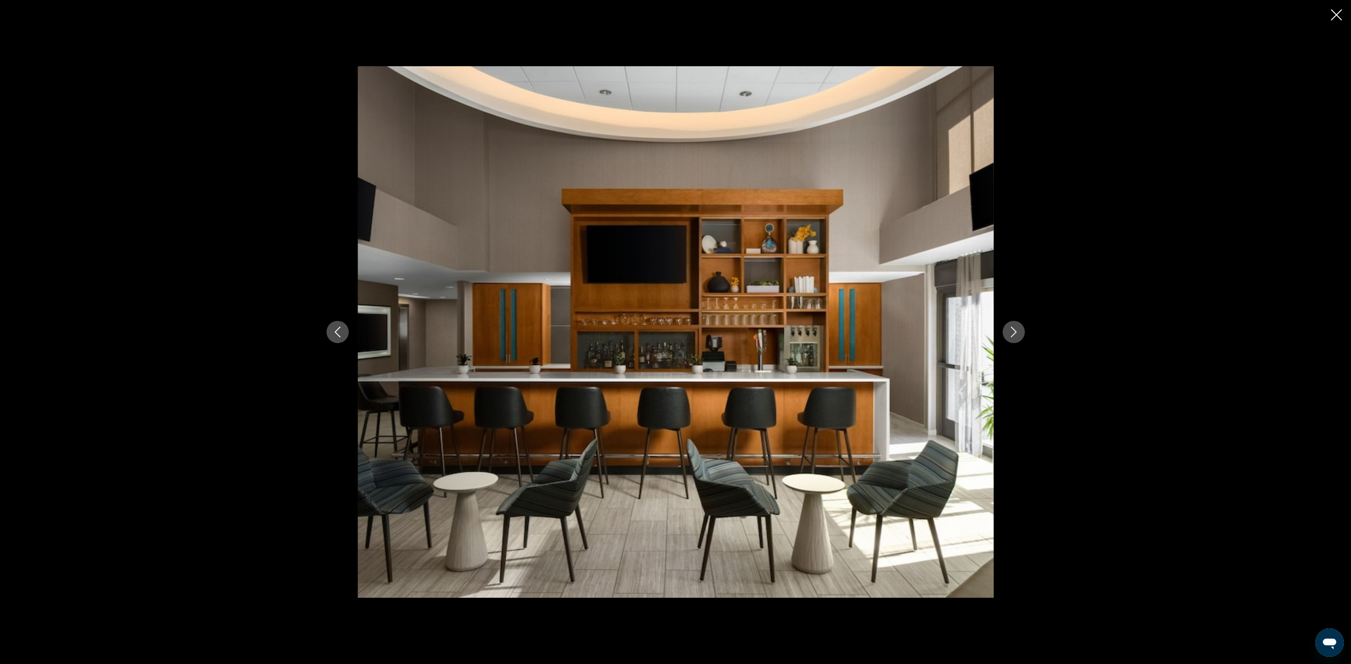
click at [1011, 330] on icon "Next image" at bounding box center [1013, 332] width 11 height 11
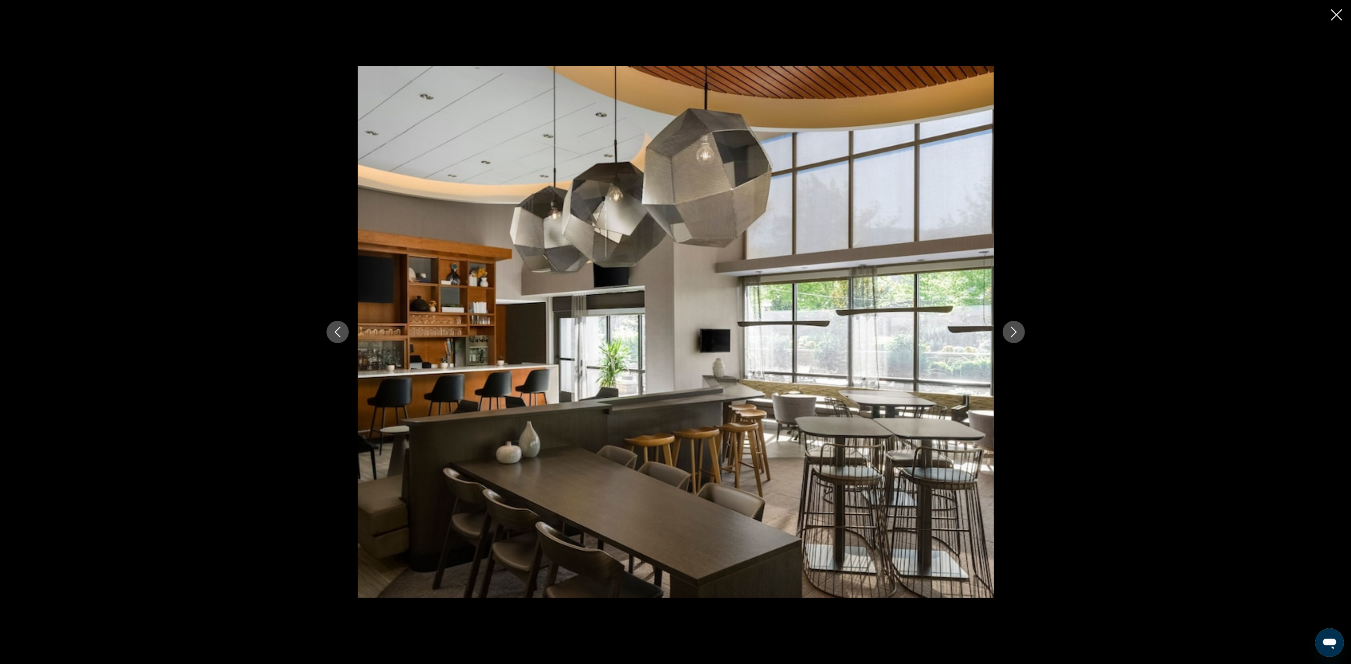
click at [344, 332] on button "Previous image" at bounding box center [337, 332] width 22 height 22
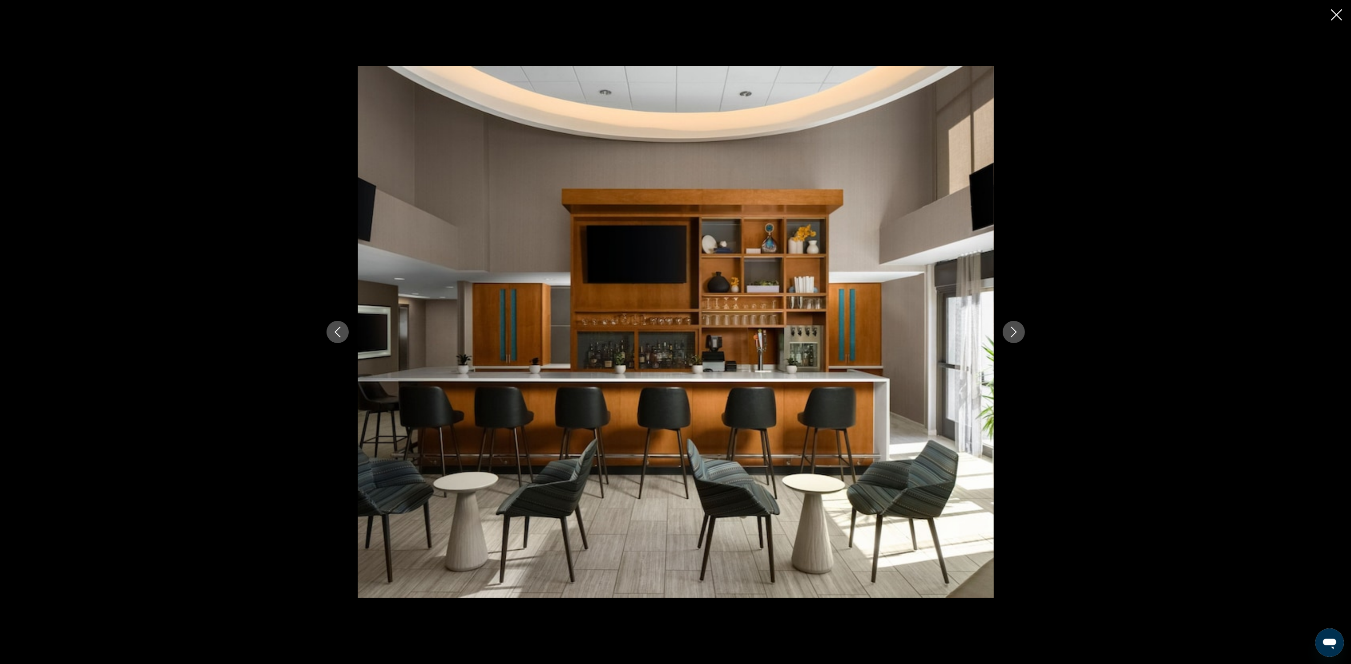
click at [1021, 330] on button "Next image" at bounding box center [1014, 332] width 22 height 22
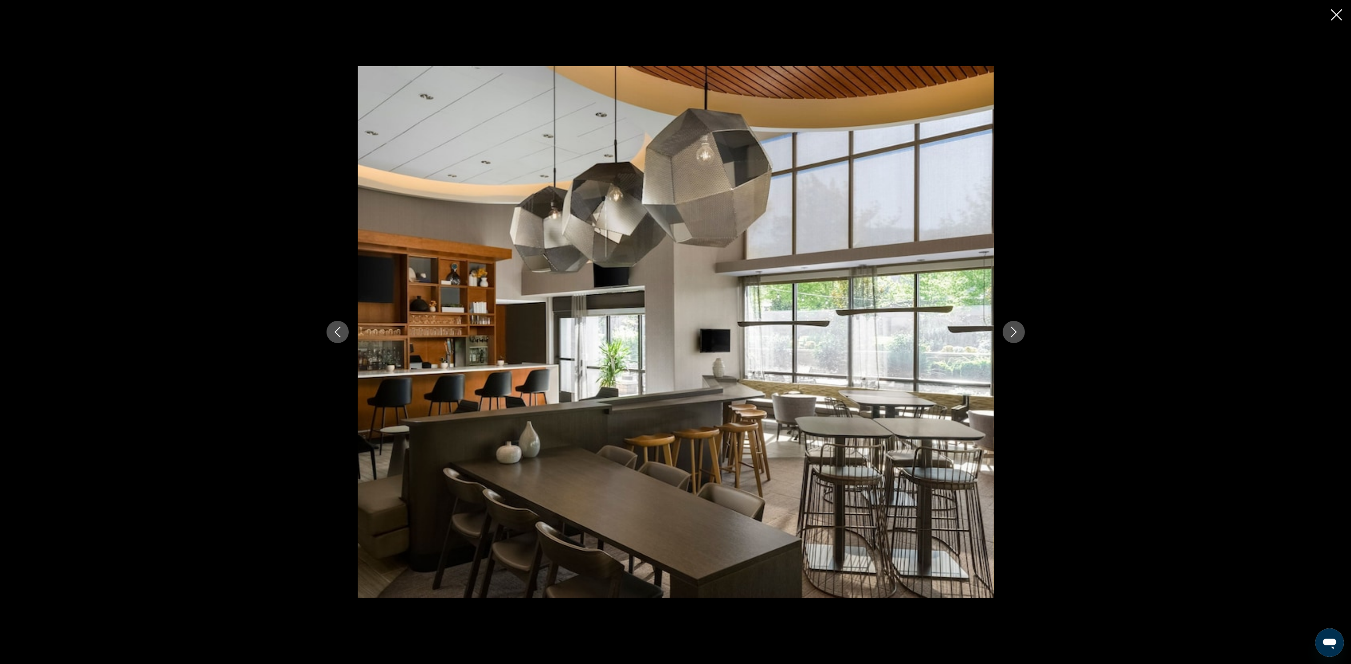
click at [1021, 330] on button "Next image" at bounding box center [1014, 332] width 22 height 22
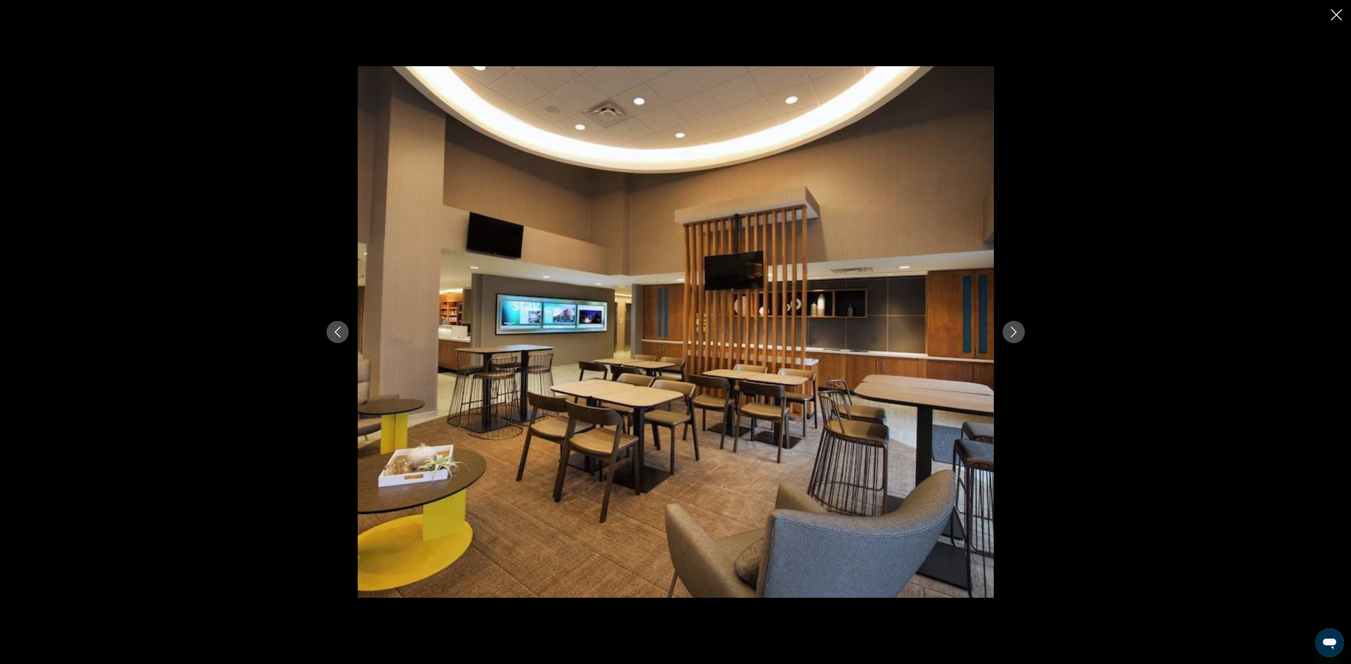
click at [1021, 330] on button "Next image" at bounding box center [1014, 332] width 22 height 22
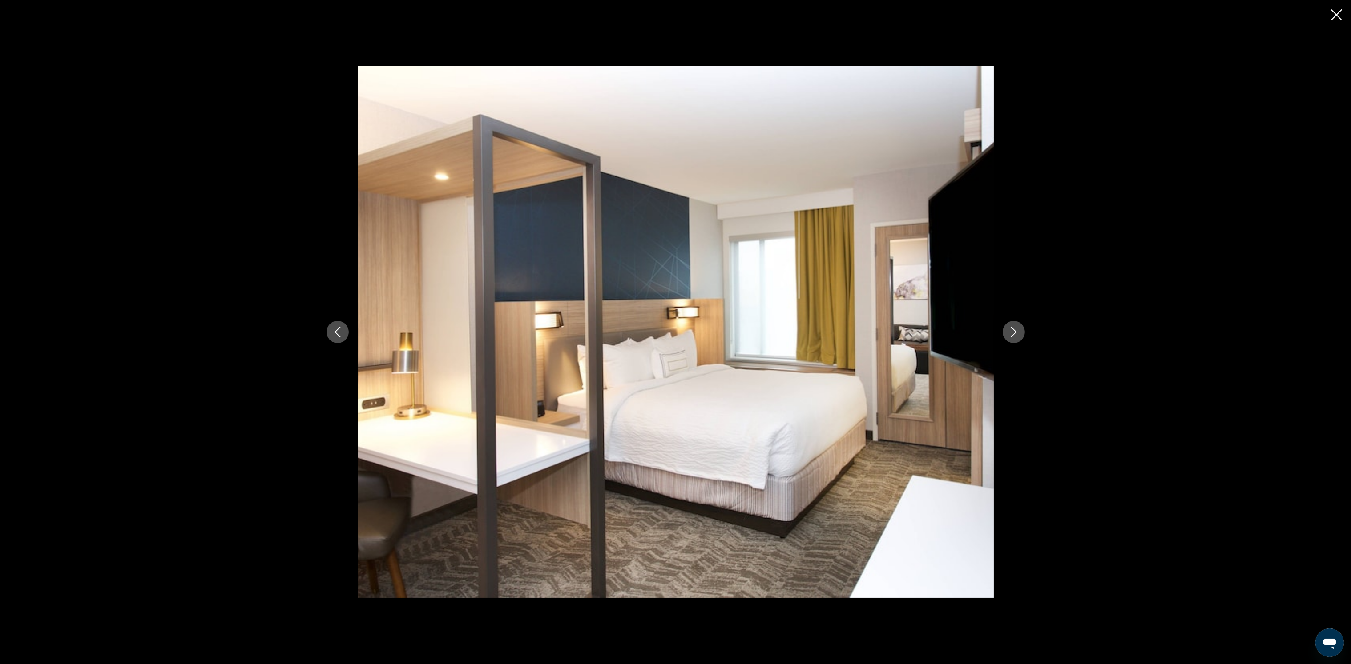
click at [339, 334] on icon "Previous image" at bounding box center [337, 332] width 11 height 11
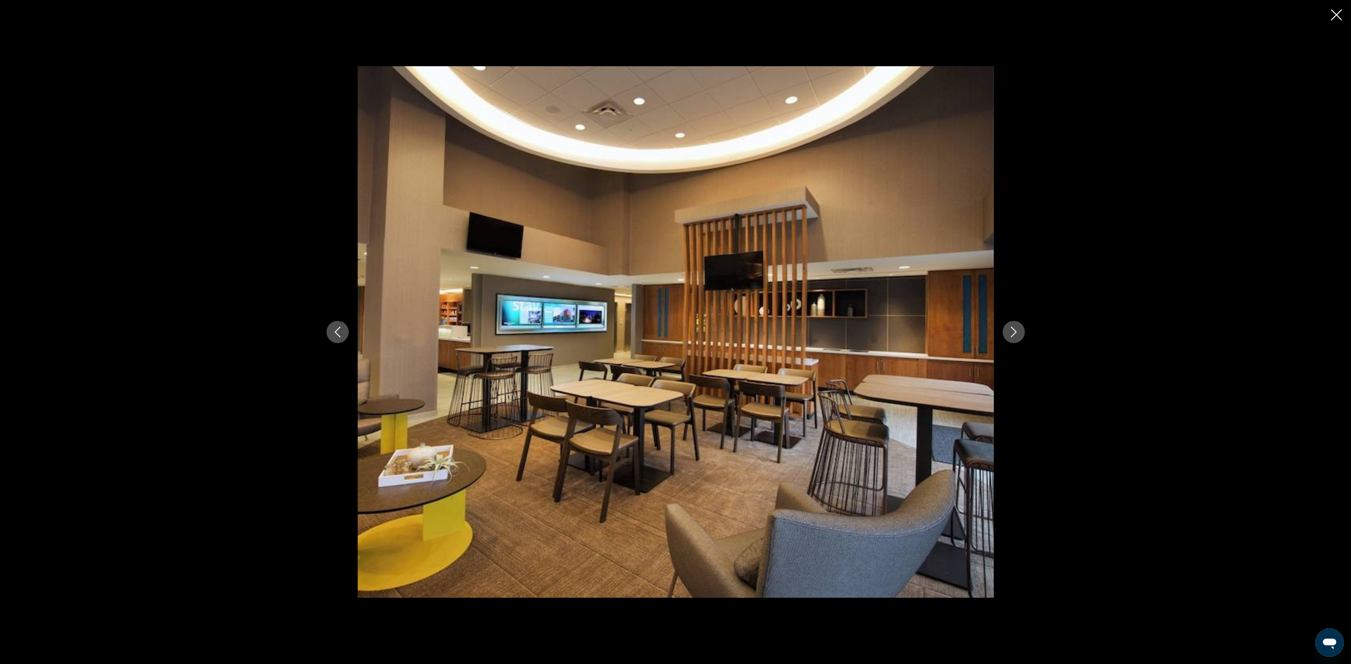
click at [1016, 341] on button "Next image" at bounding box center [1014, 332] width 22 height 22
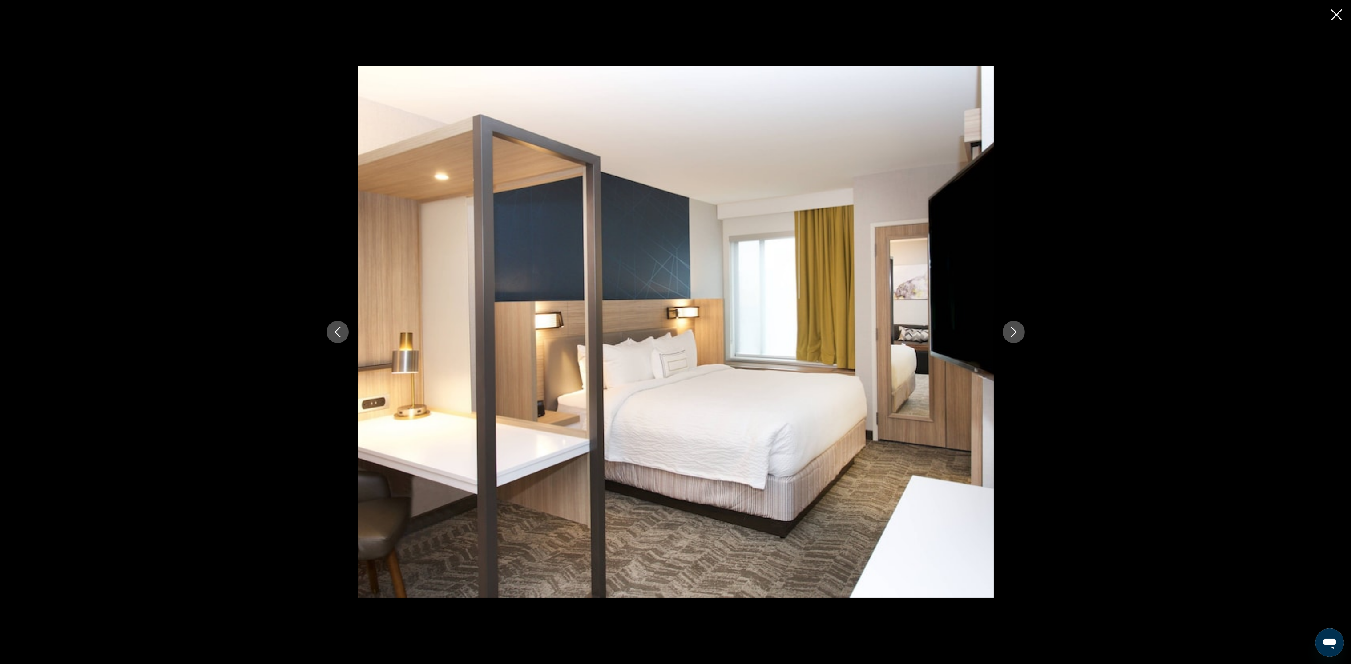
scroll to position [133, 0]
click at [1008, 341] on button "Next image" at bounding box center [1014, 332] width 22 height 22
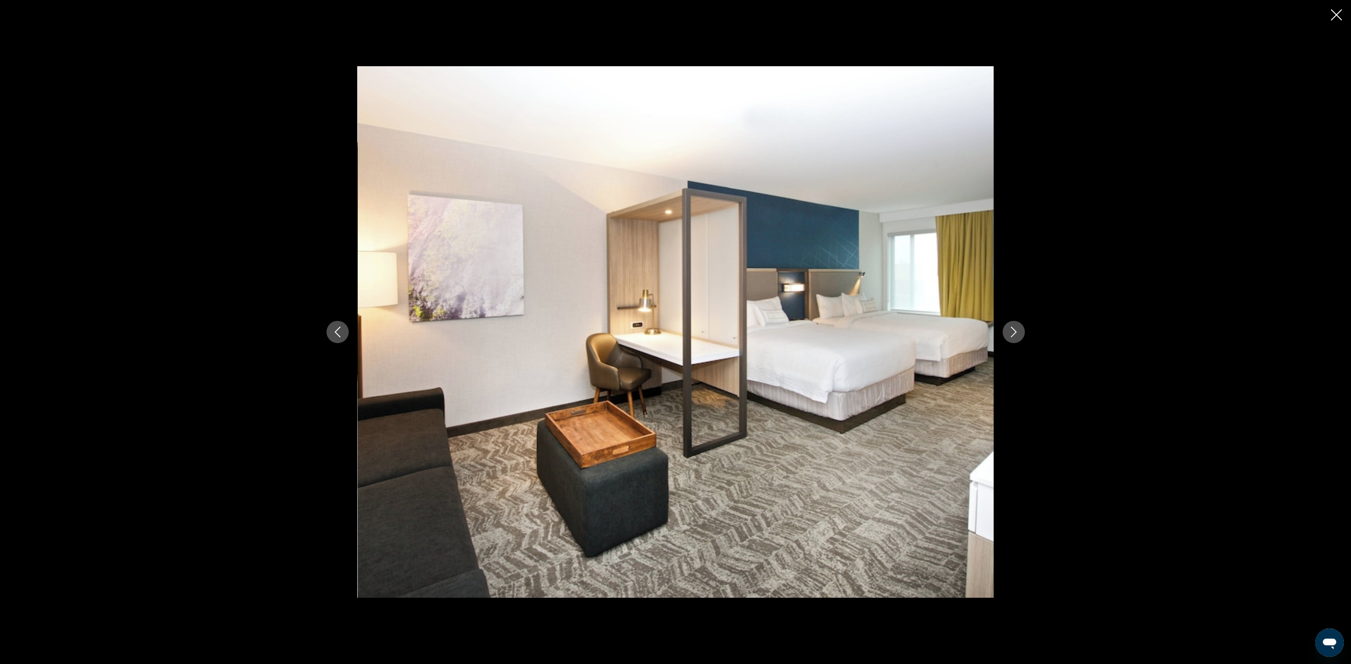
click at [1008, 335] on icon "Next image" at bounding box center [1013, 332] width 11 height 11
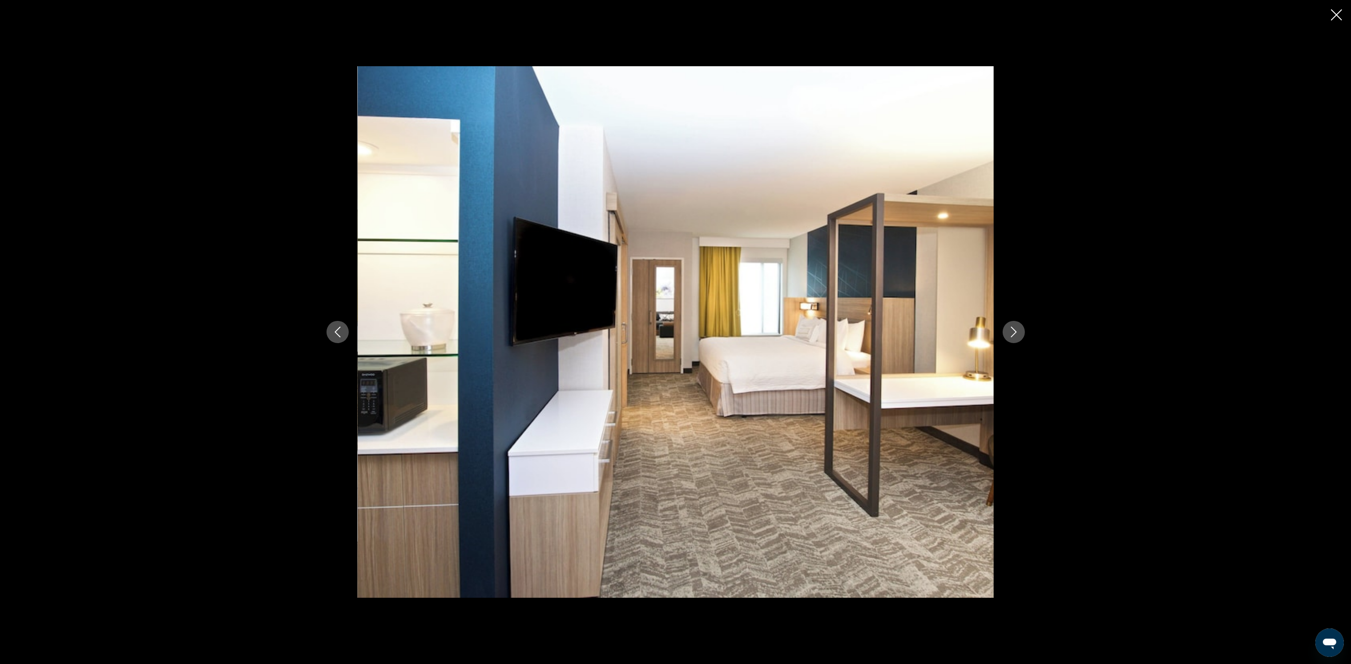
click at [1008, 335] on icon "Next image" at bounding box center [1013, 332] width 11 height 11
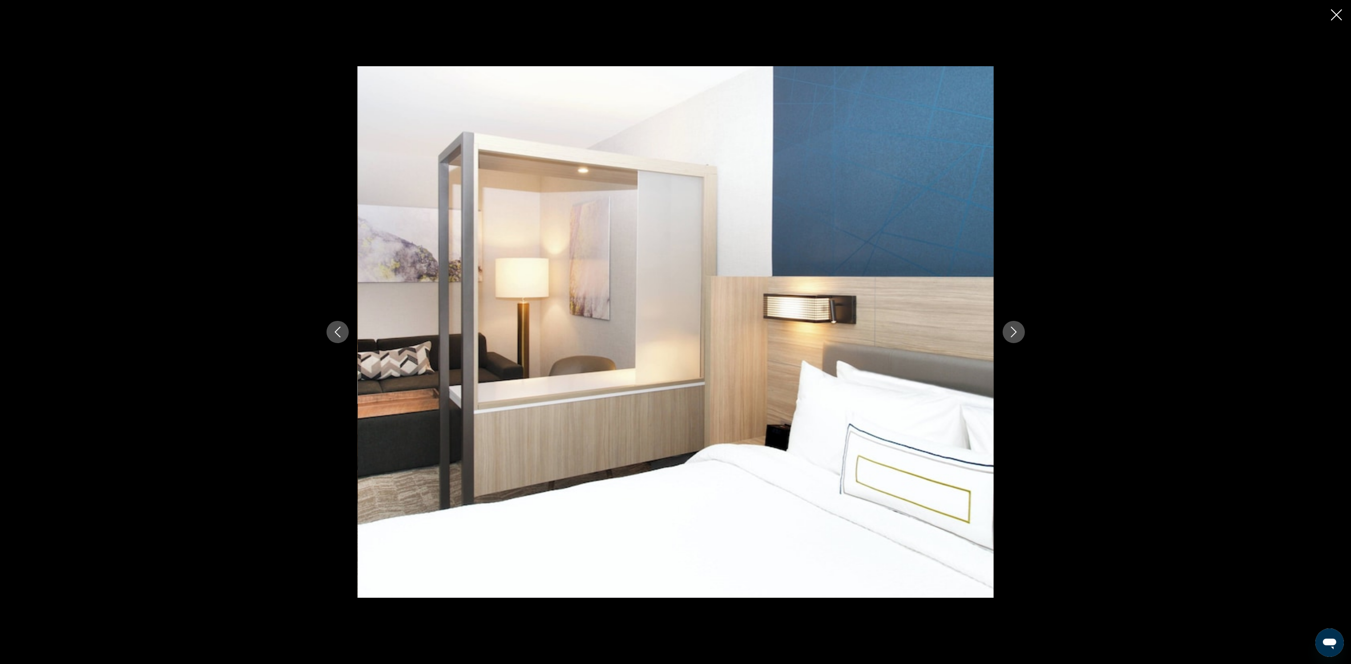
click at [1008, 335] on icon "Next image" at bounding box center [1013, 332] width 11 height 11
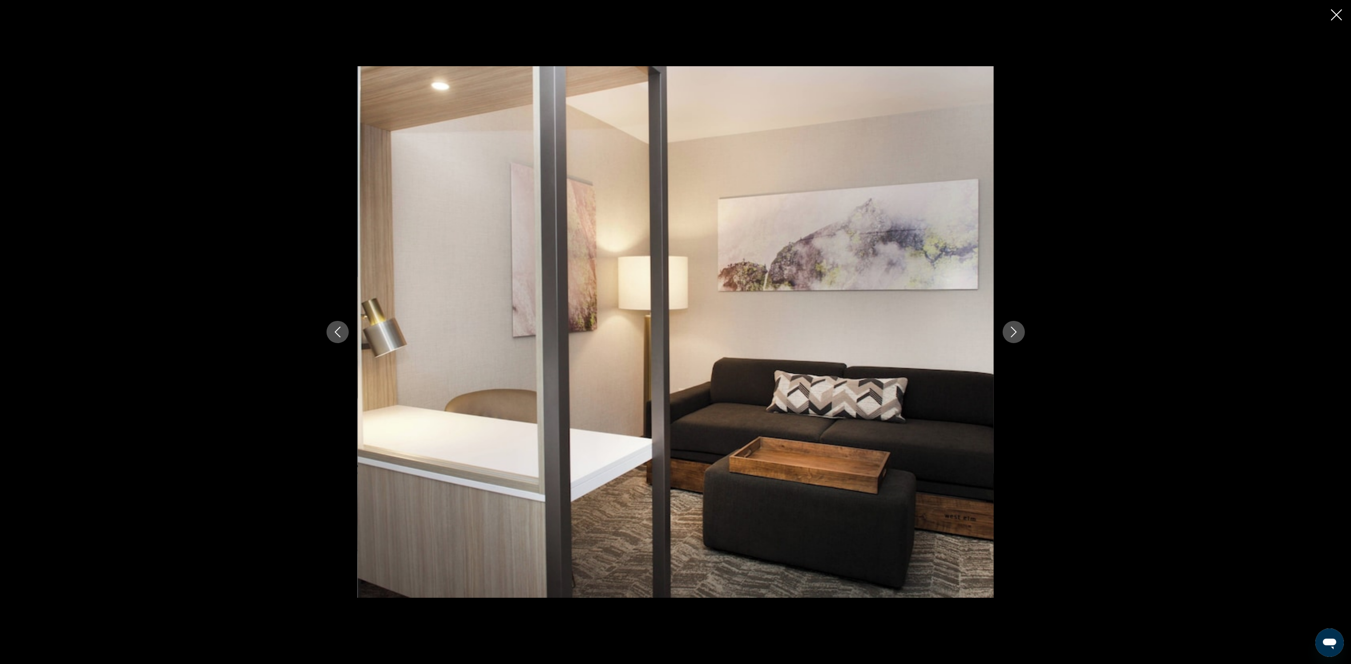
click at [336, 333] on icon "Previous image" at bounding box center [337, 332] width 6 height 11
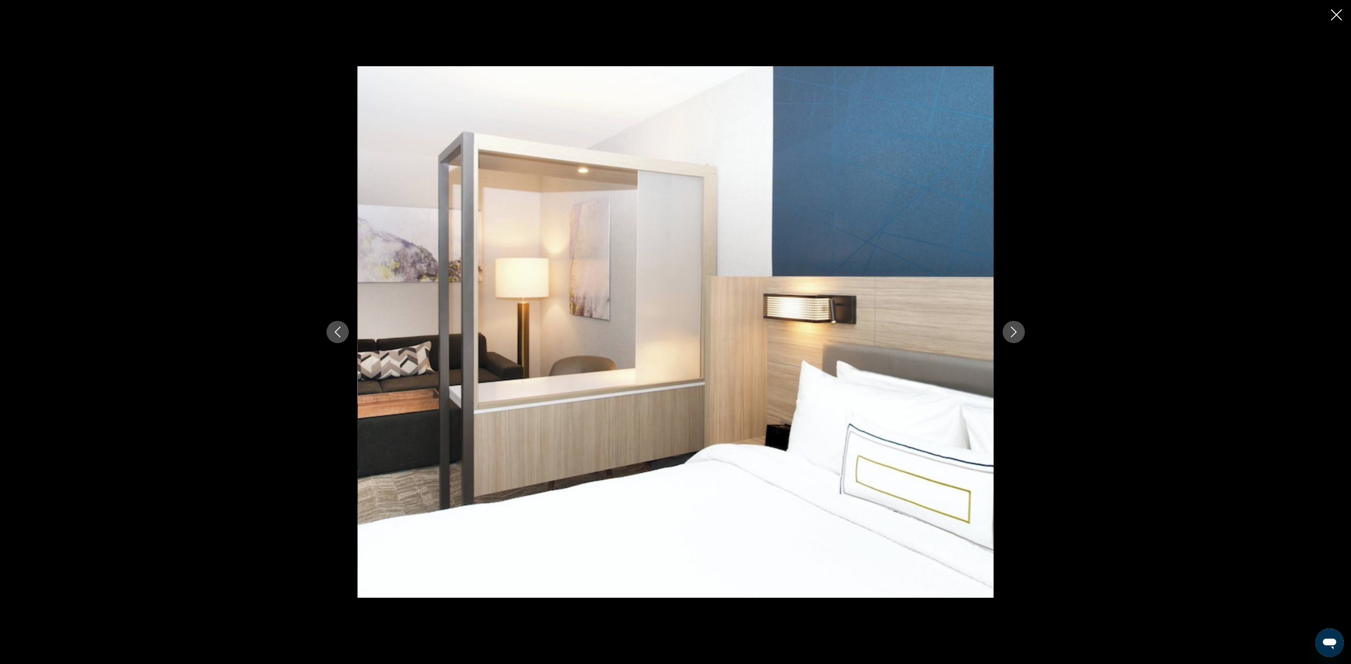
click at [1013, 331] on icon "Next image" at bounding box center [1013, 332] width 11 height 11
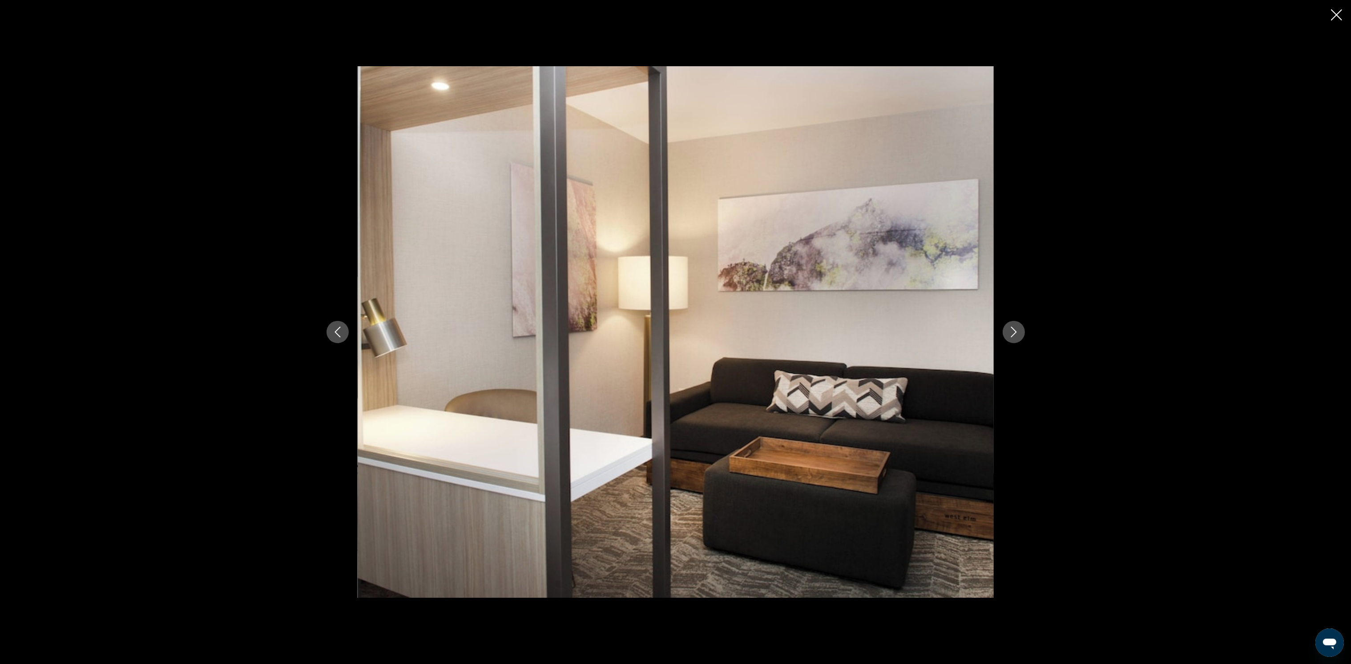
click at [1013, 330] on icon "Next image" at bounding box center [1013, 332] width 11 height 11
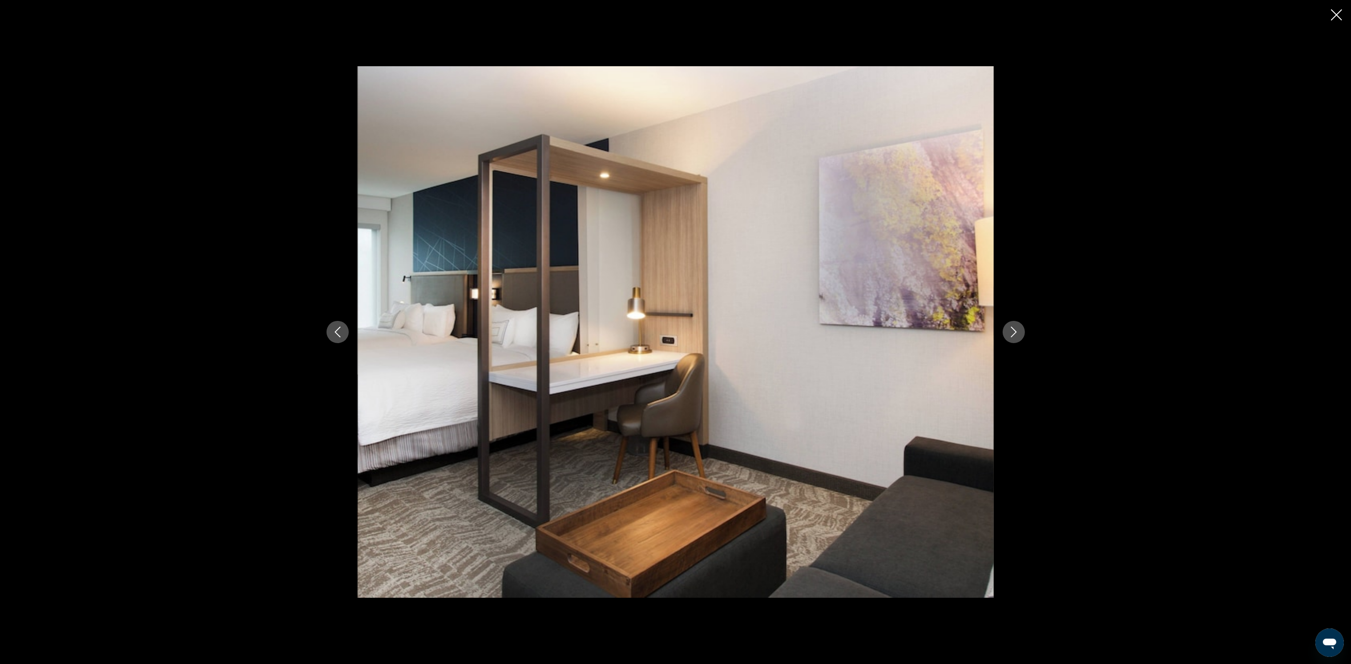
click at [1013, 330] on icon "Next image" at bounding box center [1013, 332] width 11 height 11
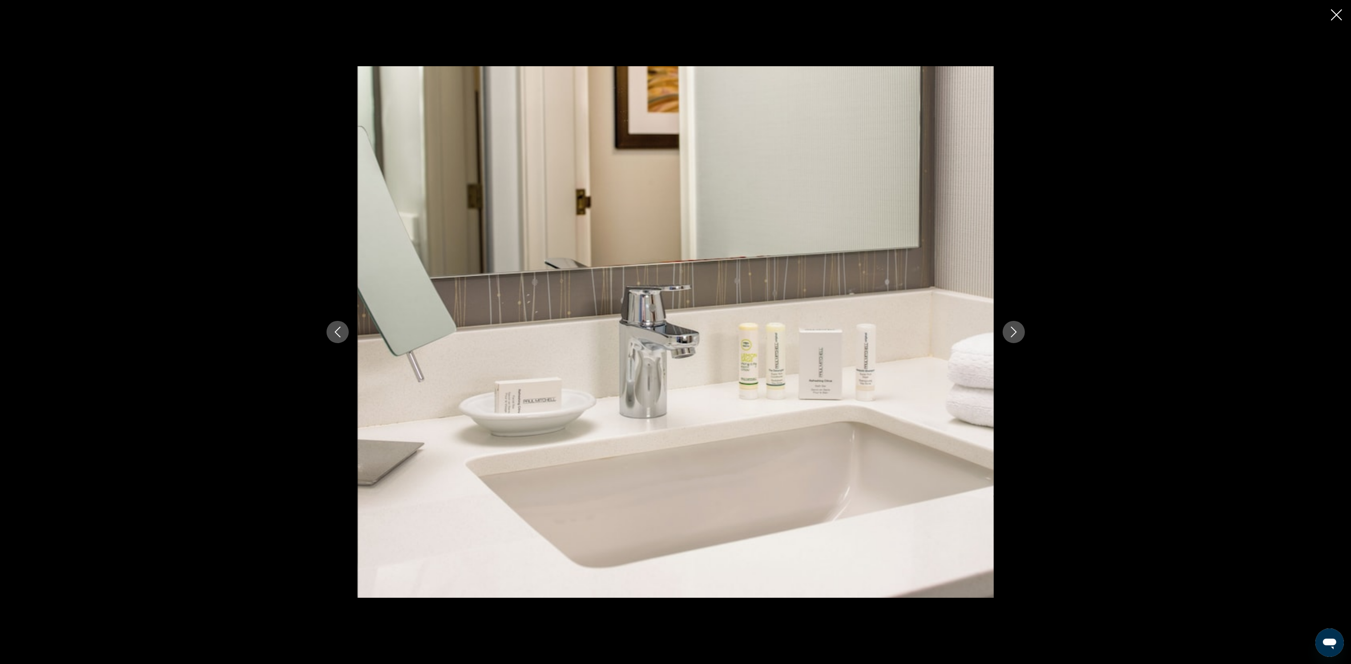
click at [1013, 330] on icon "Next image" at bounding box center [1013, 332] width 11 height 11
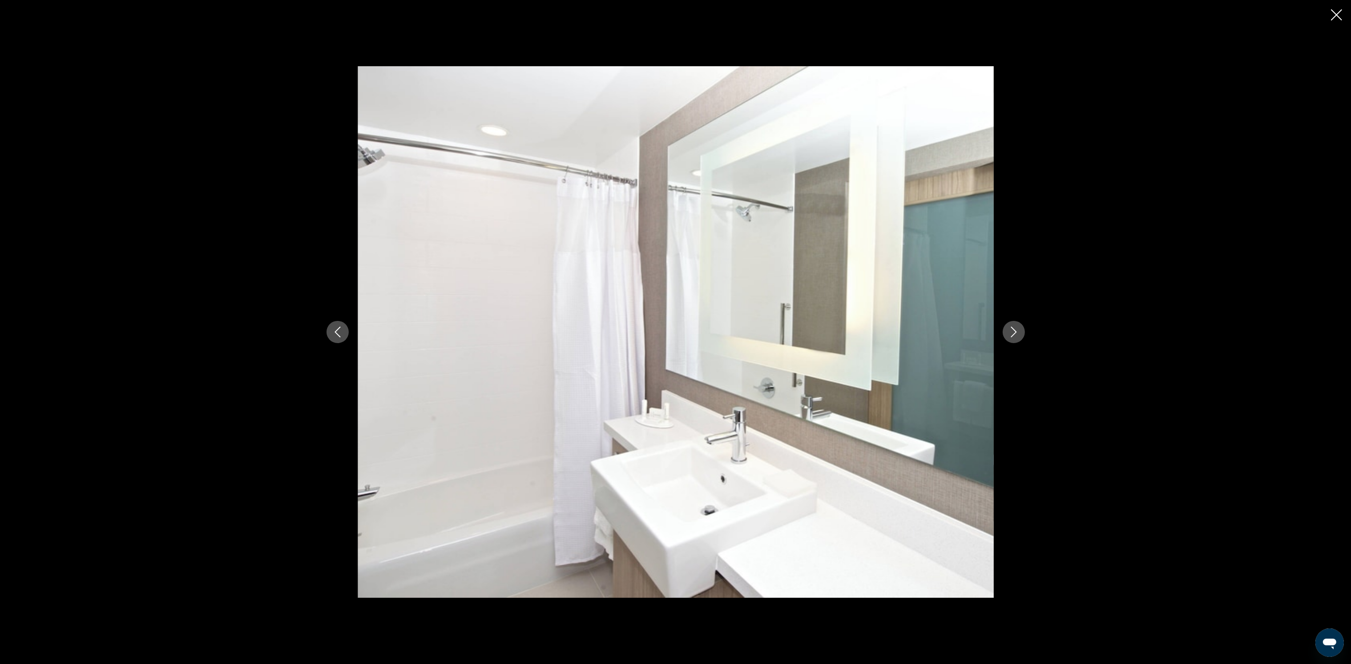
click at [1013, 330] on icon "Next image" at bounding box center [1013, 332] width 11 height 11
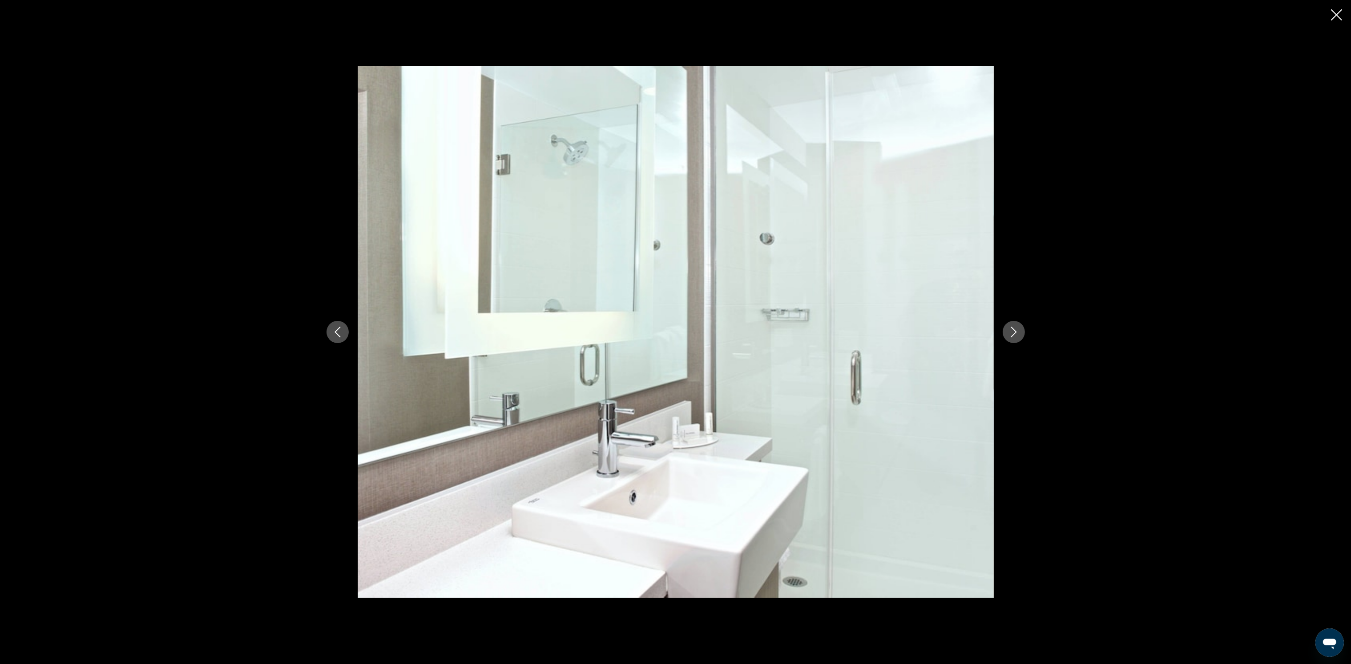
click at [1013, 330] on icon "Next image" at bounding box center [1013, 332] width 11 height 11
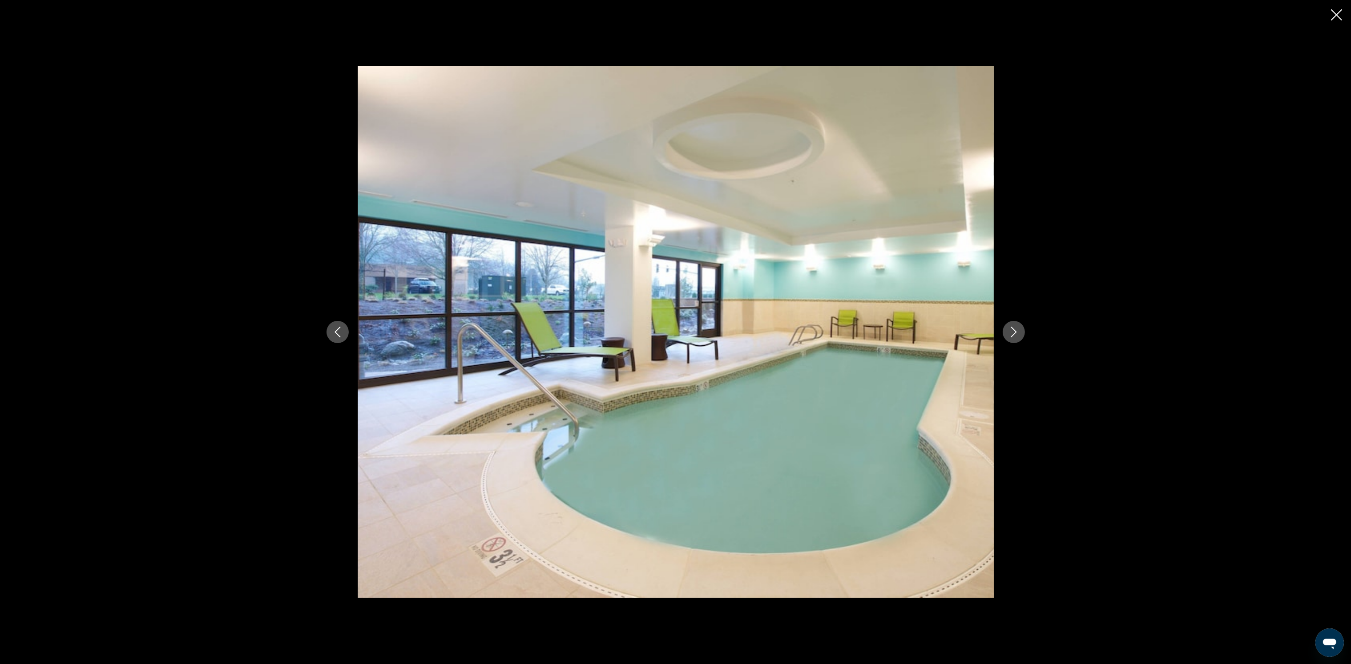
click at [1013, 330] on icon "Next image" at bounding box center [1013, 332] width 11 height 11
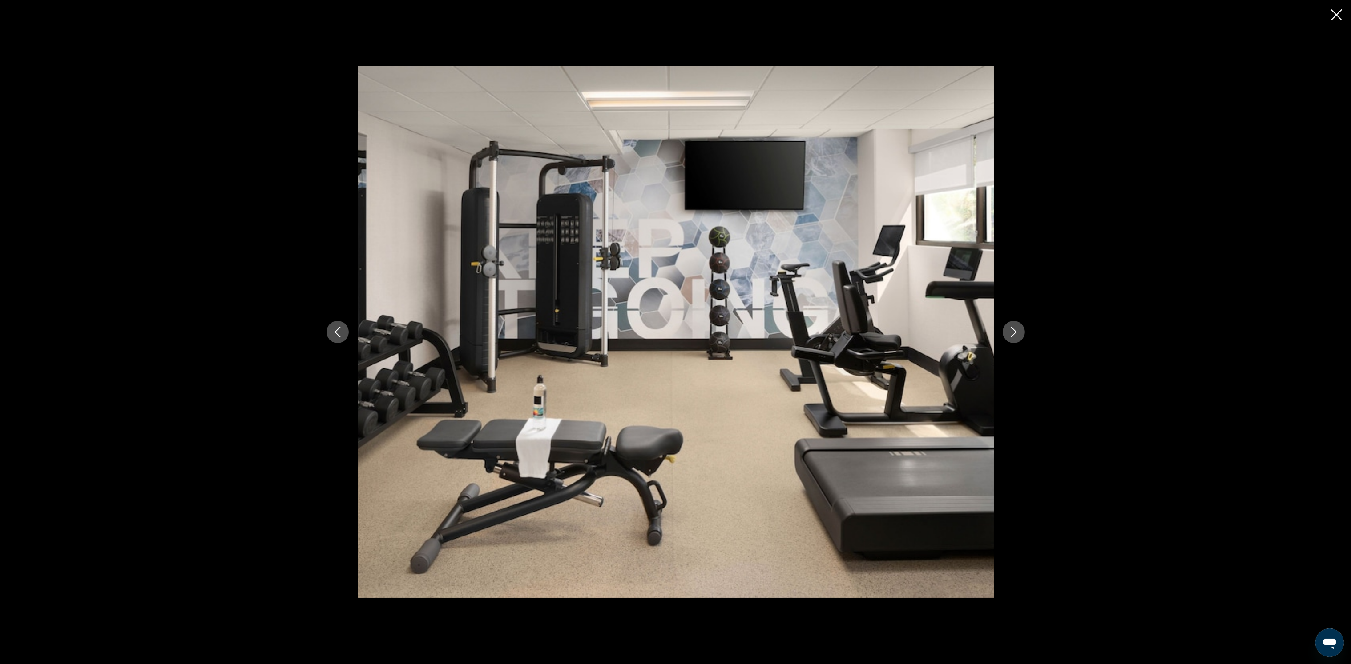
click at [336, 330] on icon "Previous image" at bounding box center [337, 332] width 6 height 11
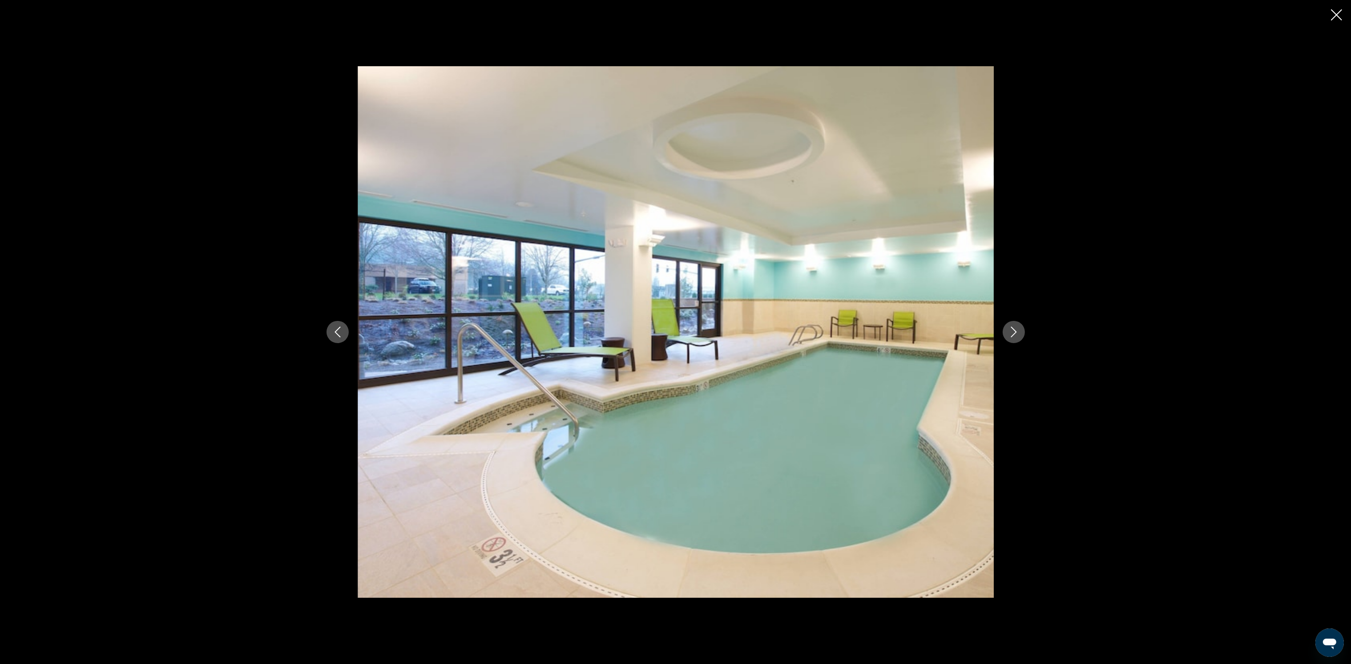
click at [1011, 329] on icon "Next image" at bounding box center [1013, 332] width 11 height 11
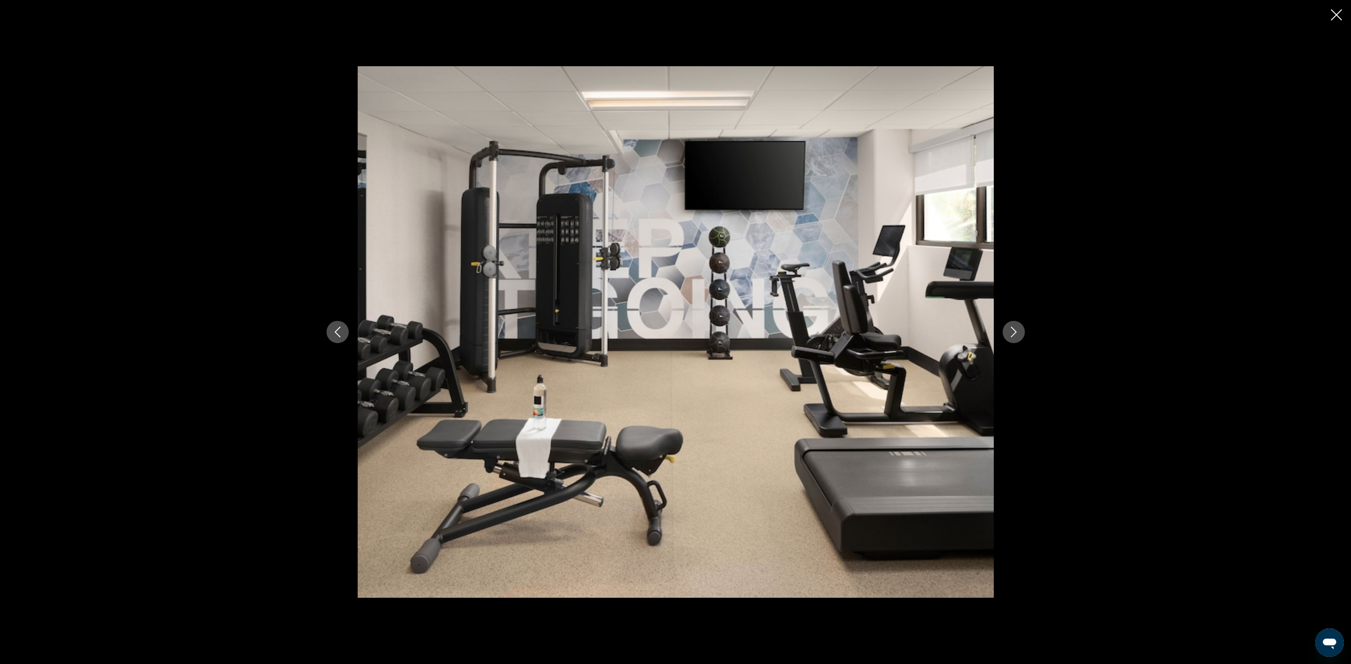
click at [1009, 329] on icon "Next image" at bounding box center [1013, 332] width 11 height 11
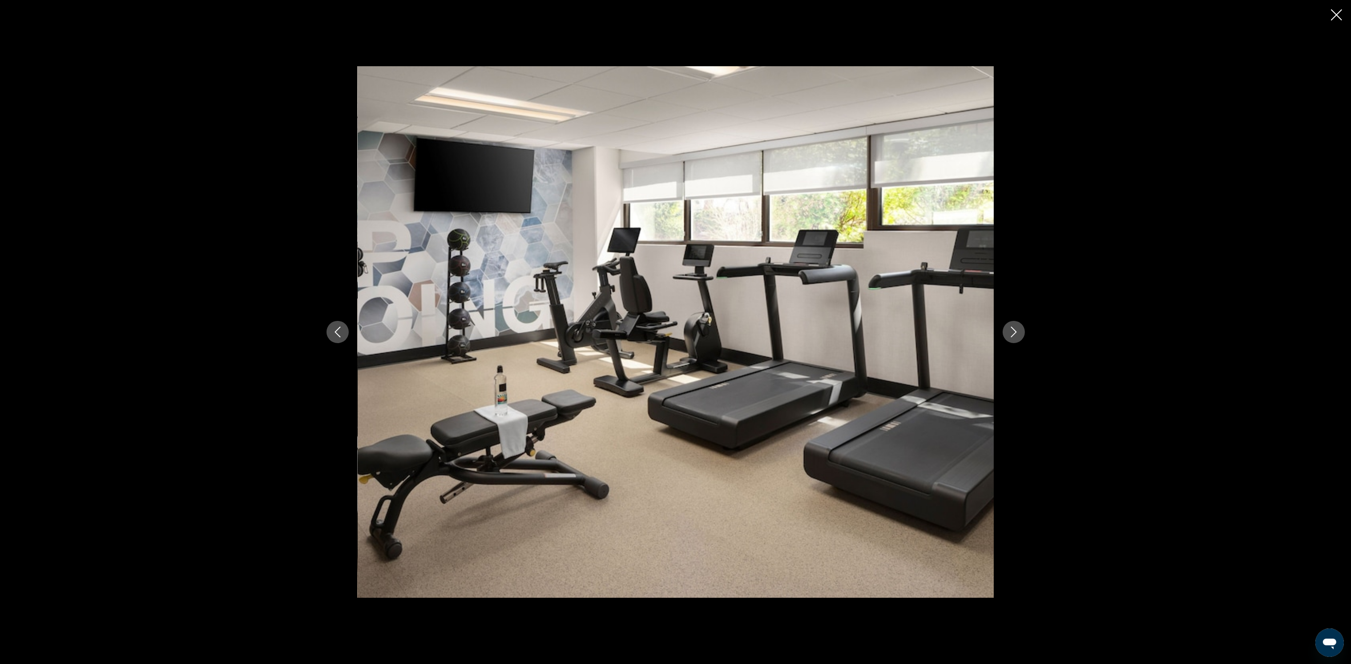
click at [1009, 329] on icon "Next image" at bounding box center [1013, 332] width 11 height 11
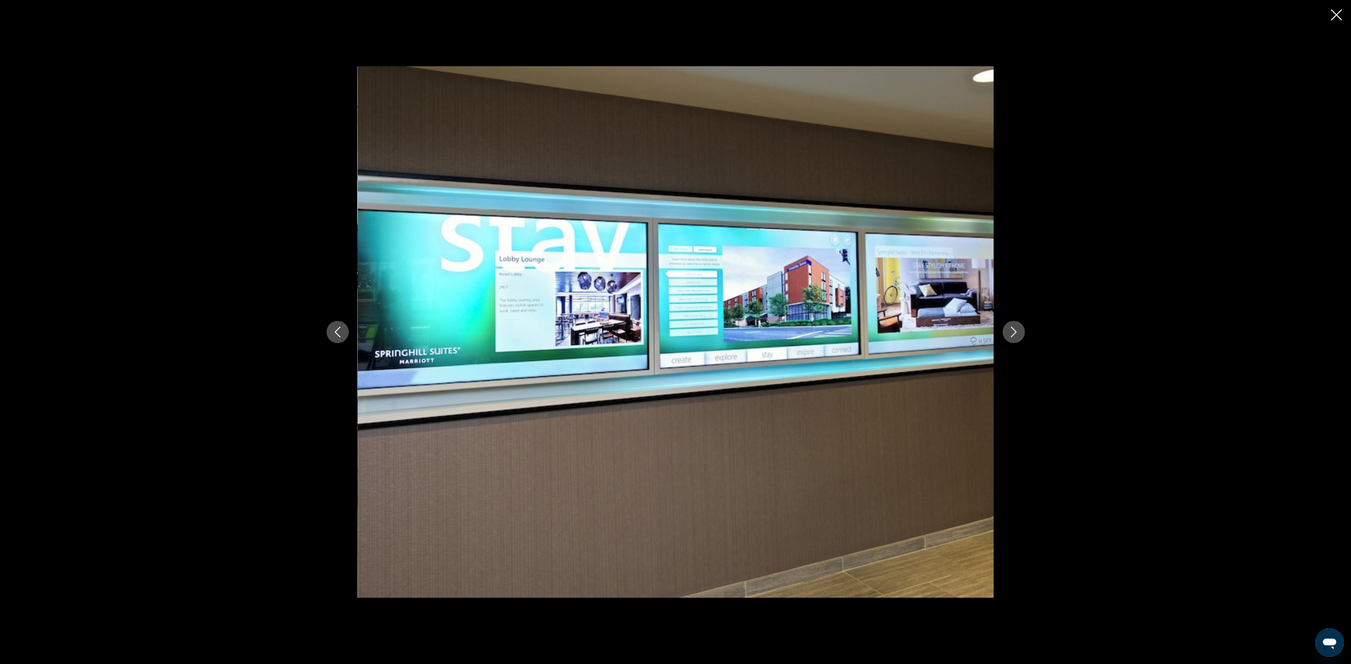
click at [1009, 329] on icon "Next image" at bounding box center [1013, 332] width 11 height 11
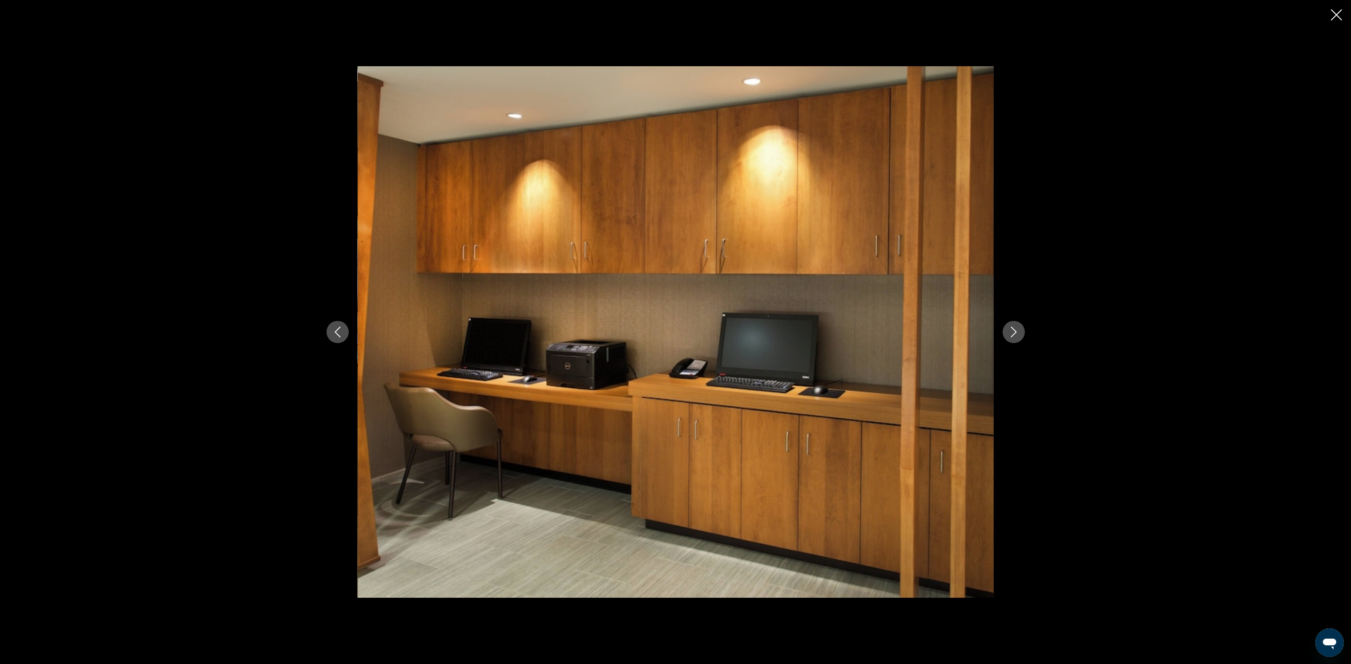
click at [1009, 329] on icon "Next image" at bounding box center [1013, 332] width 11 height 11
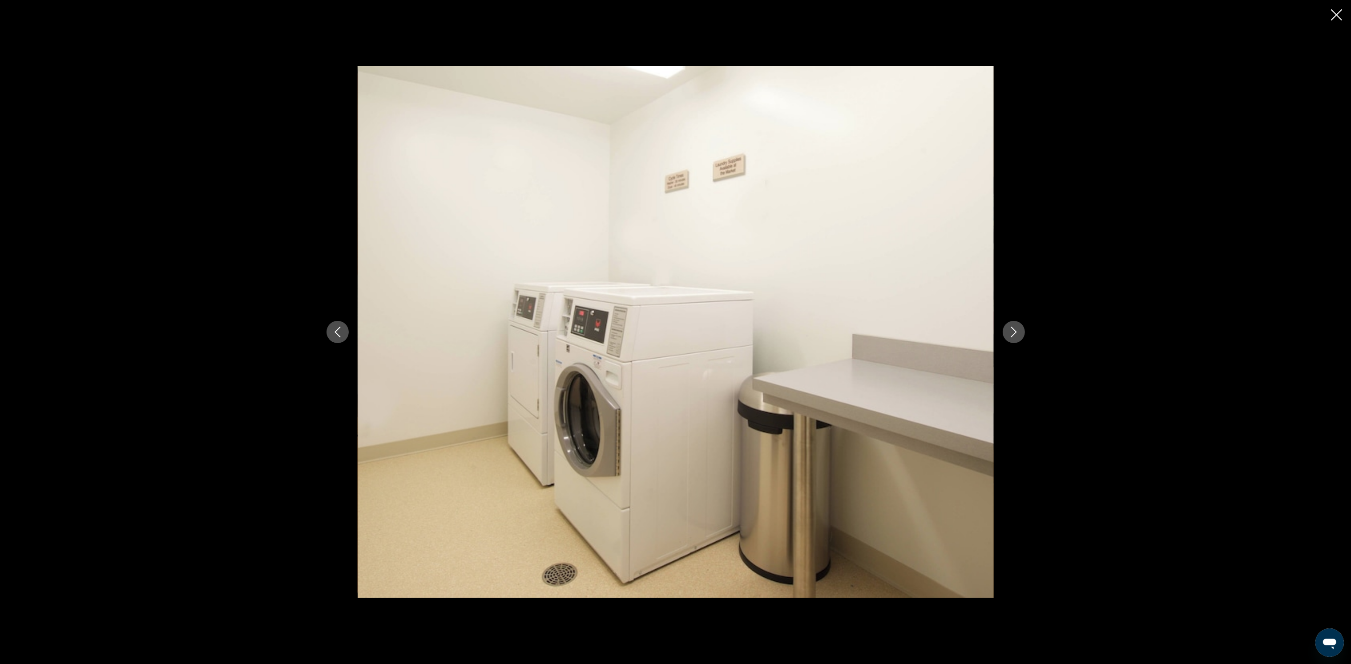
click at [1009, 329] on icon "Next image" at bounding box center [1013, 332] width 11 height 11
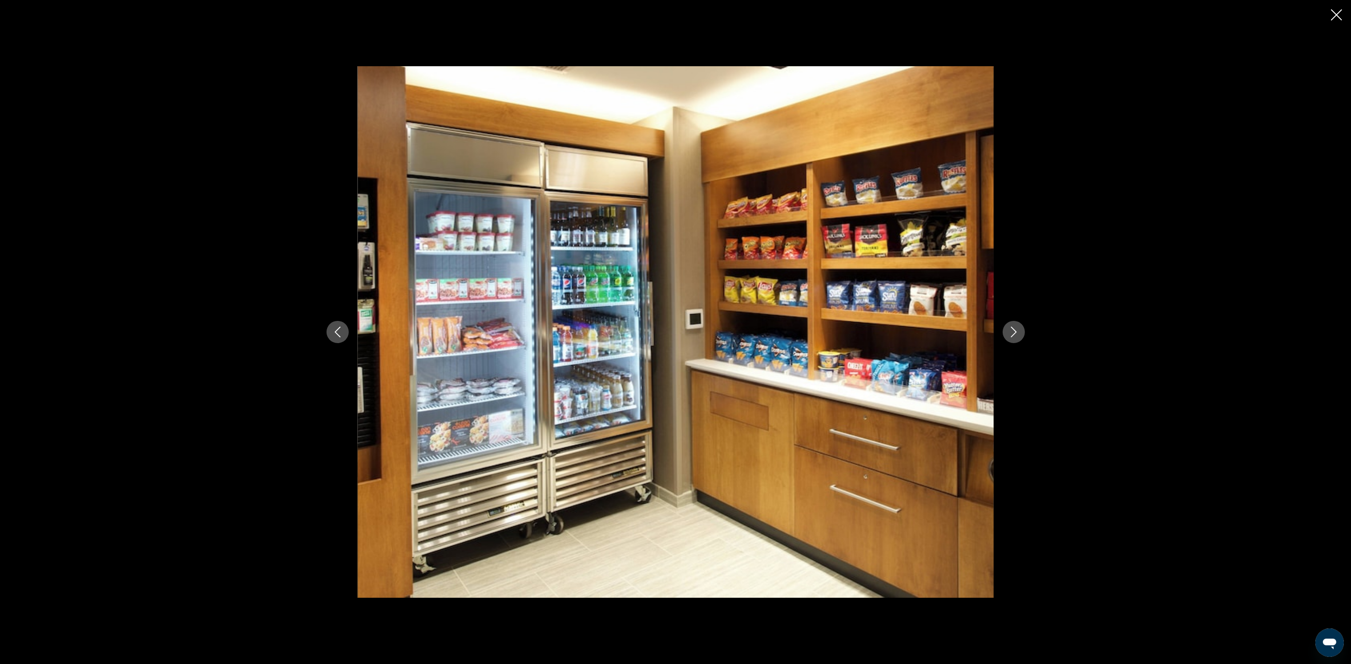
click at [1009, 329] on icon "Next image" at bounding box center [1013, 332] width 11 height 11
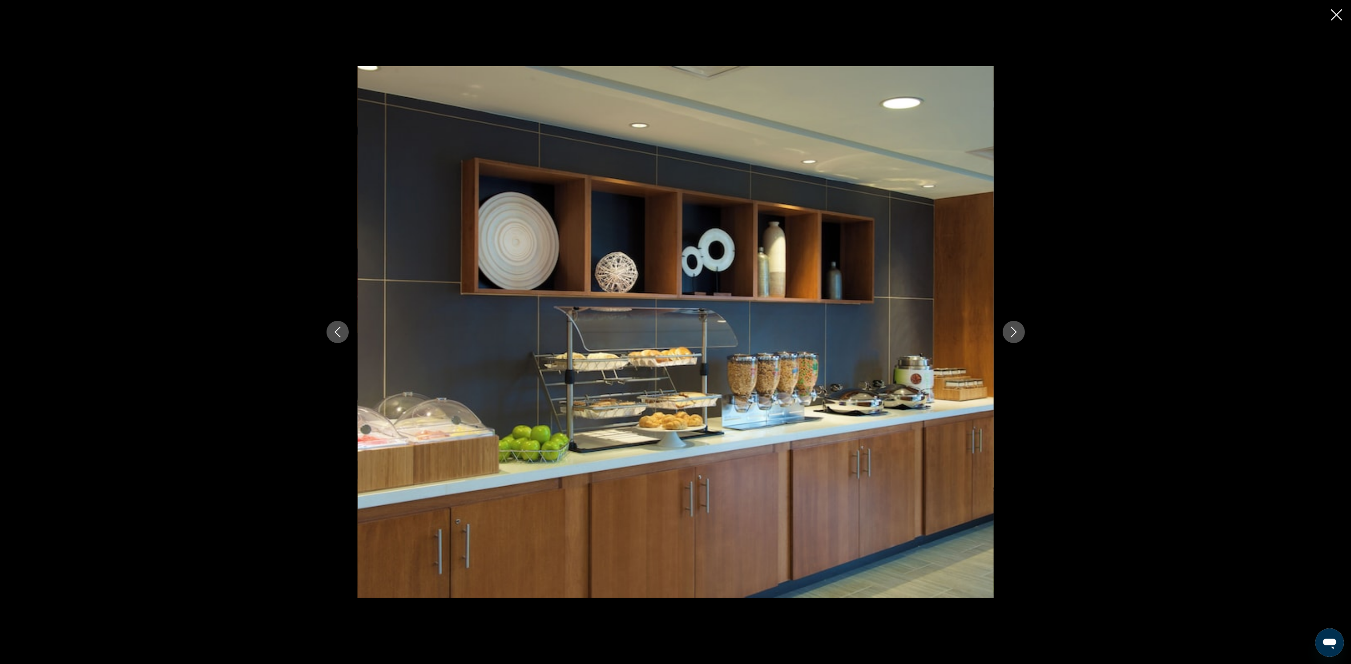
click at [1009, 329] on icon "Next image" at bounding box center [1013, 332] width 11 height 11
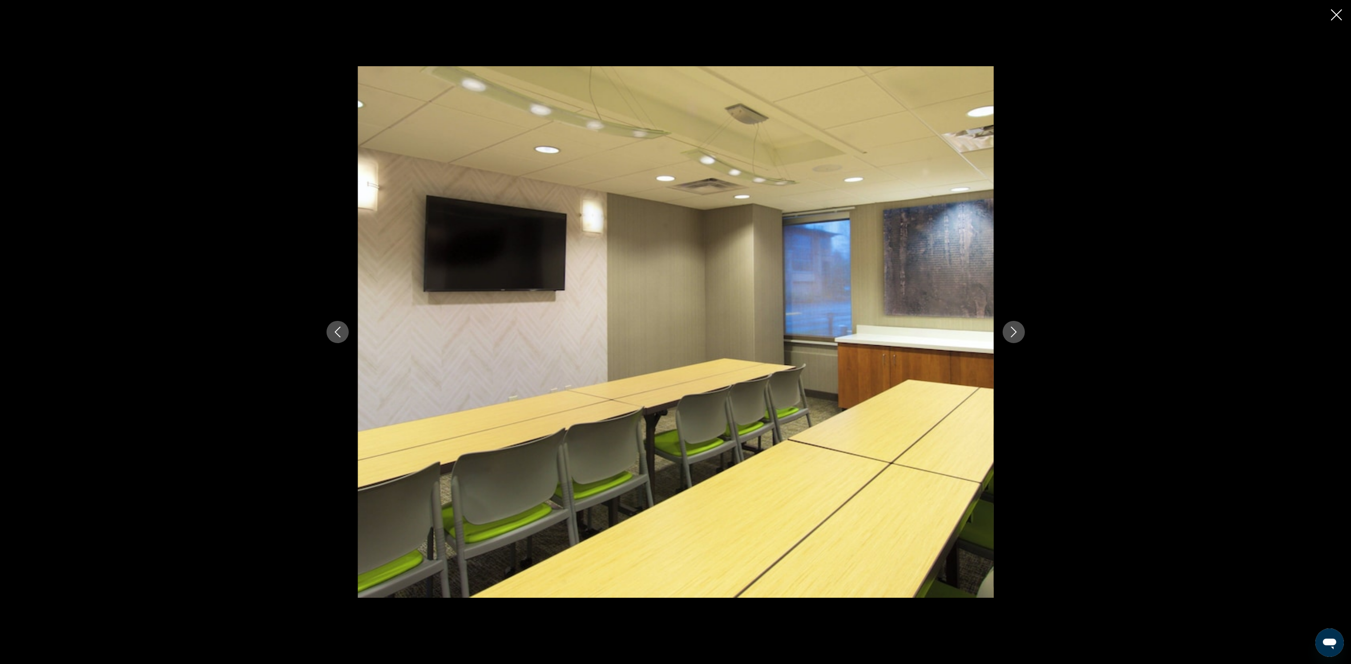
click at [1009, 329] on icon "Next image" at bounding box center [1013, 332] width 11 height 11
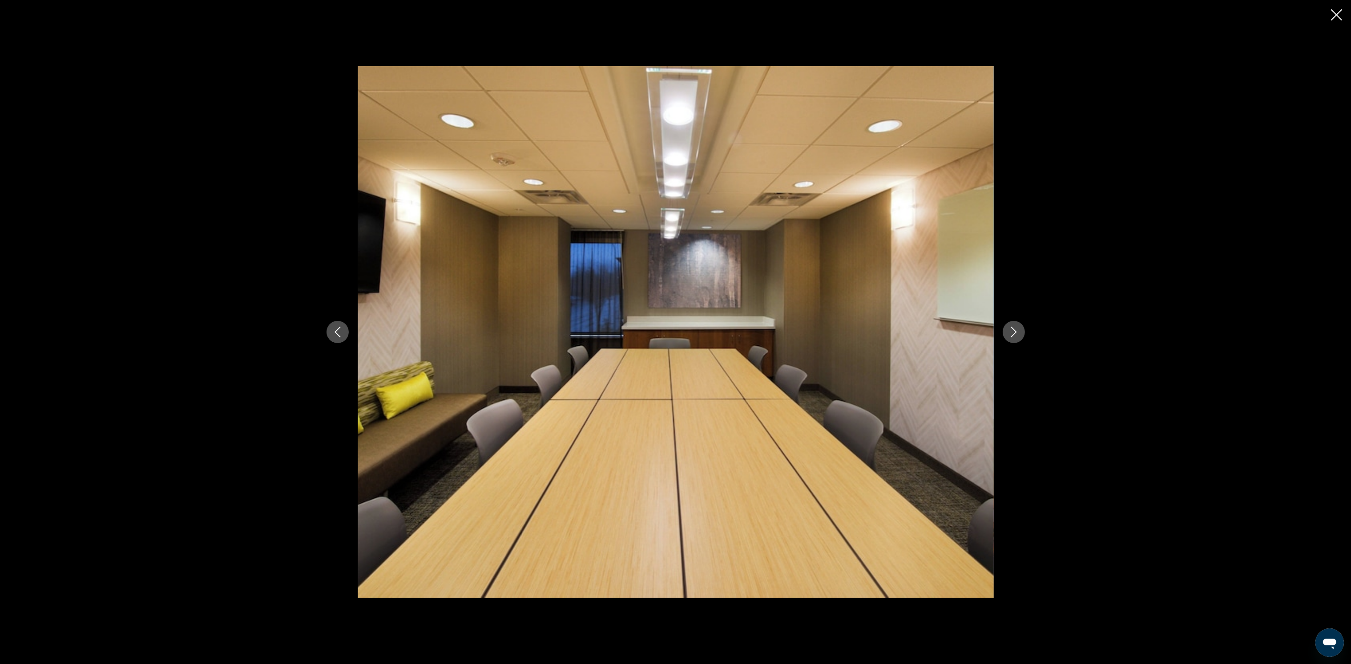
click at [1009, 329] on icon "Next image" at bounding box center [1013, 332] width 11 height 11
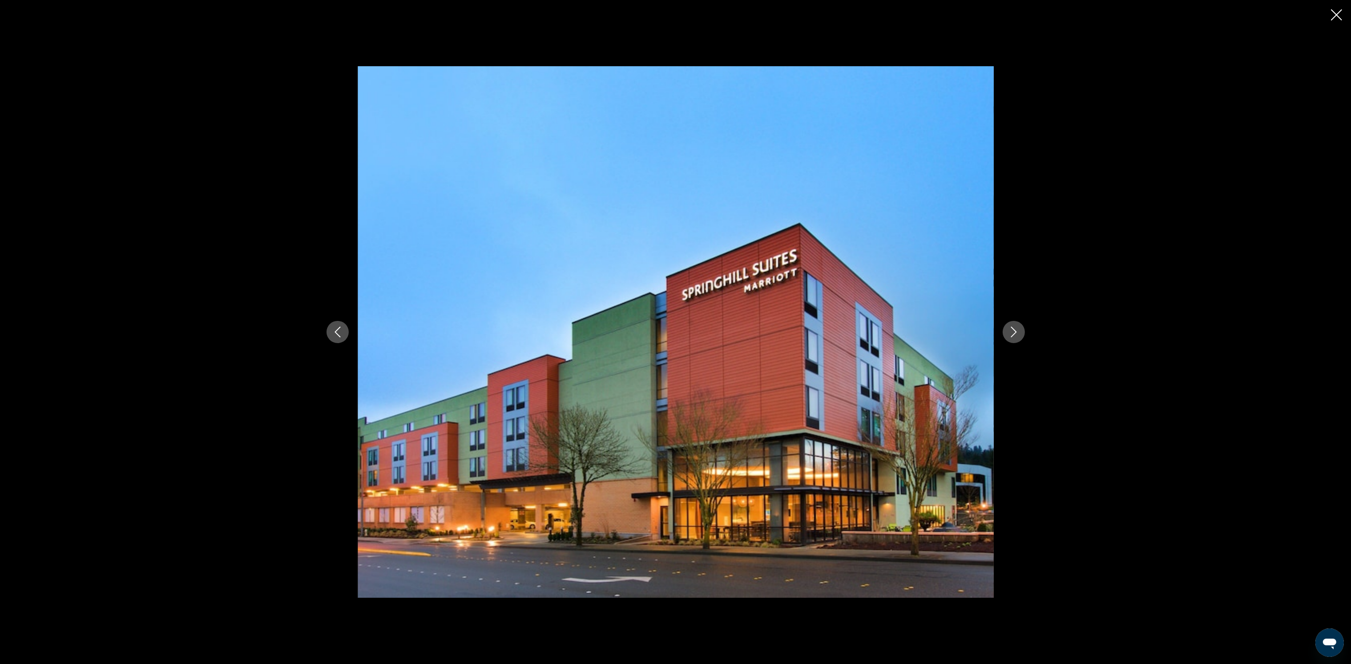
click at [1009, 329] on icon "Next image" at bounding box center [1013, 332] width 11 height 11
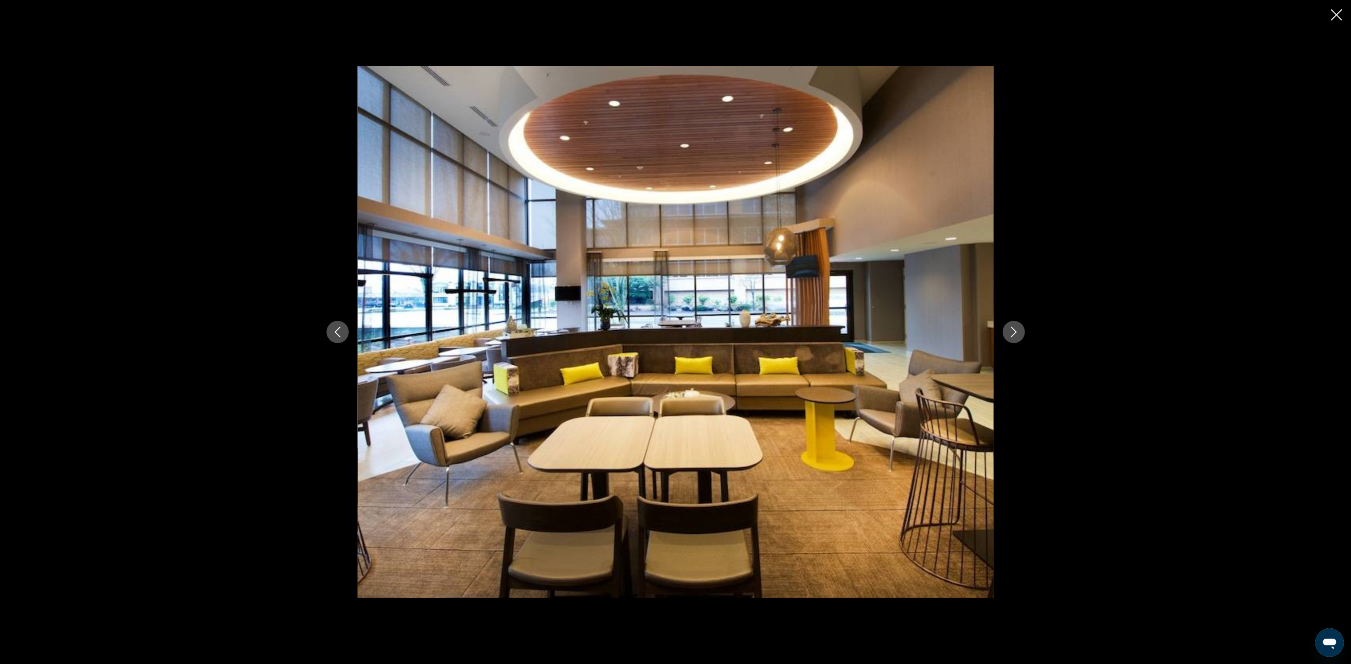
click at [1335, 15] on icon "Close slideshow" at bounding box center [1336, 14] width 11 height 11
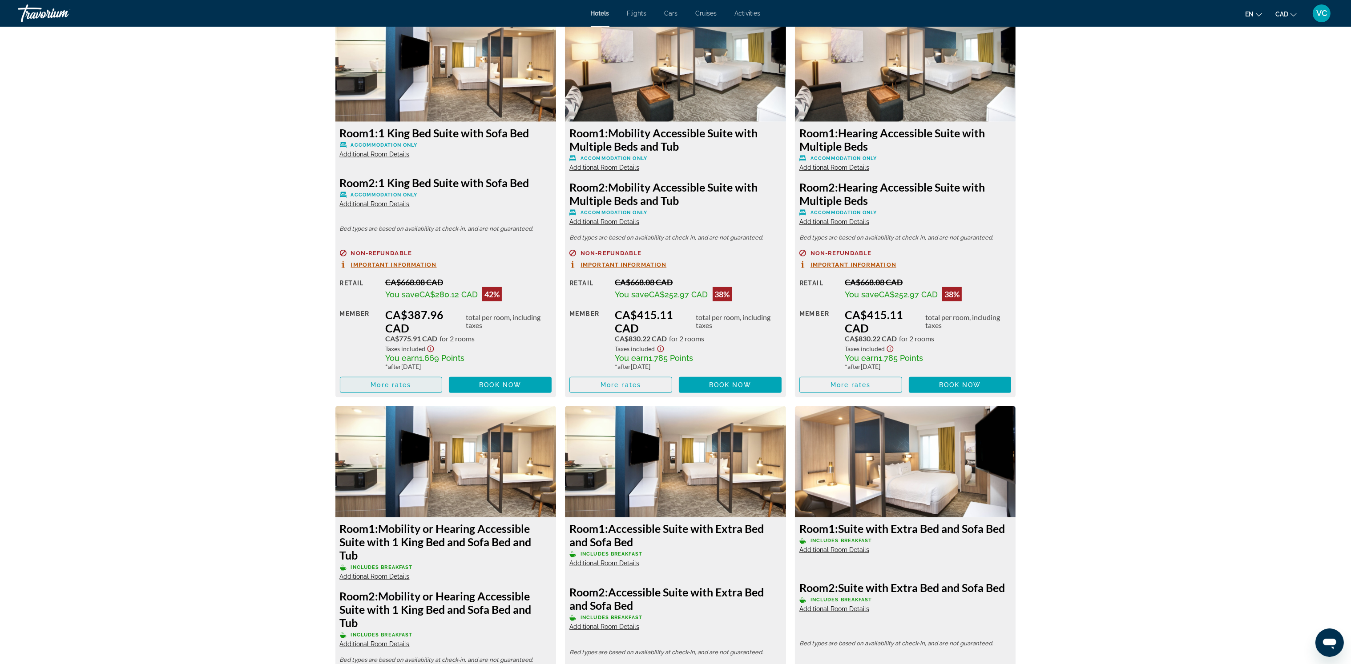
scroll to position [1200, 0]
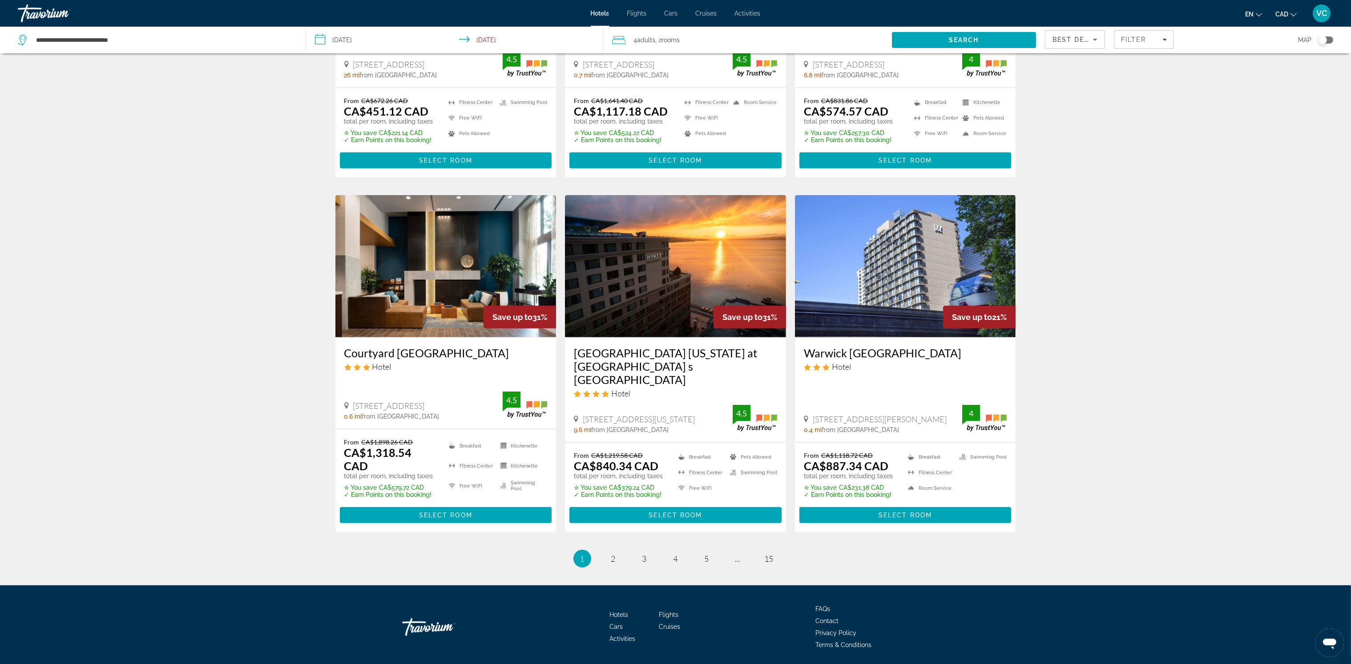
scroll to position [930, 0]
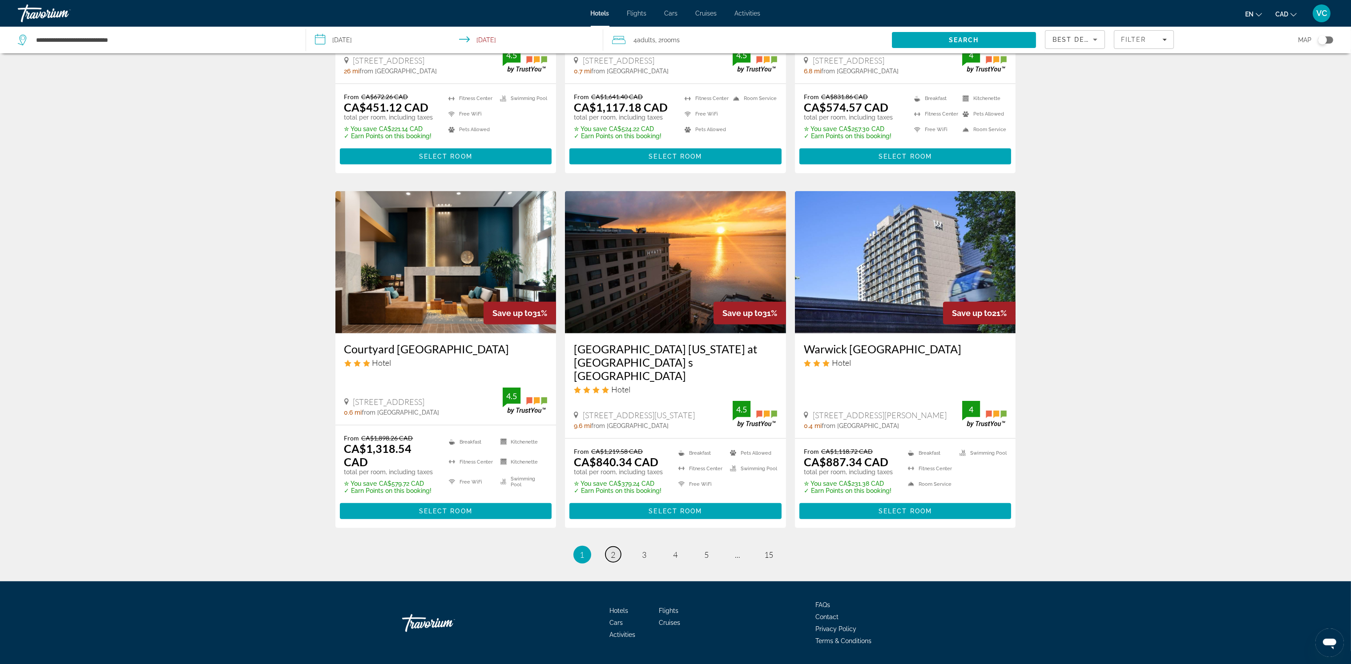
click at [612, 550] on span "2" at bounding box center [613, 555] width 4 height 10
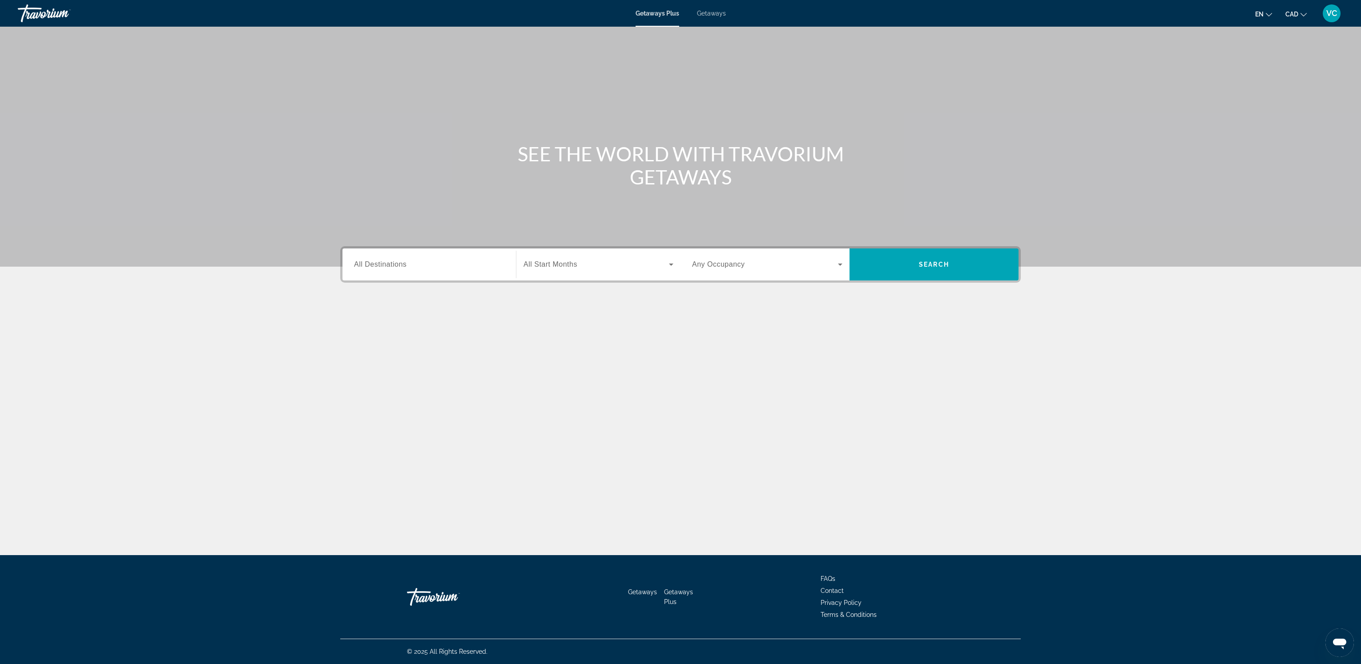
click at [708, 12] on span "Getaways" at bounding box center [711, 13] width 29 height 7
click at [364, 263] on span "All Destinations" at bounding box center [380, 265] width 52 height 8
click at [364, 263] on input "Destination All Destinations" at bounding box center [429, 265] width 150 height 11
click at [359, 317] on mat-icon "Toggle United States (680,397 units available) submenu" at bounding box center [355, 318] width 16 height 16
click at [362, 332] on icon "Toggle Hawaii (22,580 units available) submenu" at bounding box center [363, 331] width 9 height 9
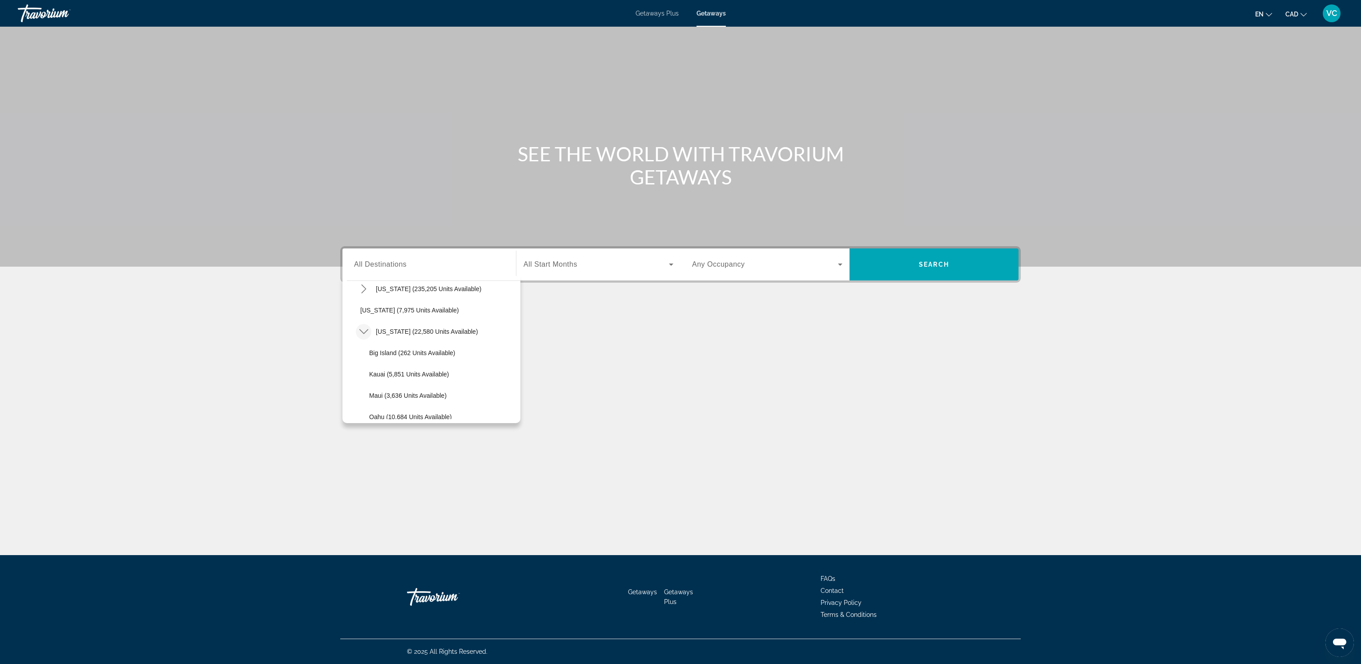
scroll to position [157, 0]
click at [418, 395] on span "Maui (3,636 units available)" at bounding box center [407, 395] width 77 height 7
type input "**********"
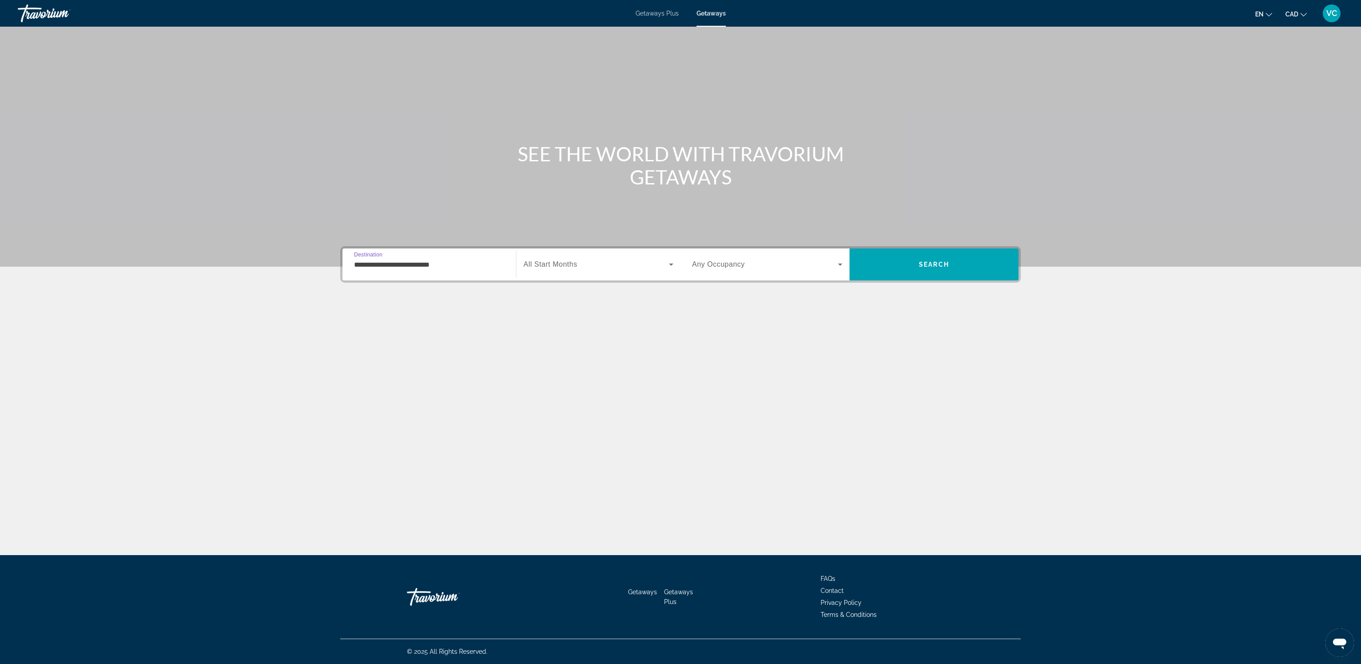
click at [548, 263] on span "All Start Months" at bounding box center [550, 265] width 54 height 8
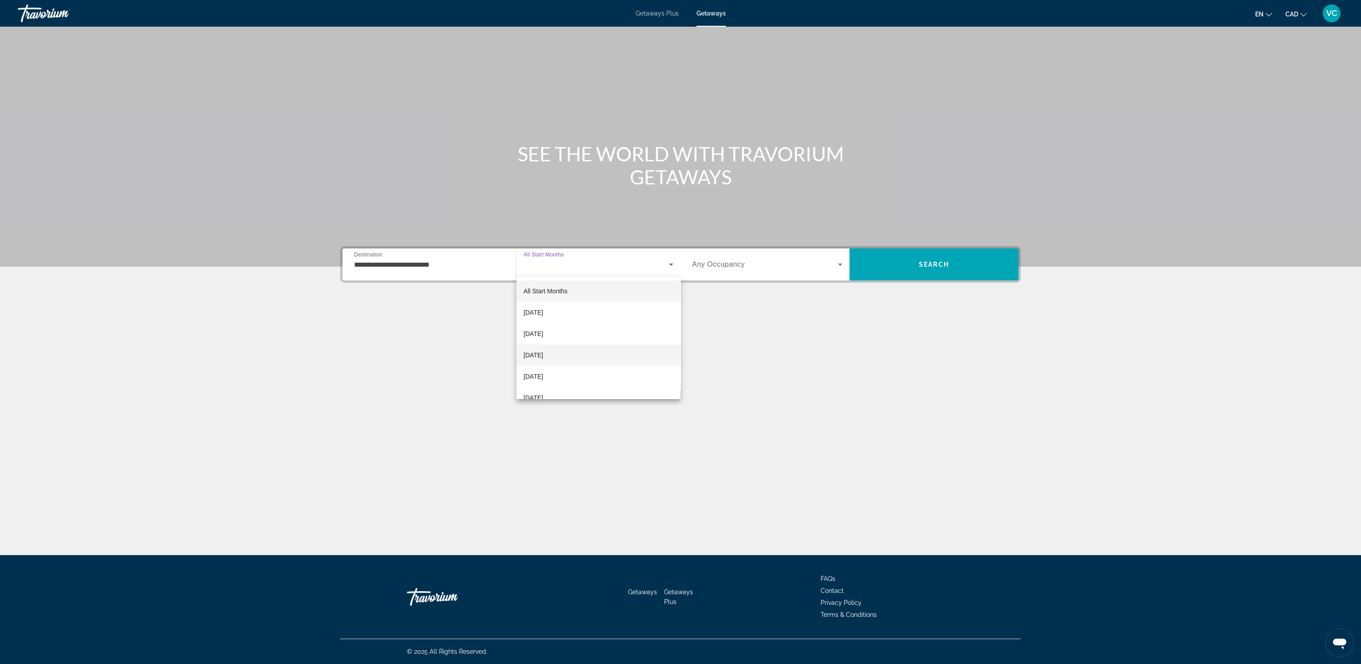
click at [543, 351] on span "[DATE]" at bounding box center [533, 355] width 20 height 11
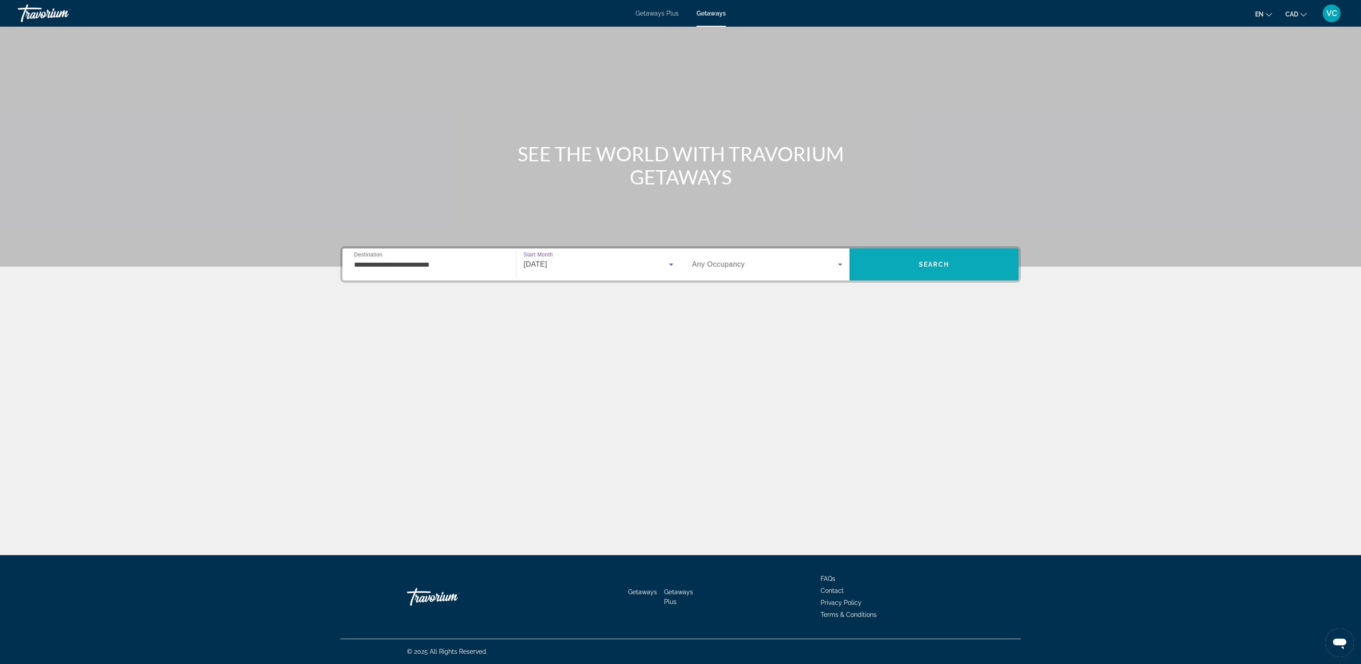
click at [916, 266] on span "Search" at bounding box center [934, 264] width 169 height 21
click at [373, 265] on span "All Destinations" at bounding box center [380, 265] width 52 height 8
click at [373, 265] on input "Destination All Destinations" at bounding box center [429, 265] width 150 height 11
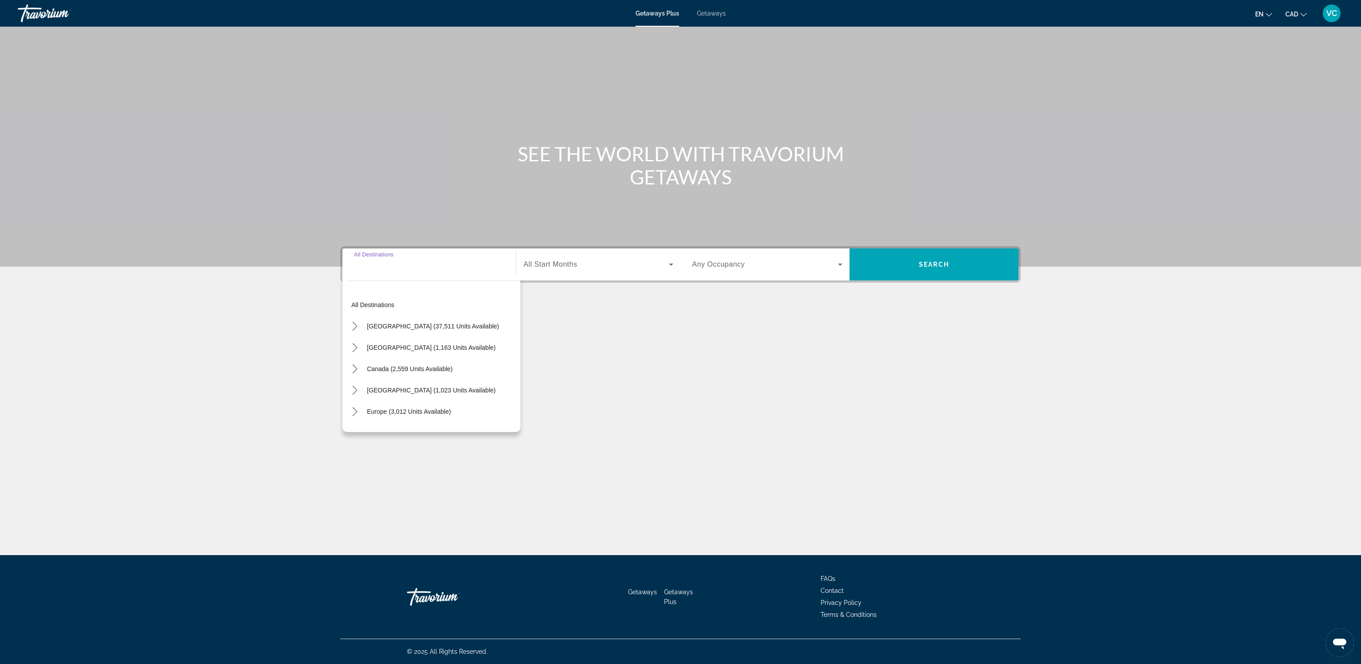
click at [709, 10] on span "Getaways" at bounding box center [711, 13] width 29 height 7
click at [363, 256] on div "Search widget" at bounding box center [429, 264] width 150 height 25
click at [355, 316] on icon "Toggle United States (680,397 units available) submenu" at bounding box center [354, 317] width 5 height 9
click at [363, 327] on icon "Toggle Hawaii (22,580 units available) submenu" at bounding box center [363, 329] width 9 height 9
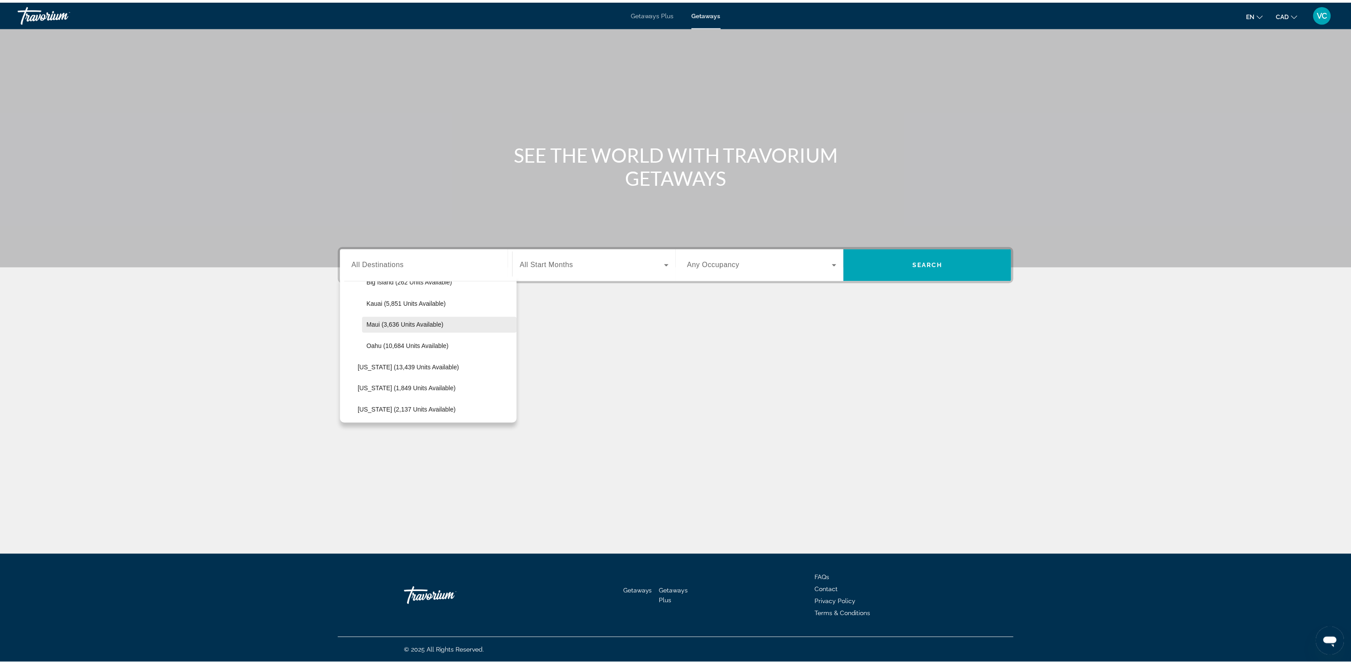
scroll to position [227, 0]
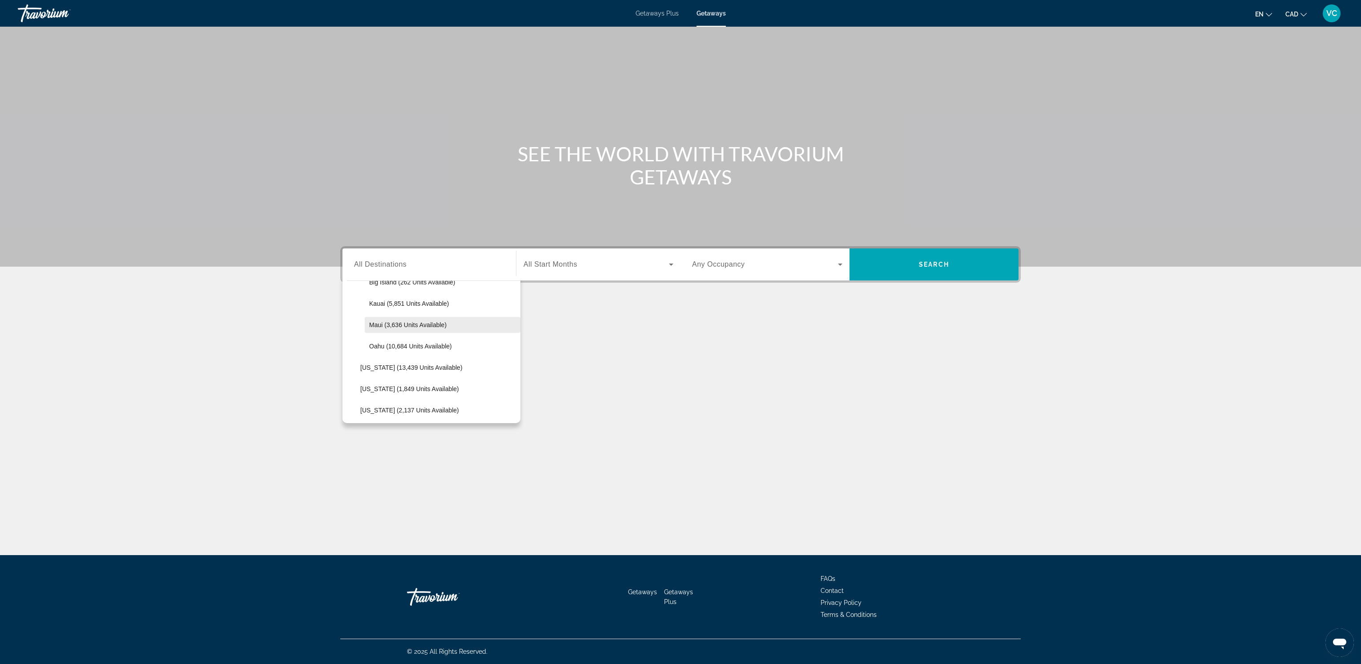
click at [391, 325] on span "Maui (3,636 units available)" at bounding box center [407, 325] width 77 height 7
type input "**********"
click at [577, 269] on div "Search widget" at bounding box center [598, 264] width 150 height 25
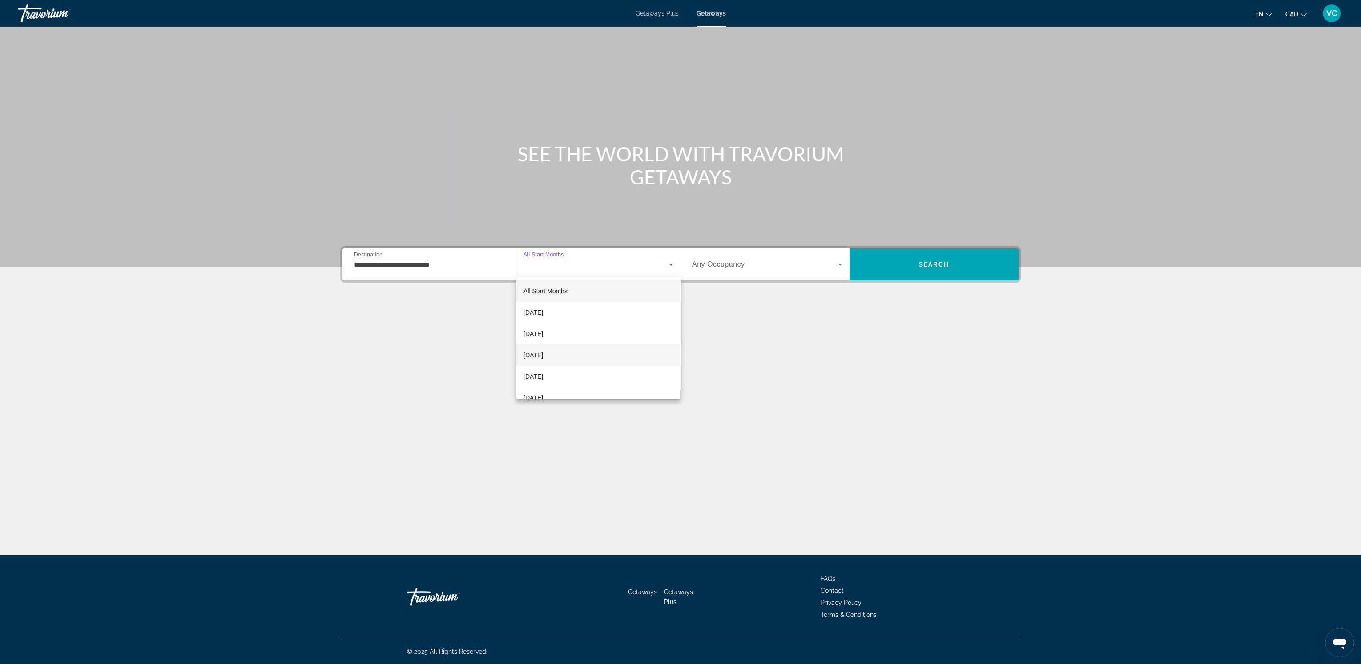
click at [543, 350] on span "[DATE]" at bounding box center [533, 355] width 20 height 11
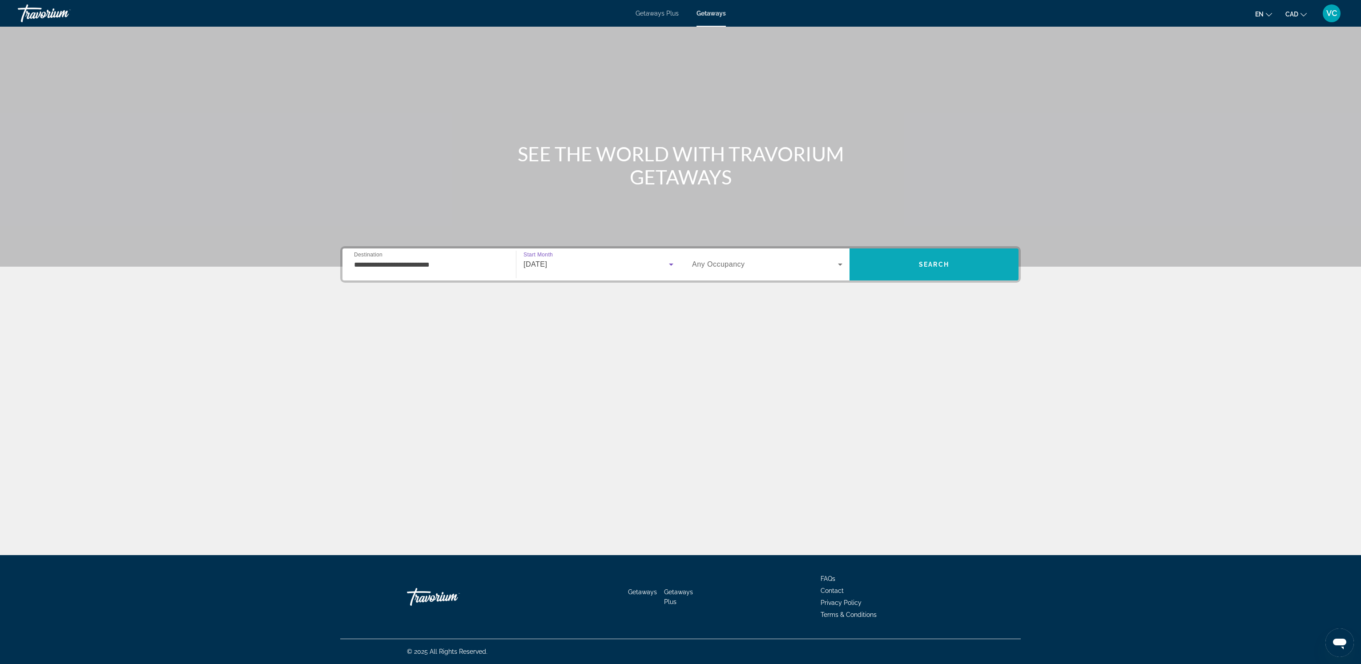
click at [943, 269] on span "Search" at bounding box center [934, 264] width 169 height 21
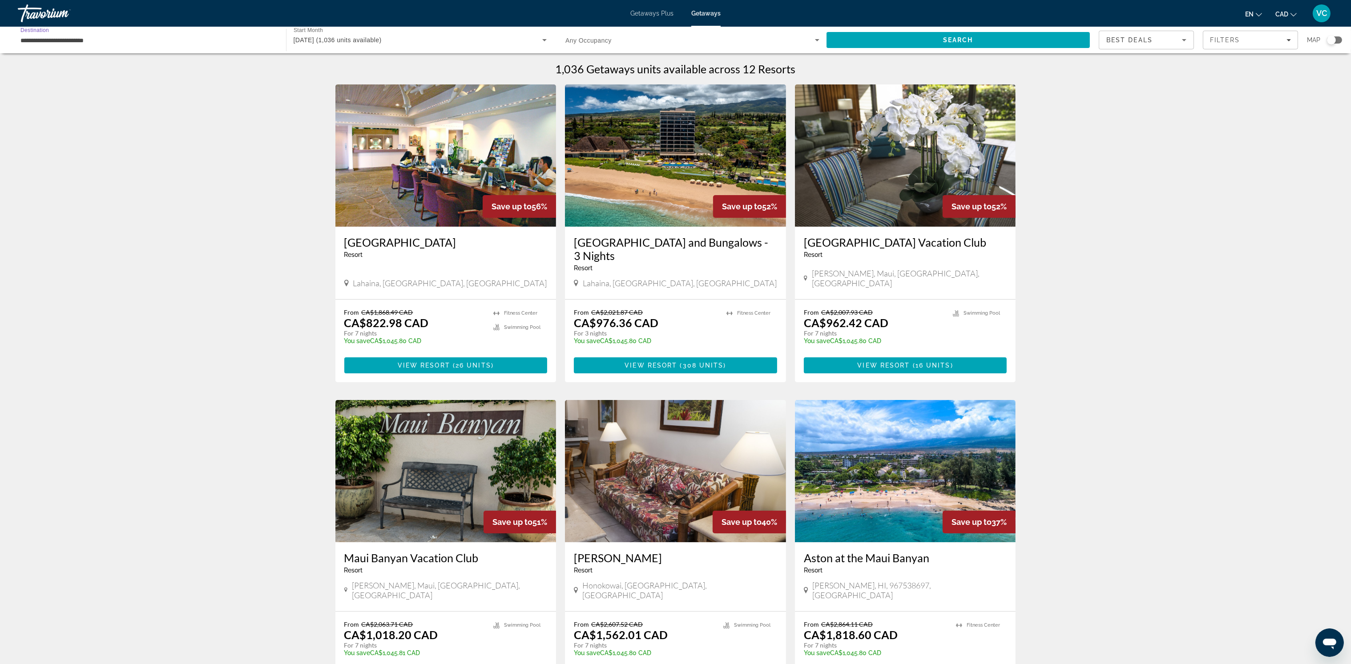
click at [77, 42] on input "**********" at bounding box center [147, 40] width 254 height 11
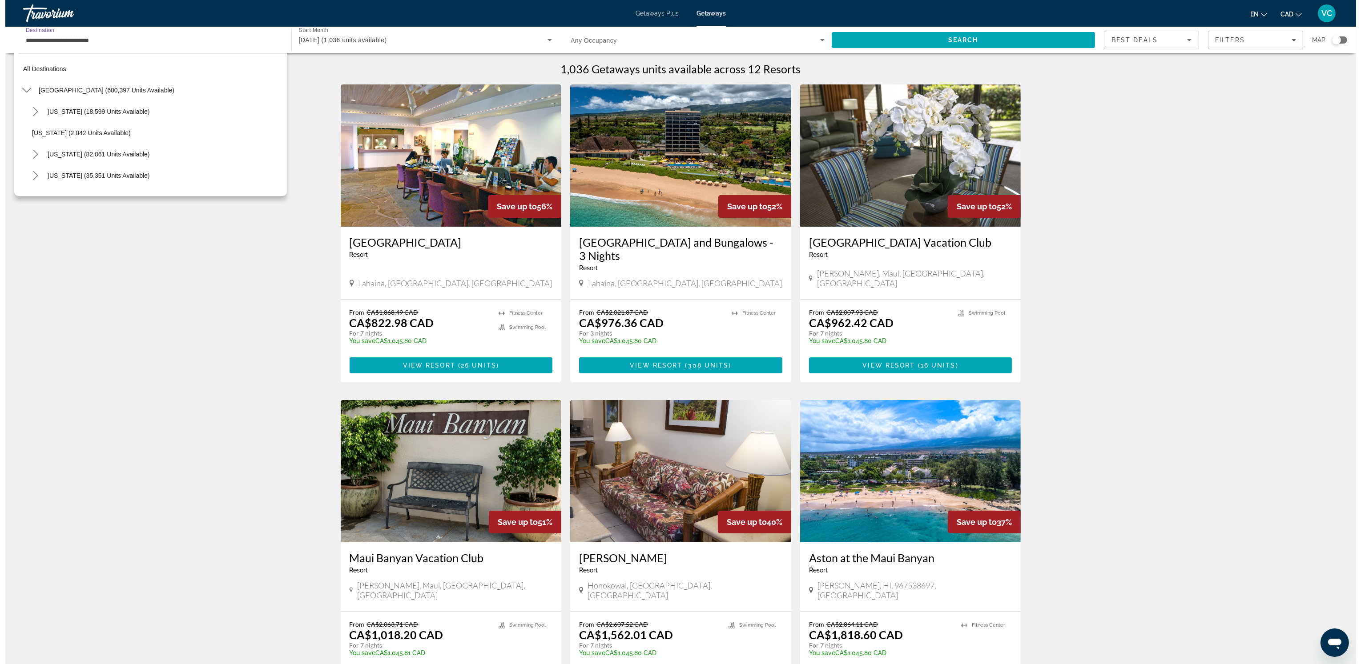
scroll to position [202, 0]
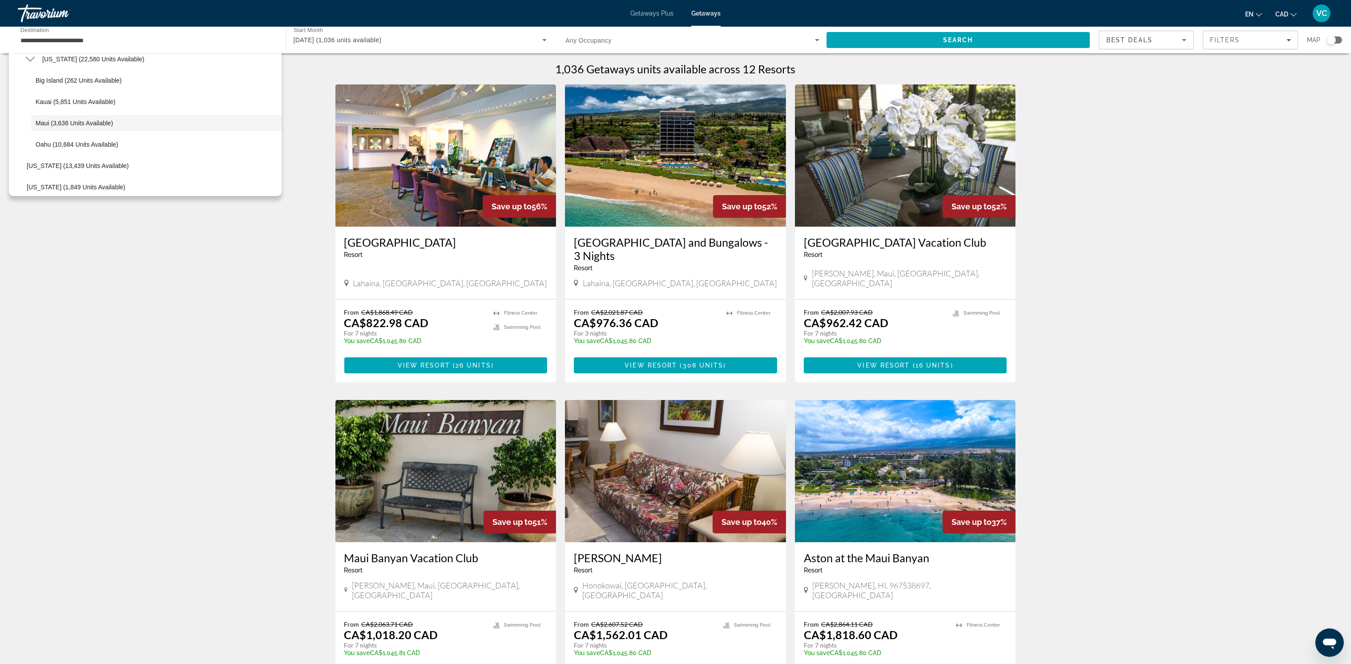
click at [644, 10] on span "Getaways Plus" at bounding box center [651, 13] width 43 height 7
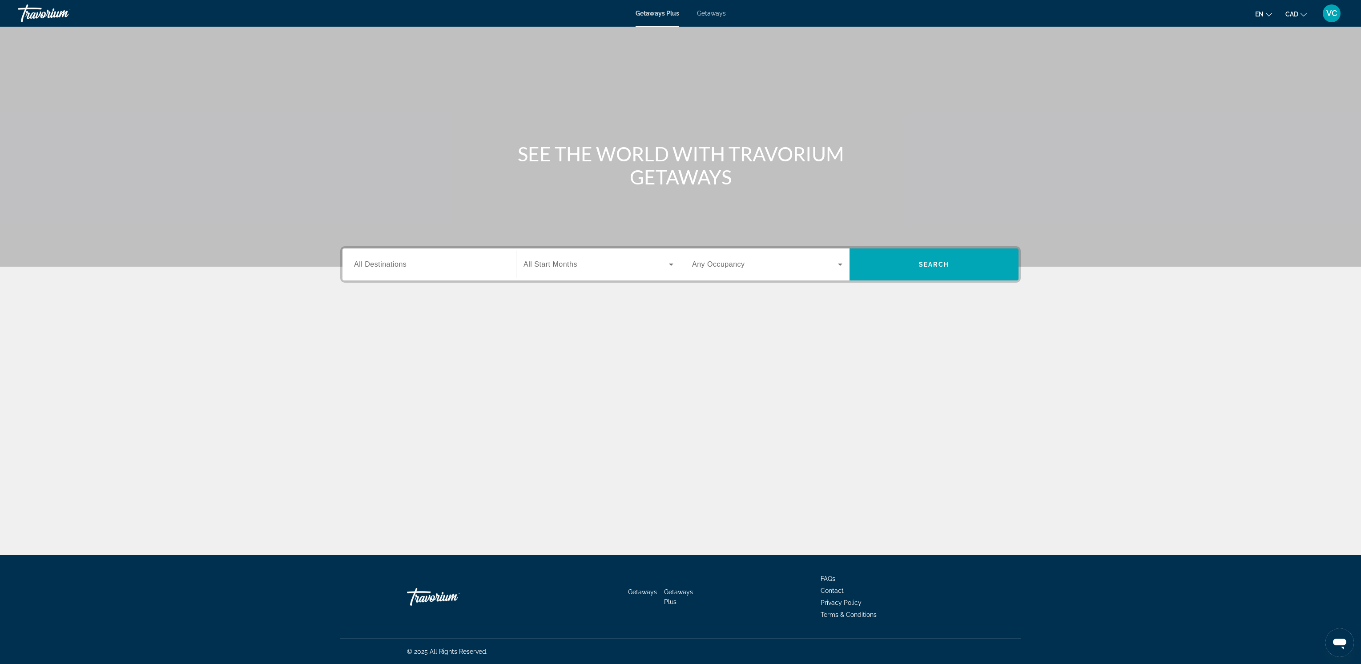
click at [365, 263] on span "All Destinations" at bounding box center [380, 265] width 52 height 8
click at [365, 263] on input "Destination All Destinations" at bounding box center [429, 265] width 150 height 11
click at [351, 323] on icon "Toggle United States (37,511 units available) submenu" at bounding box center [354, 326] width 9 height 9
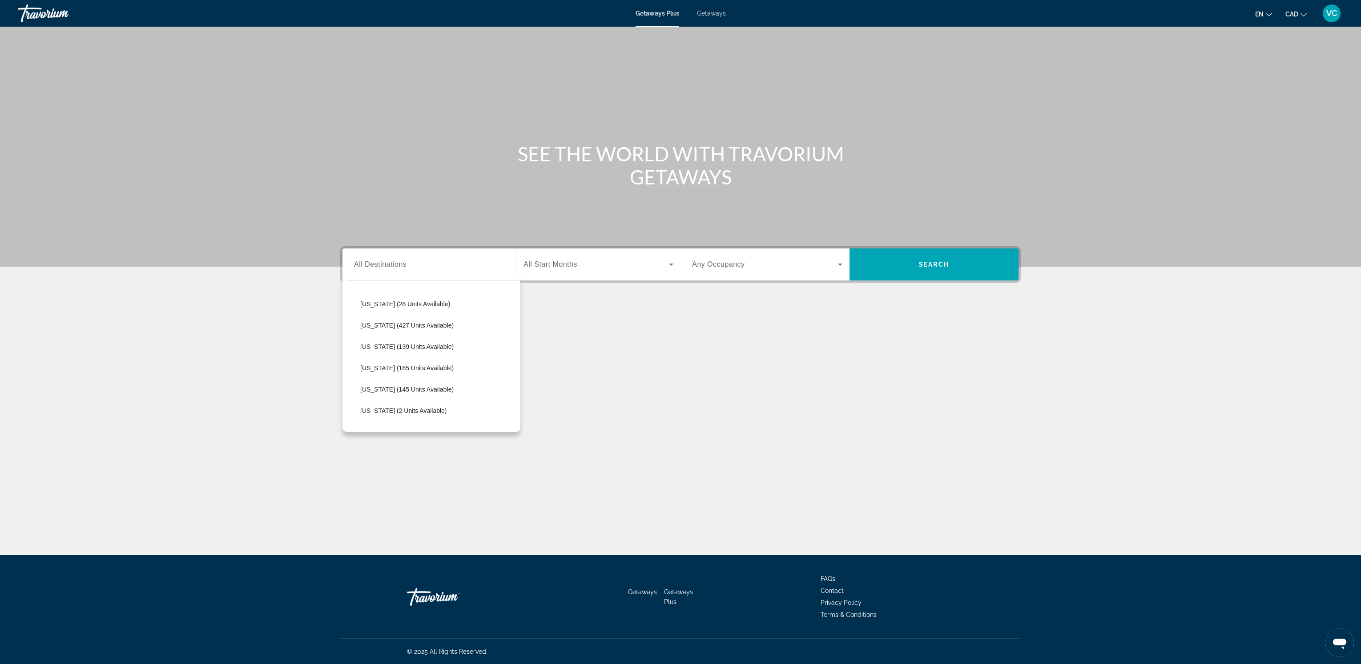
scroll to position [172, 0]
